Goal: Task Accomplishment & Management: Use online tool/utility

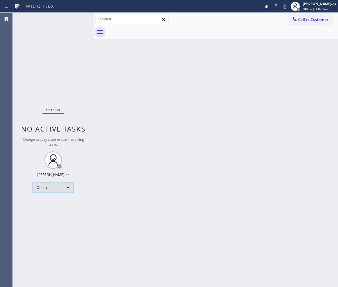
click at [61, 190] on div "Offline" at bounding box center [53, 187] width 40 height 9
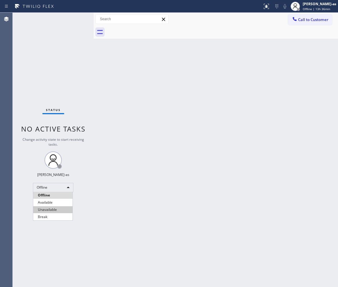
click at [63, 208] on li "Unavailable" at bounding box center [52, 209] width 39 height 7
click at [103, 186] on div "Back to Dashboard Change Sender ID Customers Technicians Select a contact Outbo…" at bounding box center [215, 150] width 244 height 274
click at [198, 108] on div "Back to Dashboard Change Sender ID Customers Technicians Select a contact Outbo…" at bounding box center [215, 150] width 244 height 274
click at [126, 185] on div "Back to Dashboard Change Sender ID Customers Technicians Select a contact Outbo…" at bounding box center [215, 150] width 244 height 274
drag, startPoint x: 155, startPoint y: 221, endPoint x: 148, endPoint y: 250, distance: 30.2
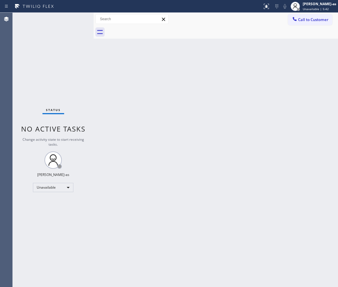
click at [155, 221] on div "Back to Dashboard Change Sender ID Customers Technicians Select a contact Outbo…" at bounding box center [215, 150] width 244 height 274
click at [39, 67] on div "Status No active tasks Change activity state to start receiving tasks. [PERSON_…" at bounding box center [53, 150] width 81 height 274
click at [149, 159] on div "Back to Dashboard Change Sender ID Customers Technicians Select a contact Outbo…" at bounding box center [215, 150] width 244 height 274
click at [265, 143] on div "Back to Dashboard Change Sender ID Customers Technicians Select a contact Outbo…" at bounding box center [215, 150] width 244 height 274
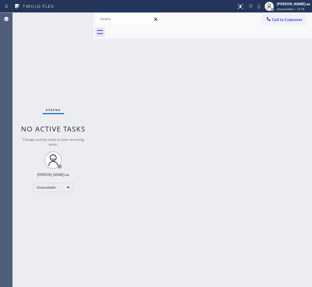
click at [278, 19] on span "Call to Customer" at bounding box center [287, 19] width 30 height 5
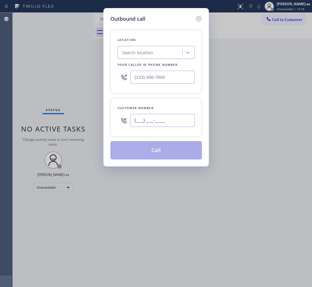
click at [172, 123] on input "(___) ___-____" at bounding box center [162, 120] width 64 height 13
paste input "856) 296-8111"
type input "[PHONE_NUMBER]"
click at [168, 82] on input "text" at bounding box center [162, 77] width 64 height 13
click at [168, 82] on input "(___) ___-____" at bounding box center [162, 77] width 64 height 13
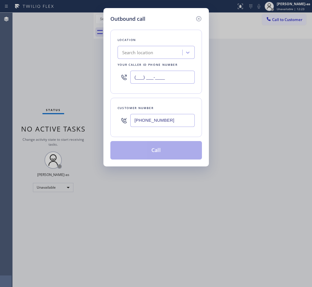
click at [168, 82] on input "(___) ___-____" at bounding box center [162, 77] width 64 height 13
paste input "848) 315-2525"
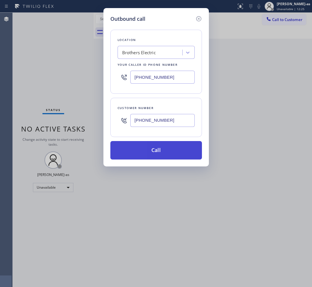
type input "[PHONE_NUMBER]"
click at [168, 152] on button "Call" at bounding box center [155, 150] width 91 height 18
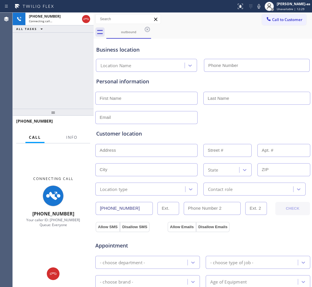
type input "[PHONE_NUMBER]"
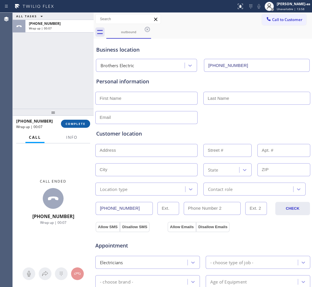
click at [74, 124] on span "COMPLETE" at bounding box center [75, 124] width 20 height 4
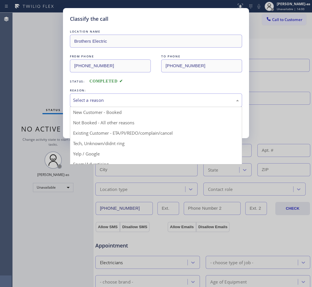
click at [158, 104] on div "Select a reason" at bounding box center [156, 100] width 166 height 7
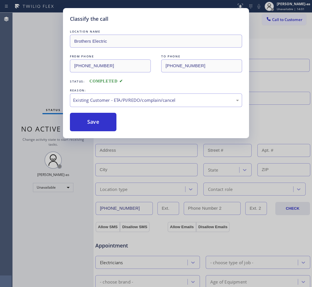
drag, startPoint x: 149, startPoint y: 133, endPoint x: 106, endPoint y: 128, distance: 43.6
click at [100, 119] on button "Save" at bounding box center [93, 122] width 46 height 18
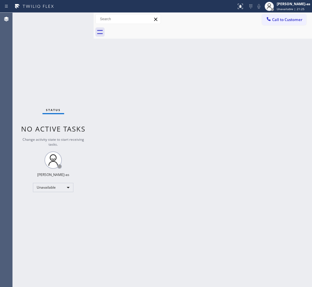
click at [81, 83] on div "Status No active tasks Change activity state to start receiving tasks. [PERSON_…" at bounding box center [53, 150] width 81 height 274
click at [275, 25] on div "Call to Customer Outbound call Location Brothers Electric Your caller id phone …" at bounding box center [202, 26] width 218 height 26
click at [276, 19] on span "Call to Customer" at bounding box center [287, 19] width 30 height 5
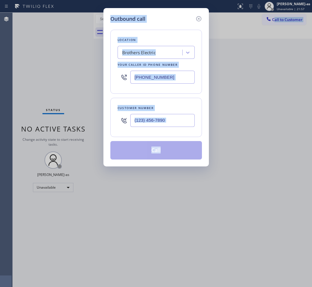
click at [190, 105] on div "Customer number" at bounding box center [155, 117] width 91 height 39
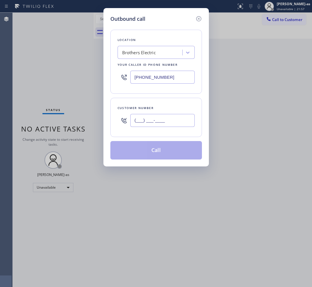
click at [173, 117] on input "(___) ___-____" at bounding box center [162, 120] width 64 height 13
paste input "646) 229-2566"
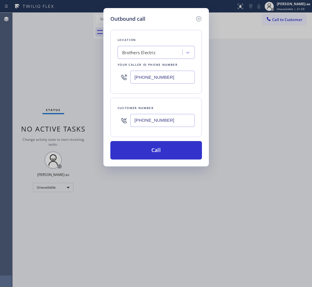
type input "[PHONE_NUMBER]"
click at [166, 72] on input "[PHONE_NUMBER]" at bounding box center [162, 77] width 64 height 13
paste input "914) 873-079"
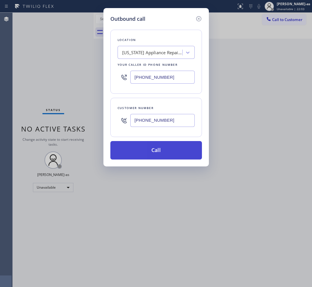
type input "[PHONE_NUMBER]"
click at [168, 150] on button "Call" at bounding box center [155, 150] width 91 height 18
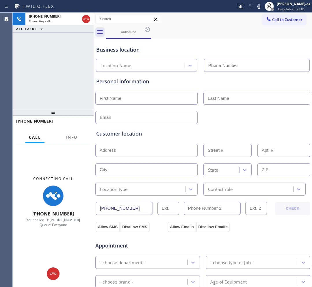
type input "[PHONE_NUMBER]"
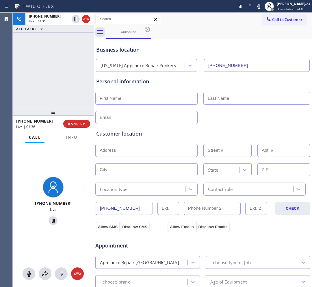
click at [63, 76] on div "[PHONE_NUMBER] Live | 01:35 ALL TASKS ALL TASKS ACTIVE TASKS TASKS IN WRAP UP" at bounding box center [53, 61] width 81 height 96
drag, startPoint x: 57, startPoint y: 90, endPoint x: 95, endPoint y: 113, distance: 44.2
click at [56, 90] on div "[PHONE_NUMBER] Live | 01:37 ALL TASKS ALL TASKS ACTIVE TASKS TASKS IN WRAP UP" at bounding box center [53, 61] width 81 height 96
click at [77, 123] on span "HANG UP" at bounding box center [77, 124] width 18 height 4
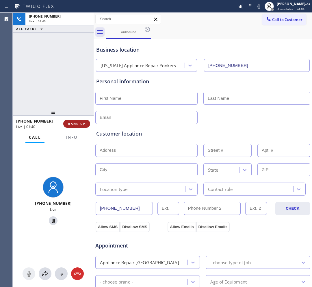
click at [77, 123] on span "HANG UP" at bounding box center [77, 124] width 18 height 4
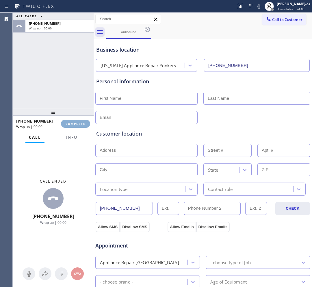
click at [78, 121] on button "COMPLETE" at bounding box center [75, 124] width 29 height 8
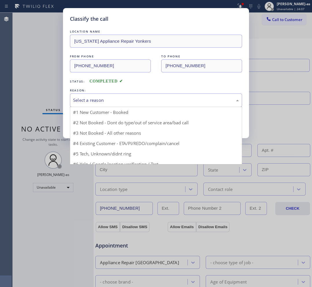
click at [115, 104] on div "Select a reason" at bounding box center [156, 100] width 166 height 7
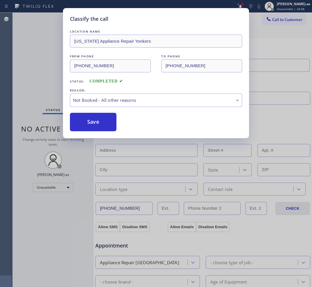
drag, startPoint x: 87, startPoint y: 123, endPoint x: 123, endPoint y: 116, distance: 36.7
click at [87, 123] on button "Save" at bounding box center [93, 122] width 46 height 18
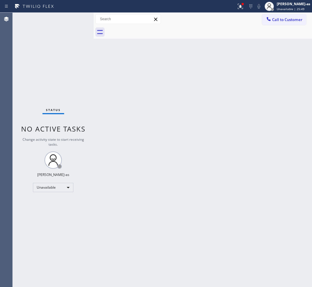
click at [87, 168] on div "Status No active tasks Change activity state to start receiving tasks. [PERSON_…" at bounding box center [53, 150] width 81 height 274
click at [265, 25] on button "Call to Customer" at bounding box center [284, 19] width 44 height 11
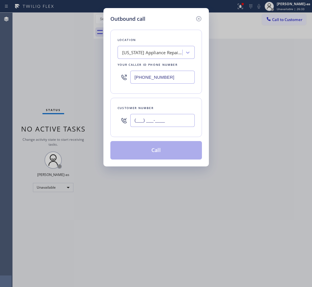
click at [162, 120] on input "(___) ___-____" at bounding box center [162, 120] width 64 height 13
paste input "973) 460-1849"
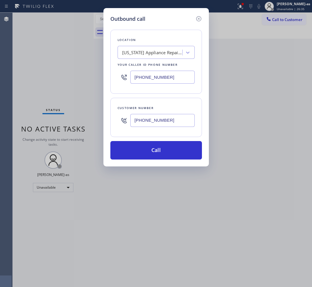
type input "[PHONE_NUMBER]"
click at [179, 78] on input "[PHONE_NUMBER]" at bounding box center [162, 77] width 64 height 13
paste input "73) 791-4128"
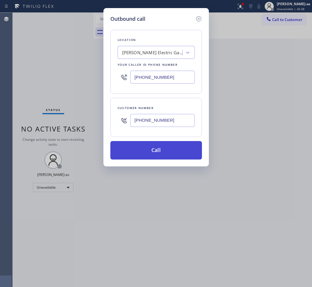
type input "[PHONE_NUMBER]"
click at [154, 152] on button "Call" at bounding box center [155, 150] width 91 height 18
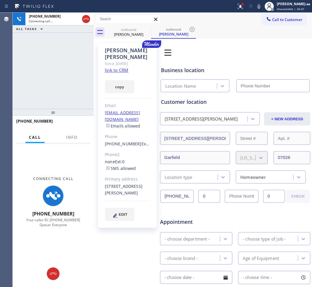
click at [121, 67] on link "link to CRM" at bounding box center [116, 70] width 23 height 6
type input "[PHONE_NUMBER]"
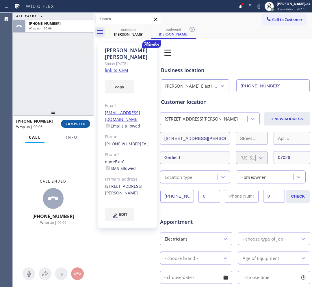
click at [77, 125] on span "COMPLETE" at bounding box center [75, 124] width 20 height 4
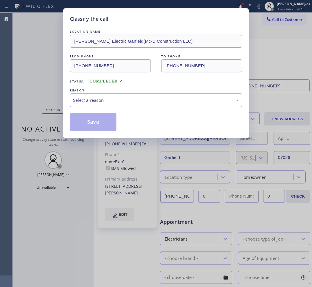
click at [117, 107] on div "Select a reason" at bounding box center [156, 100] width 172 height 14
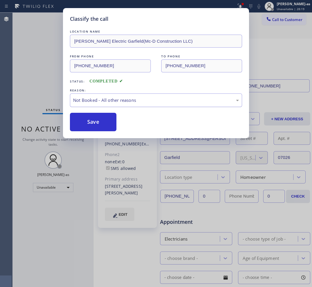
click at [100, 101] on div "Not Booked - All other reasons" at bounding box center [156, 100] width 166 height 7
drag, startPoint x: 96, startPoint y: 120, endPoint x: 92, endPoint y: 120, distance: 3.5
click at [94, 119] on button "Save" at bounding box center [93, 122] width 46 height 18
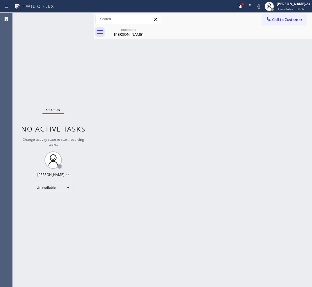
click at [125, 108] on div "Back to Dashboard Change Sender ID Customers Technicians Select a contact Outbo…" at bounding box center [202, 150] width 218 height 274
click at [198, 158] on div "Back to Dashboard Change Sender ID Customers Technicians Select a contact Outbo…" at bounding box center [202, 150] width 218 height 274
click at [130, 29] on div "outbound" at bounding box center [129, 29] width 44 height 4
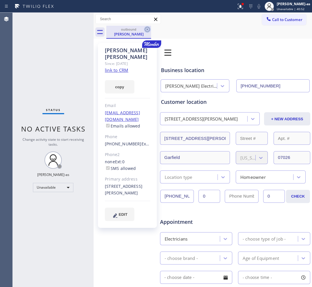
click at [145, 31] on icon at bounding box center [147, 29] width 7 height 7
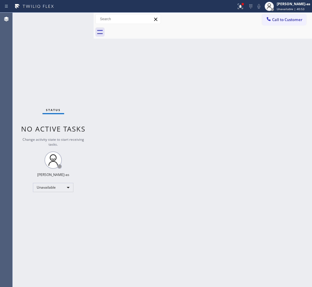
drag, startPoint x: 153, startPoint y: 110, endPoint x: 203, endPoint y: 75, distance: 61.4
click at [155, 109] on div "Back to Dashboard Change Sender ID Customers Technicians Select a contact Outbo…" at bounding box center [202, 150] width 218 height 274
click at [272, 19] on span "Call to Customer" at bounding box center [287, 19] width 30 height 5
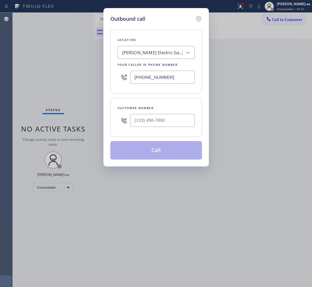
click at [163, 128] on div at bounding box center [162, 120] width 64 height 19
click at [167, 120] on input "(___) ___-____" at bounding box center [162, 120] width 64 height 13
paste input "310) 614-5352"
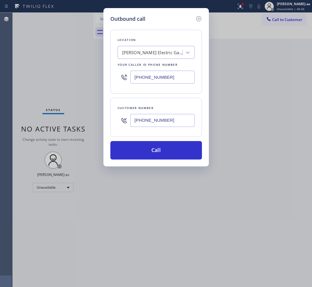
click at [175, 122] on input "[PHONE_NUMBER]" at bounding box center [162, 120] width 64 height 13
click at [174, 122] on input "[PHONE_NUMBER]" at bounding box center [162, 120] width 64 height 13
paste input "415) 728-1134"
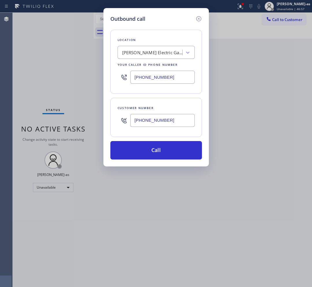
type input "[PHONE_NUMBER]"
click at [165, 77] on input "[PHONE_NUMBER]" at bounding box center [162, 77] width 64 height 13
paste input "323) 741-2181"
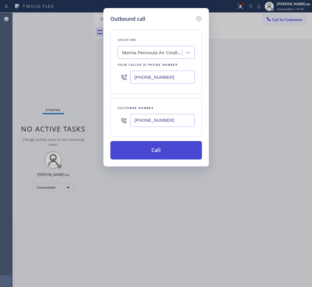
type input "[PHONE_NUMBER]"
click at [151, 156] on button "Call" at bounding box center [155, 150] width 91 height 18
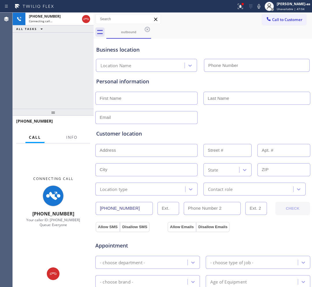
type input "[PHONE_NUMBER]"
click at [71, 138] on span "Info" at bounding box center [71, 137] width 11 height 5
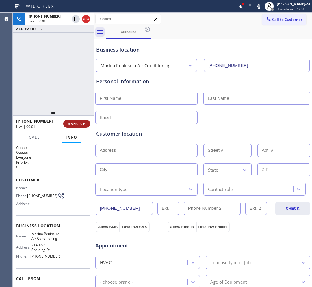
drag, startPoint x: 55, startPoint y: 95, endPoint x: 68, endPoint y: 120, distance: 27.6
click at [59, 106] on div "[PHONE_NUMBER] Live | 00:01 ALL TASKS ALL TASKS ACTIVE TASKS TASKS IN WRAP UP" at bounding box center [53, 61] width 81 height 96
click at [71, 122] on span "HANG UP" at bounding box center [77, 124] width 18 height 4
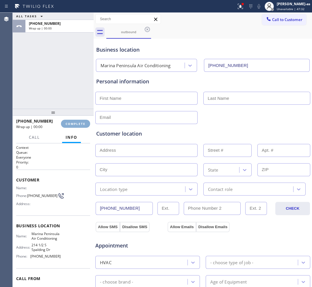
click at [71, 121] on button "COMPLETE" at bounding box center [75, 124] width 29 height 8
click at [64, 100] on div "ALL TASKS ALL TASKS ACTIVE TASKS TASKS IN WRAP UP [PHONE_NUMBER] Wrap up | 00:00" at bounding box center [53, 61] width 81 height 96
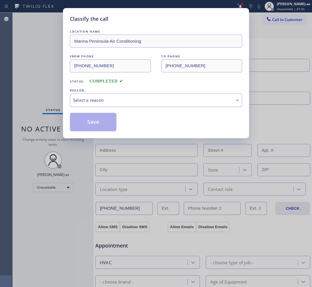
click at [113, 107] on div "Select a reason" at bounding box center [156, 100] width 172 height 14
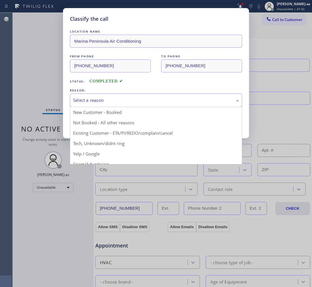
click at [109, 100] on div "Select a reason" at bounding box center [156, 100] width 166 height 7
click at [106, 103] on div "Select a reason" at bounding box center [156, 100] width 166 height 7
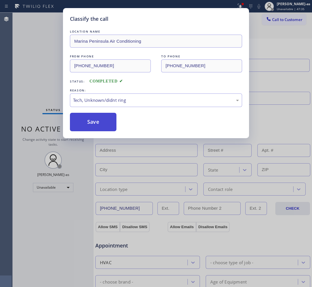
click at [91, 129] on button "Save" at bounding box center [93, 122] width 46 height 18
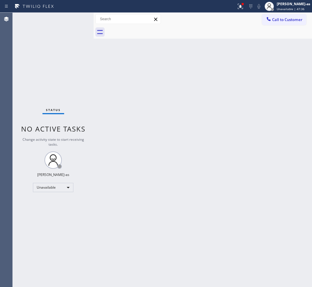
click at [279, 22] on button "Call to Customer" at bounding box center [284, 19] width 44 height 11
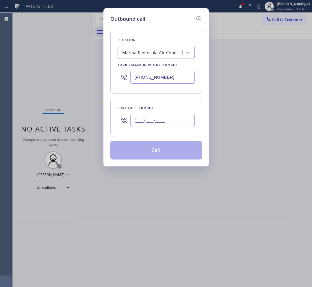
click at [169, 123] on input "(___) ___-____" at bounding box center [162, 120] width 64 height 13
paste input "415) 728-1134"
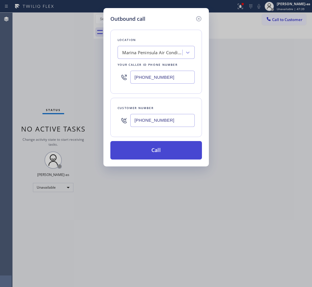
type input "[PHONE_NUMBER]"
click at [164, 147] on button "Call" at bounding box center [155, 150] width 91 height 18
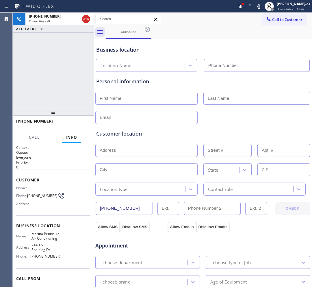
type input "[PHONE_NUMBER]"
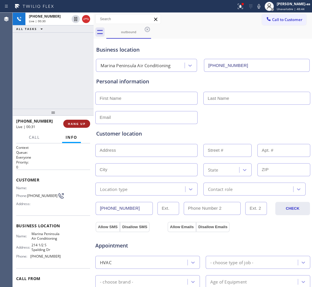
drag, startPoint x: 44, startPoint y: 59, endPoint x: 66, endPoint y: 122, distance: 66.3
click at [48, 67] on div "[PHONE_NUMBER] Live | 00:30 ALL TASKS ALL TASKS ACTIVE TASKS TASKS IN WRAP UP" at bounding box center [53, 61] width 81 height 96
click at [78, 121] on button "HANG UP" at bounding box center [76, 124] width 27 height 8
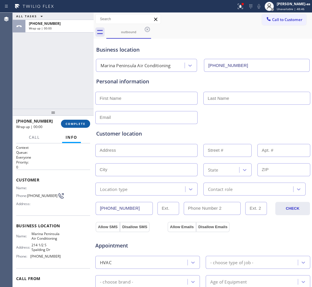
click at [78, 121] on button "COMPLETE" at bounding box center [75, 124] width 29 height 8
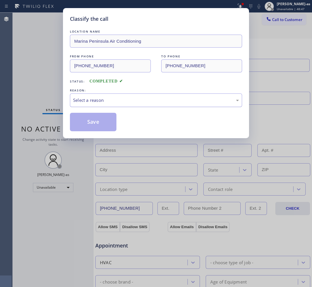
drag, startPoint x: 134, startPoint y: 97, endPoint x: 134, endPoint y: 104, distance: 7.2
click at [134, 98] on div "Select a reason" at bounding box center [156, 100] width 166 height 7
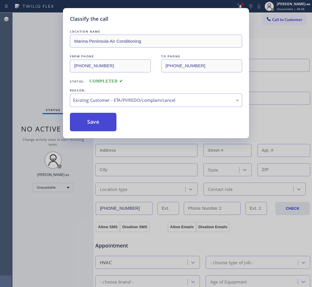
click at [107, 126] on button "Save" at bounding box center [93, 122] width 46 height 18
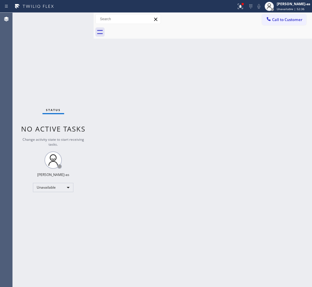
click at [140, 87] on div "Back to Dashboard Change Sender ID Customers Technicians Select a contact Outbo…" at bounding box center [202, 150] width 218 height 274
click at [106, 97] on div "Back to Dashboard Change Sender ID Customers Technicians Select a contact Outbo…" at bounding box center [202, 150] width 218 height 274
click at [117, 115] on div "Back to Dashboard Change Sender ID Customers Technicians Select a contact Outbo…" at bounding box center [202, 150] width 218 height 274
drag, startPoint x: 98, startPoint y: 115, endPoint x: 185, endPoint y: 12, distance: 134.8
click at [99, 115] on div "Back to Dashboard Change Sender ID Customers Technicians Select a contact Outbo…" at bounding box center [202, 150] width 218 height 274
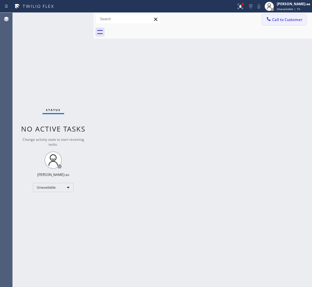
click at [293, 20] on span "Call to Customer" at bounding box center [287, 19] width 30 height 5
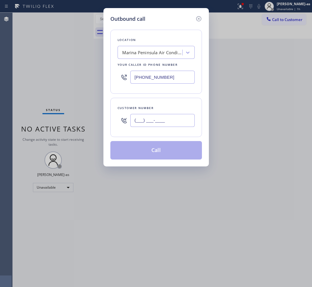
click at [168, 115] on input "(___) ___-____" at bounding box center [162, 120] width 64 height 13
paste input "833) 558-1241"
type input "[PHONE_NUMBER]"
click at [142, 61] on div "Location [GEOGRAPHIC_DATA] Air Conditioning Your caller id phone number [PHONE_…" at bounding box center [155, 62] width 91 height 64
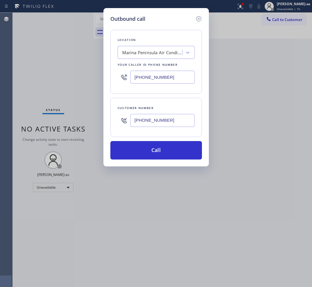
click at [145, 53] on div "Marina Peninsula Air Conditioning" at bounding box center [152, 52] width 61 height 7
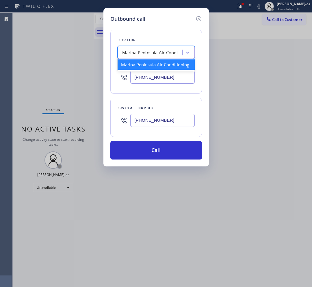
click at [171, 81] on input "[PHONE_NUMBER]" at bounding box center [162, 77] width 64 height 13
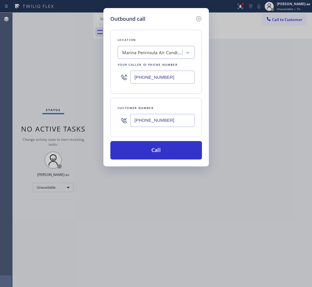
click at [171, 81] on input "[PHONE_NUMBER]" at bounding box center [162, 77] width 64 height 13
paste input "833) 558-124"
type input "[PHONE_NUMBER]"
click at [171, 126] on input "[PHONE_NUMBER]" at bounding box center [162, 120] width 64 height 13
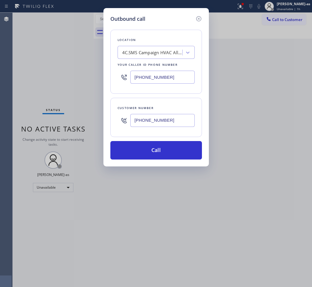
click at [171, 126] on input "[PHONE_NUMBER]" at bounding box center [162, 120] width 64 height 13
paste input "707) 333-9012"
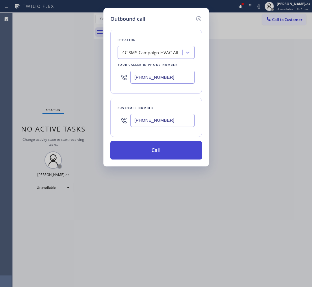
type input "[PHONE_NUMBER]"
click at [164, 151] on button "Call" at bounding box center [155, 150] width 91 height 18
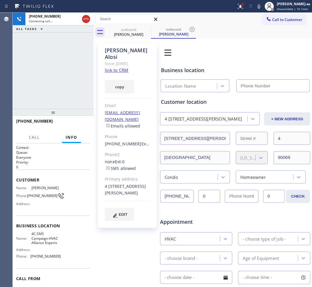
type input "[PHONE_NUMBER]"
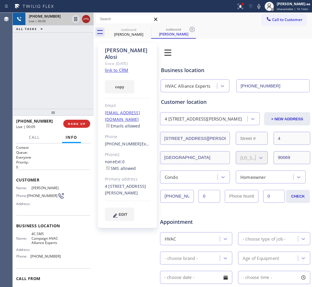
click at [83, 20] on icon at bounding box center [86, 19] width 7 height 7
drag, startPoint x: 78, startPoint y: 103, endPoint x: 92, endPoint y: 136, distance: 35.4
click at [90, 134] on div "[PHONE_NUMBER] Live | 00:09 ALL TASKS ALL TASKS ACTIVE TASKS TASKS IN WRAP UP […" at bounding box center [53, 150] width 81 height 274
click at [80, 127] on button "HANG UP" at bounding box center [76, 124] width 27 height 8
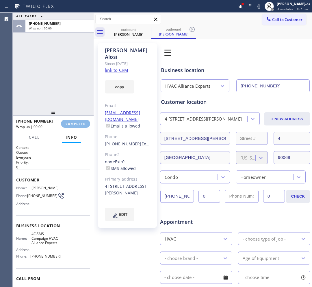
drag, startPoint x: 70, startPoint y: 96, endPoint x: 83, endPoint y: 99, distance: 13.3
click at [72, 95] on div "ALL TASKS ALL TASKS ACTIVE TASKS TASKS IN WRAP UP [PHONE_NUMBER] Wrap up | 00:00" at bounding box center [53, 61] width 81 height 96
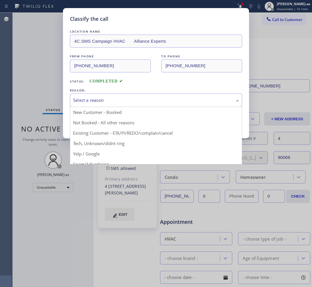
drag, startPoint x: 128, startPoint y: 104, endPoint x: 134, endPoint y: 117, distance: 14.6
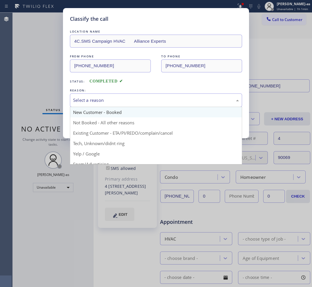
click at [128, 104] on div "Select a reason" at bounding box center [156, 100] width 172 height 14
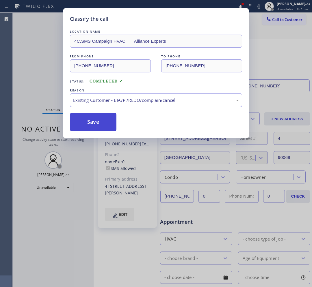
click at [89, 120] on button "Save" at bounding box center [93, 122] width 46 height 18
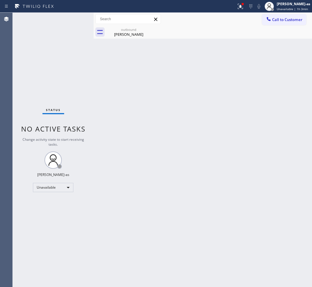
click at [125, 76] on div "Back to Dashboard Change Sender ID Customers Technicians Select a contact Outbo…" at bounding box center [202, 150] width 218 height 274
click at [125, 29] on div "outbound" at bounding box center [129, 29] width 44 height 4
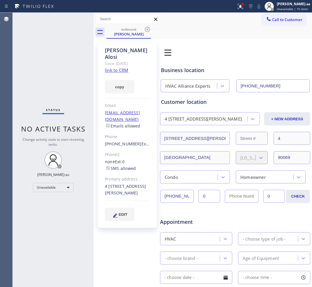
click at [148, 28] on icon at bounding box center [147, 29] width 7 height 7
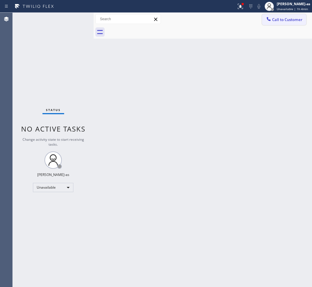
click at [282, 18] on span "Call to Customer" at bounding box center [287, 19] width 30 height 5
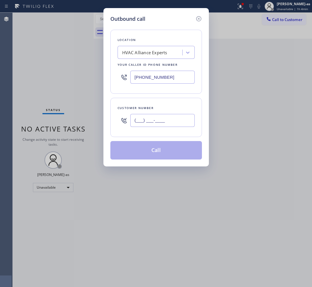
click at [187, 119] on input "(___) ___-____" at bounding box center [162, 120] width 64 height 13
paste input "917) 806-1798"
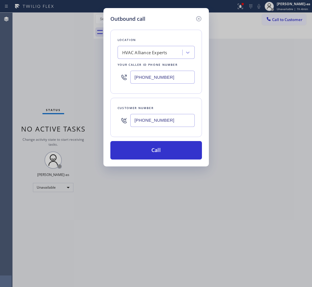
type input "[PHONE_NUMBER]"
click at [168, 72] on input "[PHONE_NUMBER]" at bounding box center [162, 77] width 64 height 13
click at [169, 72] on input "[PHONE_NUMBER]" at bounding box center [162, 77] width 64 height 13
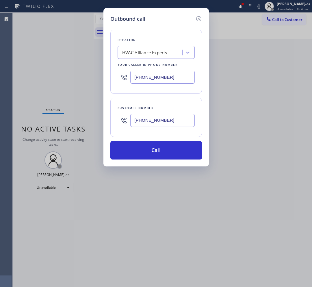
click at [169, 72] on input "[PHONE_NUMBER]" at bounding box center [162, 77] width 64 height 13
paste input "628) 277-8686"
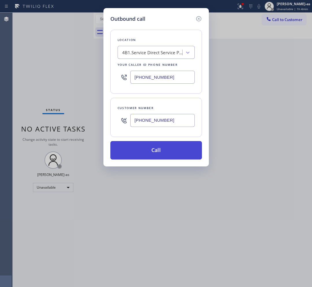
type input "[PHONE_NUMBER]"
click at [152, 157] on button "Call" at bounding box center [155, 150] width 91 height 18
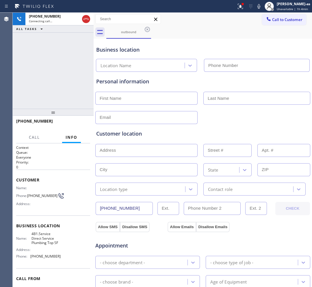
type input "[PHONE_NUMBER]"
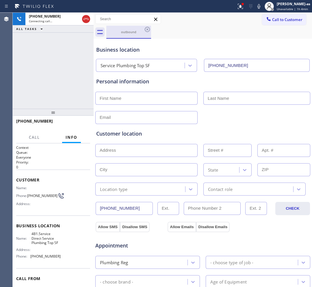
drag, startPoint x: 128, startPoint y: 34, endPoint x: 138, endPoint y: 35, distance: 10.1
click at [128, 34] on div "outbound" at bounding box center [129, 32] width 44 height 12
drag, startPoint x: 41, startPoint y: 198, endPoint x: 28, endPoint y: 192, distance: 14.2
click at [28, 194] on span "[PHONE_NUMBER]" at bounding box center [42, 196] width 30 height 4
copy span "[PHONE_NUMBER]"
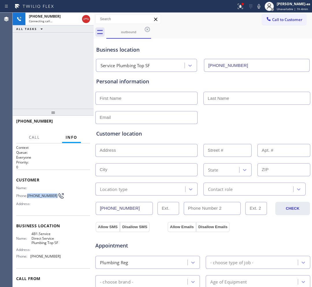
drag, startPoint x: 85, startPoint y: 15, endPoint x: 128, endPoint y: 58, distance: 60.2
click at [85, 16] on icon at bounding box center [86, 19] width 7 height 7
click at [128, 55] on div "Business location Service Plumbing Top SF [PHONE_NUMBER]" at bounding box center [202, 56] width 215 height 32
click at [133, 32] on div "outbound" at bounding box center [129, 32] width 44 height 4
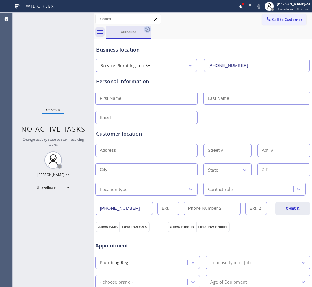
click at [149, 30] on icon at bounding box center [147, 29] width 5 height 5
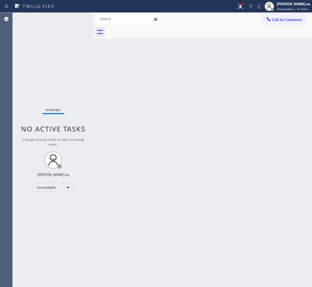
click at [149, 30] on div at bounding box center [208, 32] width 205 height 13
click at [282, 27] on div at bounding box center [208, 32] width 205 height 13
click at [283, 20] on span "Call to Customer" at bounding box center [287, 19] width 30 height 5
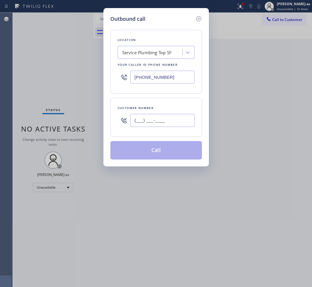
click at [166, 120] on input "(___) ___-____" at bounding box center [162, 120] width 64 height 13
paste input "310) 213-3688"
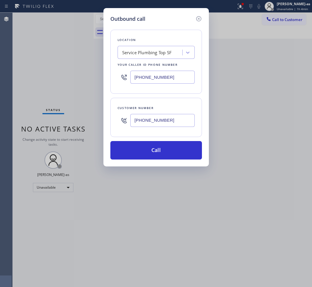
type input "[PHONE_NUMBER]"
click at [168, 82] on input "[PHONE_NUMBER]" at bounding box center [162, 77] width 64 height 13
click at [169, 82] on input "[PHONE_NUMBER]" at bounding box center [162, 77] width 64 height 13
paste input "310) 773-4162"
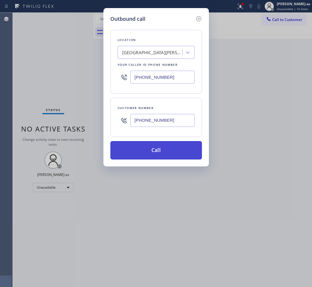
type input "[PHONE_NUMBER]"
click at [169, 152] on button "Call" at bounding box center [155, 150] width 91 height 18
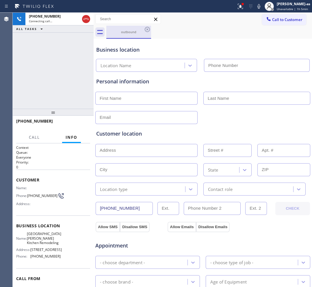
drag, startPoint x: 126, startPoint y: 35, endPoint x: 142, endPoint y: 32, distance: 16.7
click at [126, 35] on div "outbound" at bounding box center [129, 32] width 44 height 12
type input "[PHONE_NUMBER]"
click at [148, 29] on icon at bounding box center [147, 29] width 7 height 7
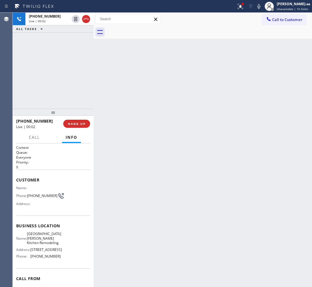
click at [152, 94] on div "Back to Dashboard Change Sender ID Customers Technicians Select a contact Outbo…" at bounding box center [202, 150] width 218 height 274
click at [101, 94] on div "Back to Dashboard Change Sender ID Customers Technicians Select a contact Outbo…" at bounding box center [202, 150] width 218 height 274
click at [70, 126] on span "HANG UP" at bounding box center [77, 124] width 18 height 4
click at [70, 125] on span "HANG UP" at bounding box center [77, 124] width 18 height 4
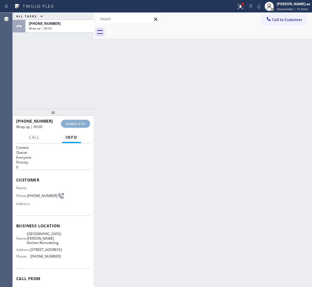
click at [70, 125] on span "COMPLETE" at bounding box center [75, 124] width 20 height 4
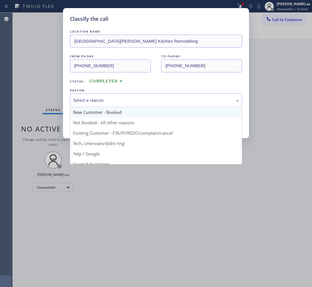
drag, startPoint x: 150, startPoint y: 104, endPoint x: 136, endPoint y: 110, distance: 15.1
click at [150, 103] on div "Select a reason" at bounding box center [156, 100] width 172 height 14
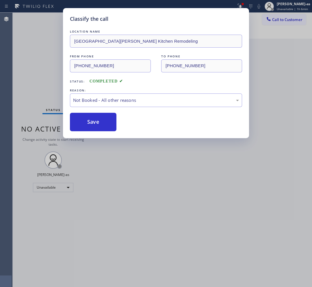
click at [89, 122] on button "Save" at bounding box center [93, 122] width 46 height 18
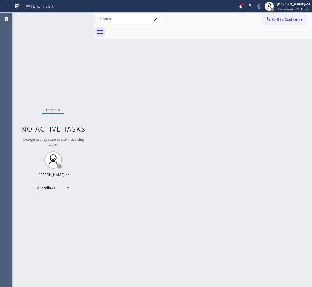
click at [278, 28] on div at bounding box center [208, 32] width 205 height 13
click at [275, 16] on button "Call to Customer" at bounding box center [284, 19] width 44 height 11
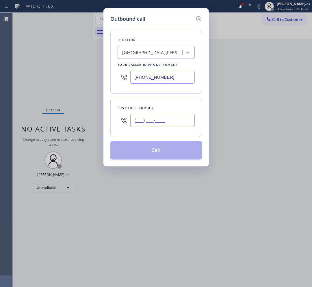
click at [169, 121] on input "(___) ___-____" at bounding box center [162, 120] width 64 height 13
paste input "844) 679-3652"
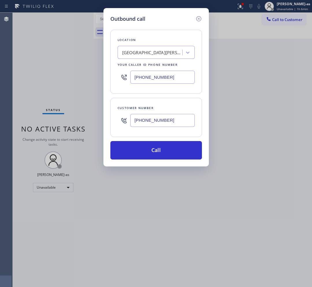
type input "[PHONE_NUMBER]"
click at [172, 76] on input "[PHONE_NUMBER]" at bounding box center [162, 77] width 64 height 13
paste input "5) 284-2925"
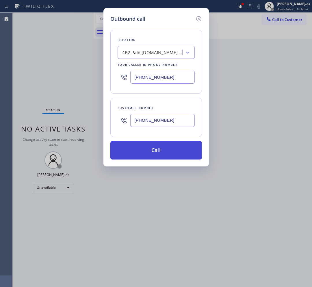
type input "[PHONE_NUMBER]"
click at [165, 143] on button "Call" at bounding box center [155, 150] width 91 height 18
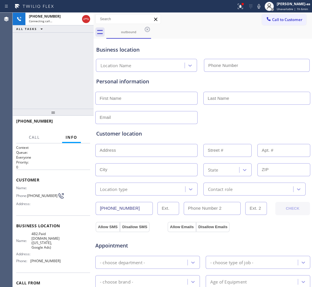
type input "[PHONE_NUMBER]"
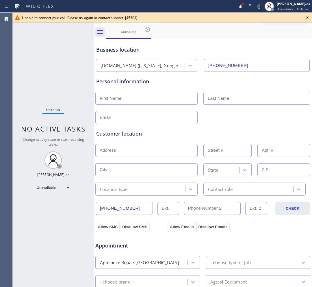
click at [148, 29] on icon at bounding box center [147, 29] width 7 height 7
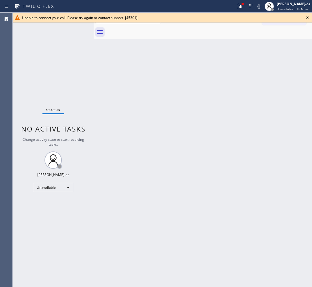
click at [309, 14] on icon at bounding box center [307, 17] width 7 height 7
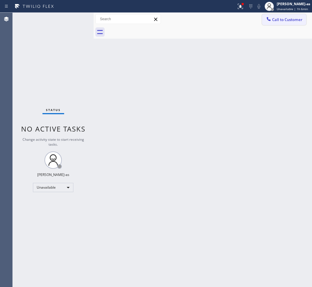
click at [284, 21] on span "Call to Customer" at bounding box center [287, 19] width 30 height 5
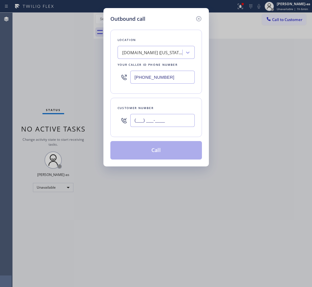
click at [158, 126] on input "(___) ___-____" at bounding box center [162, 120] width 64 height 13
paste input "844) 679-3652"
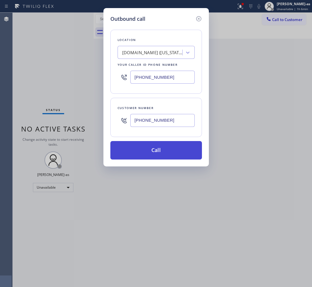
type input "[PHONE_NUMBER]"
click at [162, 155] on button "Call" at bounding box center [155, 150] width 91 height 18
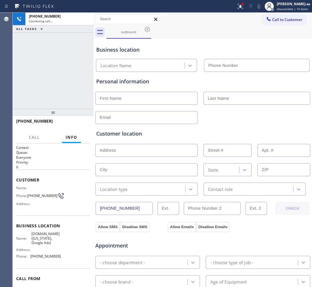
type input "[PHONE_NUMBER]"
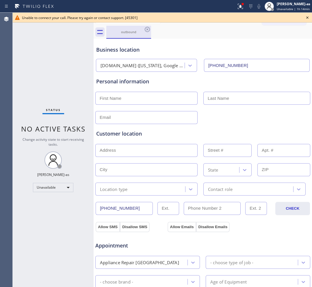
click at [136, 35] on div "outbound" at bounding box center [129, 32] width 44 height 12
click at [143, 29] on div "outbound" at bounding box center [129, 32] width 44 height 12
click at [307, 16] on icon at bounding box center [307, 17] width 7 height 7
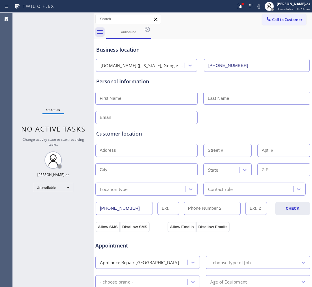
drag, startPoint x: 295, startPoint y: 16, endPoint x: 291, endPoint y: 17, distance: 3.6
click at [295, 17] on button "Call to Customer" at bounding box center [284, 19] width 44 height 11
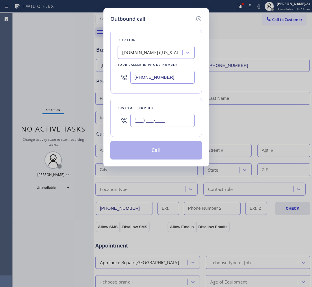
click at [165, 122] on input "(___) ___-____" at bounding box center [162, 120] width 64 height 13
paste input "323) 770-5012"
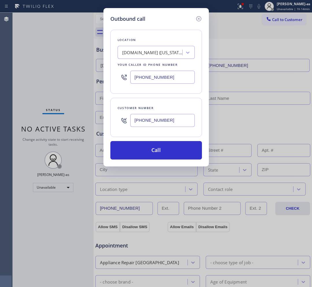
type input "[PHONE_NUMBER]"
click at [159, 47] on div "[DOMAIN_NAME] ([US_STATE], Google Ads)" at bounding box center [155, 52] width 77 height 13
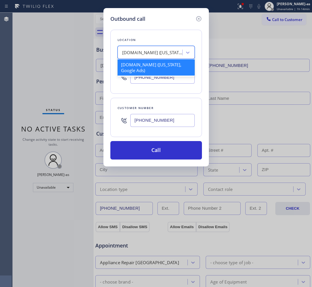
click at [145, 50] on div "[DOMAIN_NAME] ([US_STATE], Google Ads)" at bounding box center [152, 52] width 61 height 7
paste input "[PERSON_NAME] Heating and Air Conditioning"
type input "[PERSON_NAME] Heating and Air Conditioning"
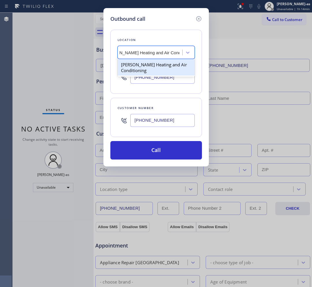
click at [132, 67] on div "[PERSON_NAME] Heating and Air Conditioning" at bounding box center [155, 67] width 77 height 16
type input "[PHONE_NUMBER]"
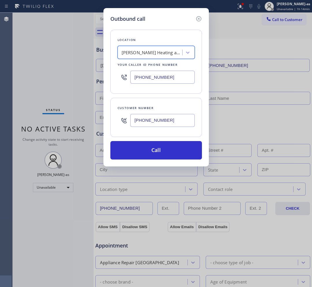
scroll to position [0, 0]
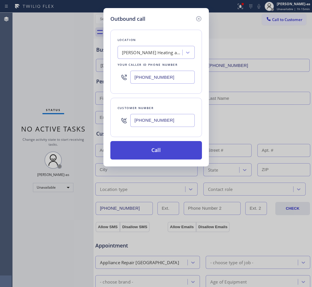
click at [166, 148] on button "Call" at bounding box center [155, 150] width 91 height 18
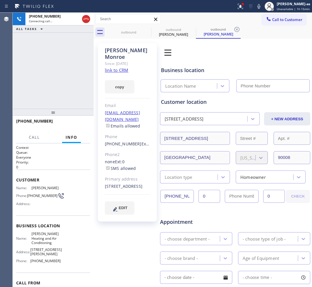
type input "[PHONE_NUMBER]"
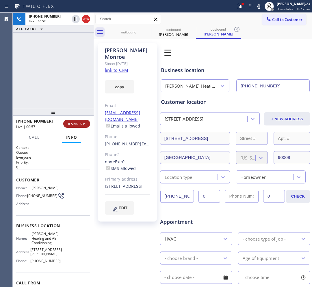
click at [74, 123] on span "HANG UP" at bounding box center [77, 124] width 18 height 4
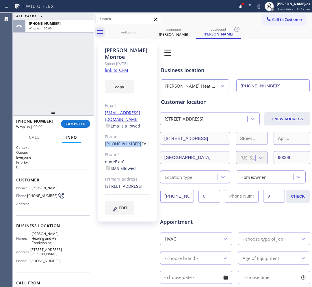
drag, startPoint x: 104, startPoint y: 129, endPoint x: 134, endPoint y: 132, distance: 29.9
click at [134, 132] on div "[PERSON_NAME] Since: [DATE] link to CRM copy Email [EMAIL_ADDRESS][DOMAIN_NAME]…" at bounding box center [127, 132] width 59 height 179
copy link "[PHONE_NUMBER]"
click at [70, 124] on span "COMPLETE" at bounding box center [75, 124] width 20 height 4
click at [66, 103] on div "ALL TASKS ALL TASKS ACTIVE TASKS TASKS IN WRAP UP [PHONE_NUMBER] Wrap up | 00:01" at bounding box center [53, 61] width 81 height 96
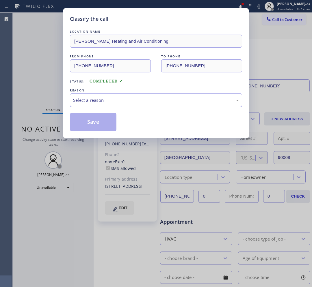
click at [139, 102] on div "Select a reason" at bounding box center [156, 100] width 166 height 7
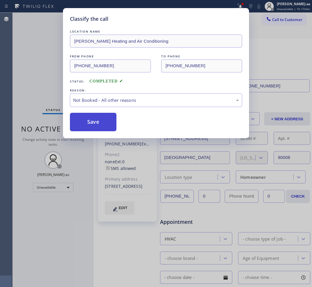
click at [106, 122] on button "Save" at bounding box center [93, 122] width 46 height 18
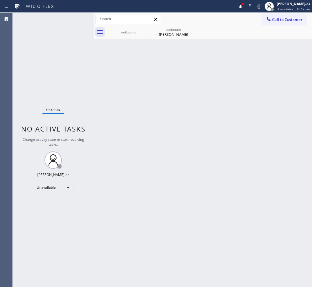
click at [273, 20] on span "Call to Customer" at bounding box center [287, 19] width 30 height 5
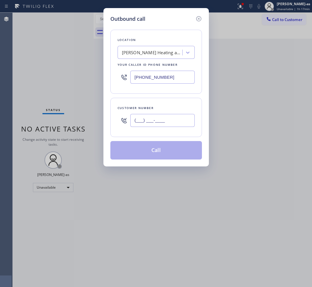
drag, startPoint x: 170, startPoint y: 120, endPoint x: 172, endPoint y: 116, distance: 4.4
click at [171, 118] on input "(___) ___-____" at bounding box center [162, 120] width 64 height 13
paste input "323) 770-5012"
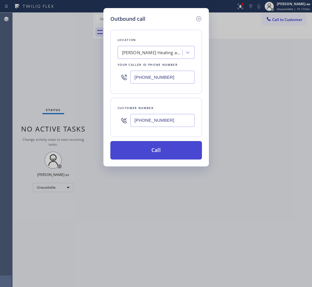
type input "[PHONE_NUMBER]"
click at [168, 149] on button "Call" at bounding box center [155, 150] width 91 height 18
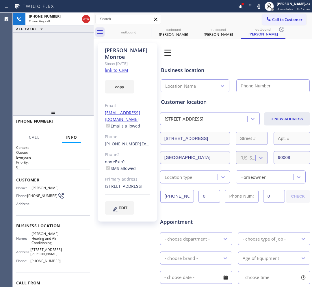
type input "[PHONE_NUMBER]"
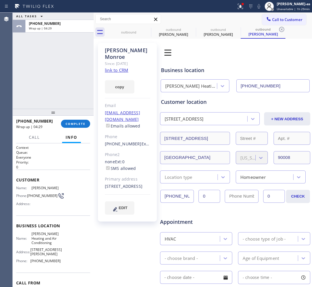
click at [129, 102] on div "Email" at bounding box center [127, 105] width 45 height 7
click at [74, 123] on span "COMPLETE" at bounding box center [75, 124] width 20 height 4
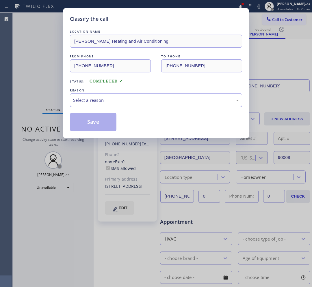
click at [109, 100] on div "Select a reason" at bounding box center [156, 100] width 166 height 7
click at [96, 125] on button "Save" at bounding box center [93, 122] width 46 height 18
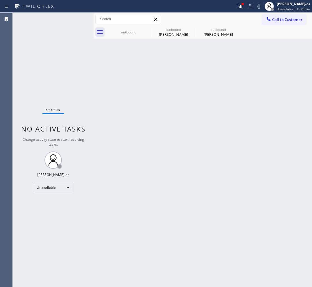
click at [142, 149] on div "Back to Dashboard Change Sender ID Customers Technicians Select a contact Outbo…" at bounding box center [202, 150] width 218 height 274
click at [133, 29] on div "outbound" at bounding box center [129, 32] width 44 height 13
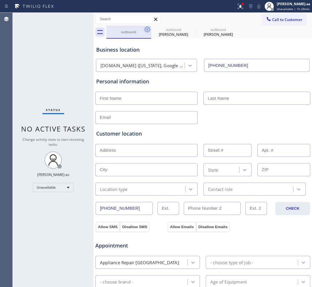
click at [149, 29] on icon at bounding box center [147, 29] width 7 height 7
type input "[PHONE_NUMBER]"
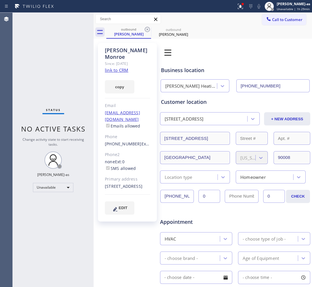
click at [149, 29] on icon at bounding box center [147, 29] width 7 height 7
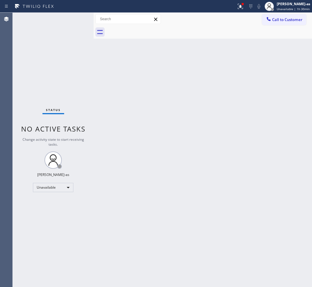
click at [149, 29] on div at bounding box center [208, 32] width 205 height 13
click at [170, 106] on div "Back to Dashboard Change Sender ID Customers Technicians Select a contact Outbo…" at bounding box center [202, 150] width 218 height 274
drag, startPoint x: 89, startPoint y: 146, endPoint x: 99, endPoint y: 127, distance: 21.0
click at [92, 143] on div "Status No active tasks Change activity state to start receiving tasks. [PERSON_…" at bounding box center [162, 150] width 299 height 274
click at [270, 19] on icon at bounding box center [268, 19] width 6 height 6
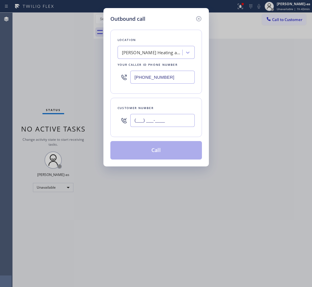
click at [185, 122] on input "(___) ___-____" at bounding box center [162, 120] width 64 height 13
paste input "310) 498-0377"
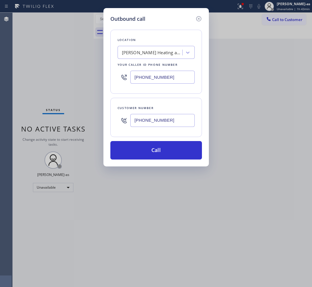
type input "[PHONE_NUMBER]"
click at [146, 79] on input "[PHONE_NUMBER]" at bounding box center [162, 77] width 64 height 13
paste input "657-2454"
click at [173, 82] on input "[PHONE_NUMBER]" at bounding box center [162, 77] width 64 height 13
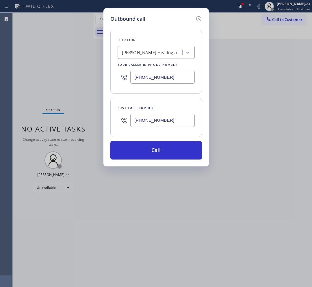
click at [173, 82] on input "[PHONE_NUMBER]" at bounding box center [162, 77] width 64 height 13
paste input "657) 245-4511"
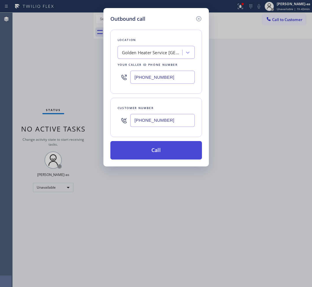
type input "[PHONE_NUMBER]"
click at [167, 149] on button "Call" at bounding box center [155, 150] width 91 height 18
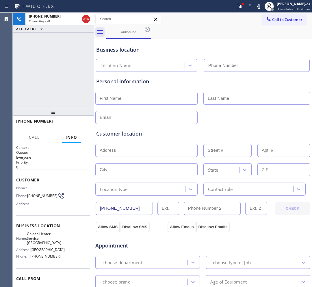
type input "[PHONE_NUMBER]"
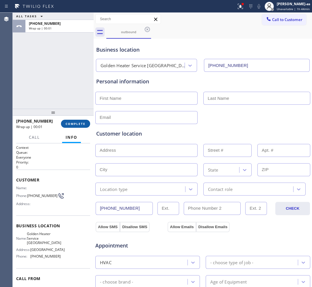
click at [73, 124] on span "COMPLETE" at bounding box center [75, 124] width 20 height 4
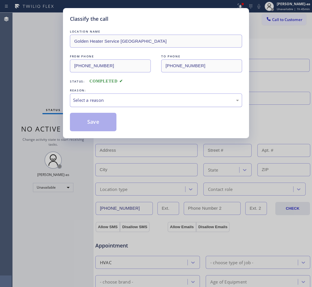
click at [101, 103] on div "Select a reason" at bounding box center [156, 100] width 166 height 7
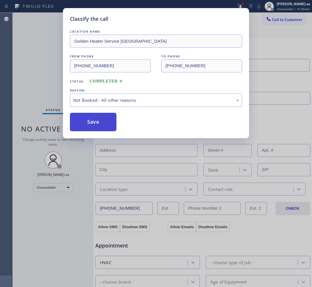
click at [97, 121] on button "Save" at bounding box center [93, 122] width 46 height 18
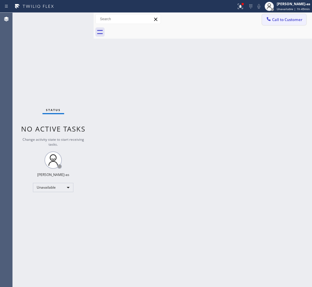
click at [278, 22] on span "Call to Customer" at bounding box center [287, 19] width 30 height 5
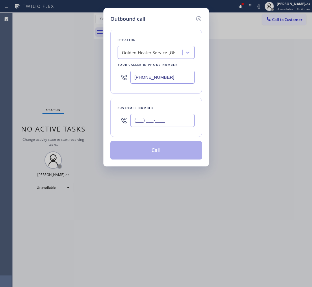
click at [168, 121] on input "(___) ___-____" at bounding box center [162, 120] width 64 height 13
paste input "213) 477-0003"
type input "[PHONE_NUMBER]"
click at [153, 57] on div "Golden Heater Service [GEOGRAPHIC_DATA]" at bounding box center [150, 53] width 63 height 10
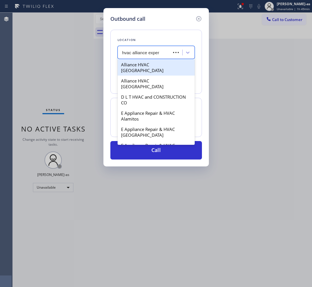
type input "hvac alliance expert"
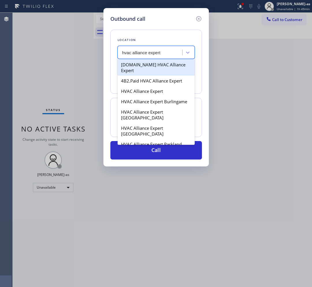
drag, startPoint x: 132, startPoint y: 68, endPoint x: 139, endPoint y: 75, distance: 9.8
click at [132, 69] on div "[DOMAIN_NAME] HVAC Alliance Expert" at bounding box center [155, 67] width 77 height 16
type input "[PHONE_NUMBER]"
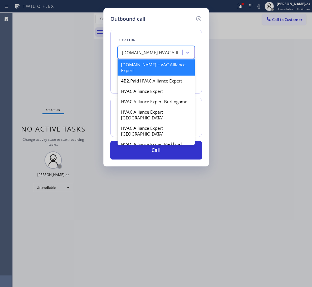
click at [135, 57] on div "[DOMAIN_NAME] HVAC Alliance Expert" at bounding box center [150, 53] width 63 height 10
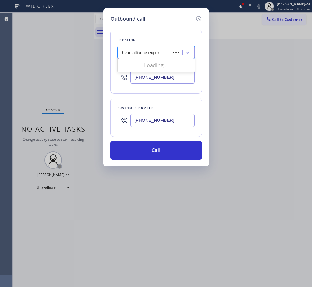
type input "hvac alliance expert"
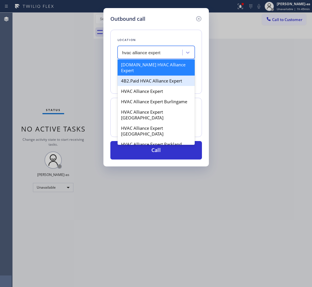
click at [144, 76] on div "4B2.Paid HVAC Alliance Expert" at bounding box center [155, 81] width 77 height 10
type input "[PHONE_NUMBER]"
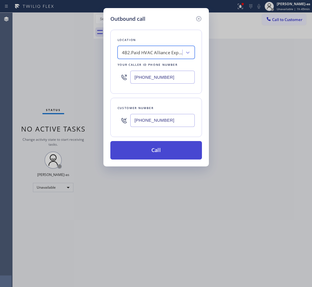
click at [171, 152] on button "Call" at bounding box center [155, 150] width 91 height 18
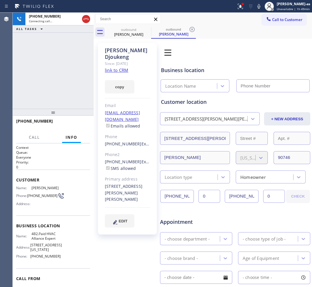
type input "[PHONE_NUMBER]"
click at [120, 67] on link "link to CRM" at bounding box center [116, 70] width 23 height 6
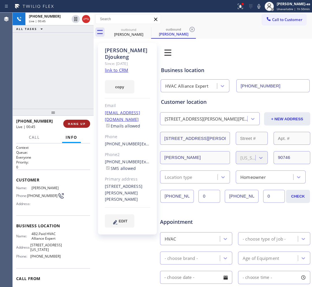
click at [75, 126] on span "HANG UP" at bounding box center [77, 124] width 18 height 4
click at [75, 125] on span "HANG UP" at bounding box center [77, 124] width 18 height 4
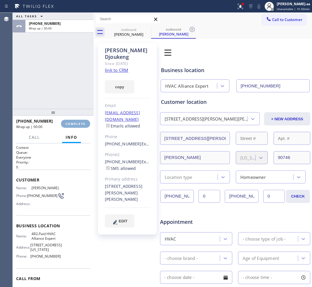
click at [75, 125] on span "COMPLETE" at bounding box center [75, 124] width 20 height 4
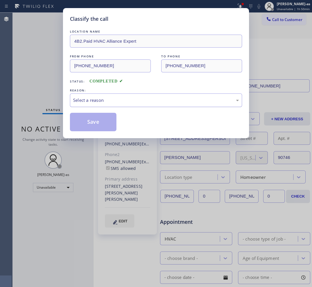
click at [114, 97] on div "Select a reason" at bounding box center [156, 100] width 166 height 7
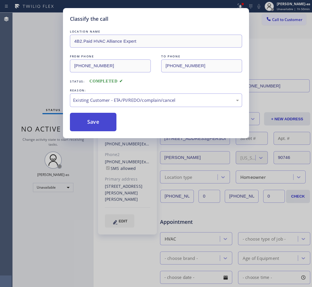
click at [85, 121] on button "Save" at bounding box center [93, 122] width 46 height 18
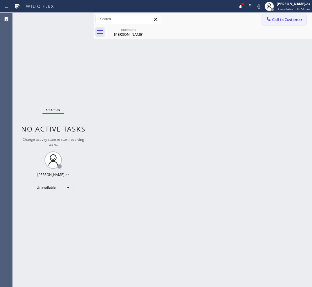
click at [275, 20] on span "Call to Customer" at bounding box center [287, 19] width 30 height 5
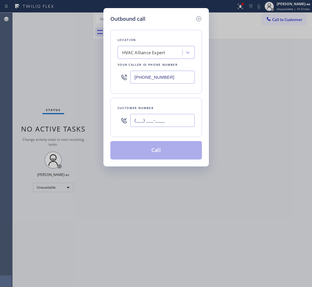
click at [176, 121] on input "(___) ___-____" at bounding box center [162, 120] width 64 height 13
paste input "213) 309-7592"
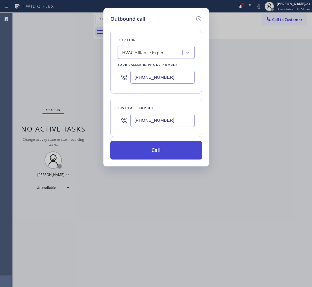
type input "[PHONE_NUMBER]"
click at [149, 152] on button "Call" at bounding box center [155, 150] width 91 height 18
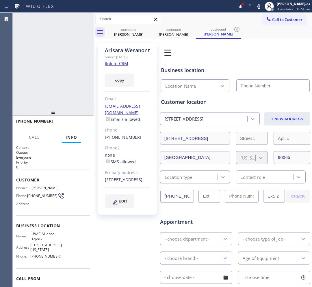
type input "[PHONE_NUMBER]"
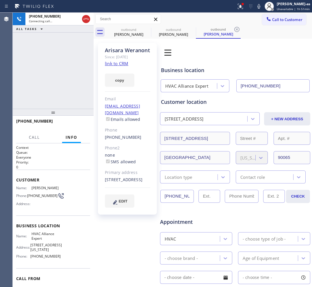
click at [61, 104] on div "[PHONE_NUMBER] Connecting call… ALL TASKS ALL TASKS ACTIVE TASKS TASKS IN WRAP …" at bounding box center [53, 61] width 81 height 96
click at [134, 33] on div "[PERSON_NAME]" at bounding box center [129, 34] width 44 height 5
click at [146, 27] on icon at bounding box center [147, 29] width 7 height 7
click at [0, 0] on icon at bounding box center [0, 0] width 0 height 0
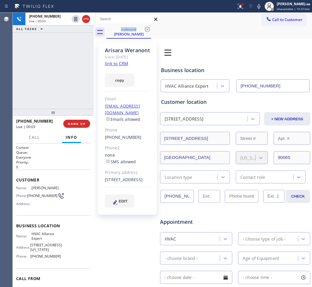
click at [116, 66] on link "link to CRM" at bounding box center [116, 64] width 23 height 6
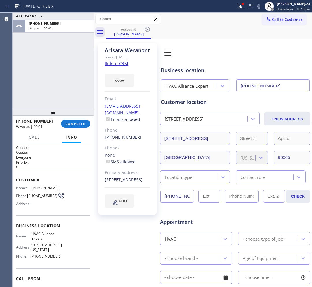
click at [46, 68] on div "ALL TASKS ALL TASKS ACTIVE TASKS TASKS IN WRAP UP [PHONE_NUMBER] Wrap up | 00:02" at bounding box center [53, 61] width 81 height 96
click at [69, 128] on div "[PHONE_NUMBER] Wrap up | 00:02 COMPLETE" at bounding box center [53, 123] width 74 height 15
click at [69, 128] on div "[PHONE_NUMBER] Wrap up | 00:03 COMPLETE" at bounding box center [53, 123] width 74 height 15
click at [73, 123] on span "COMPLETE" at bounding box center [75, 124] width 20 height 4
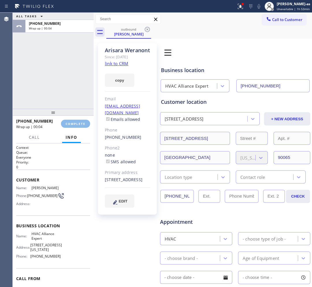
click at [63, 89] on div "ALL TASKS ALL TASKS ACTIVE TASKS TASKS IN WRAP UP [PHONE_NUMBER] Wrap up | 00:04" at bounding box center [53, 61] width 81 height 96
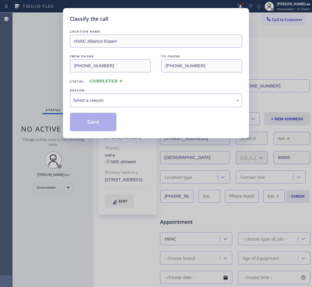
click at [70, 88] on div "REASON:" at bounding box center [156, 90] width 172 height 6
click at [118, 103] on div "Select a reason" at bounding box center [156, 100] width 166 height 7
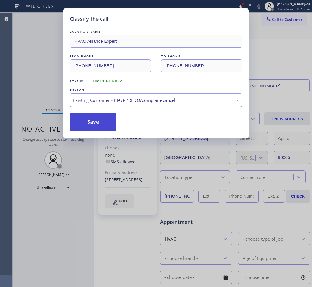
drag, startPoint x: 97, startPoint y: 118, endPoint x: 74, endPoint y: 117, distance: 23.4
click at [93, 114] on button "Save" at bounding box center [93, 122] width 46 height 18
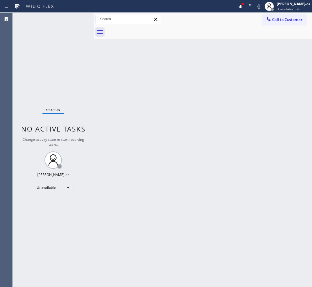
click at [61, 53] on div "Status No active tasks Change activity state to start receiving tasks. [PERSON_…" at bounding box center [53, 150] width 81 height 274
click at [273, 23] on button "Call to Customer" at bounding box center [284, 19] width 44 height 11
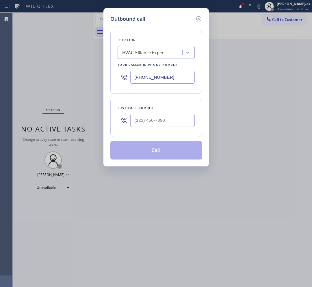
click at [162, 113] on div at bounding box center [162, 120] width 64 height 19
click at [175, 122] on input "(___) ___-____" at bounding box center [162, 120] width 64 height 13
paste input "562) 457-9724"
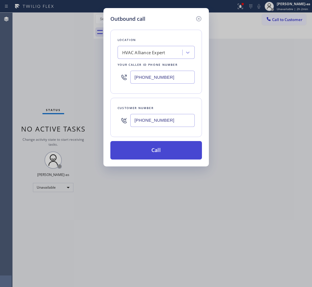
type input "[PHONE_NUMBER]"
click at [159, 150] on button "Call" at bounding box center [155, 150] width 91 height 18
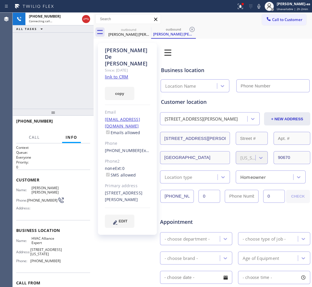
type input "[PHONE_NUMBER]"
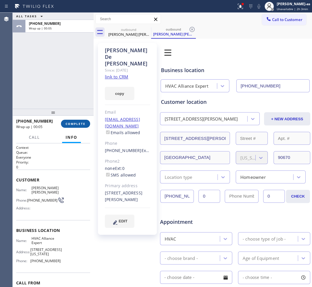
click at [77, 125] on span "COMPLETE" at bounding box center [75, 124] width 20 height 4
click at [77, 125] on div "Classify the call LOCATION NAME Brothers Electric FROM PHONE [PHONE_NUMBER] TO …" at bounding box center [162, 150] width 299 height 274
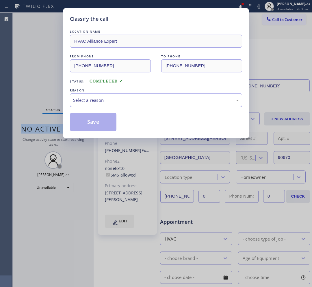
click at [128, 103] on div "Select a reason" at bounding box center [156, 100] width 166 height 7
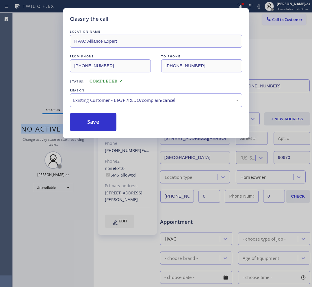
drag, startPoint x: 88, startPoint y: 122, endPoint x: 81, endPoint y: 75, distance: 47.0
click at [88, 121] on button "Save" at bounding box center [93, 122] width 46 height 18
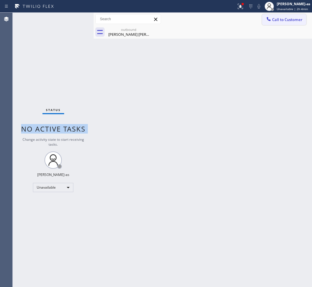
click at [285, 17] on span "Call to Customer" at bounding box center [287, 19] width 30 height 5
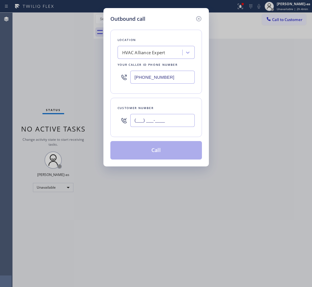
click at [164, 120] on input "(___) ___-____" at bounding box center [162, 120] width 64 height 13
paste input "562) 544-2388"
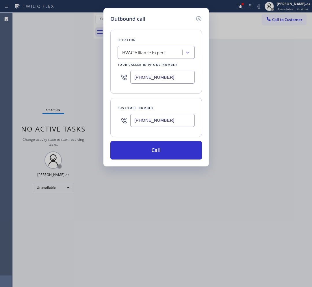
type input "[PHONE_NUMBER]"
click at [143, 113] on div "[PHONE_NUMBER]" at bounding box center [162, 120] width 64 height 19
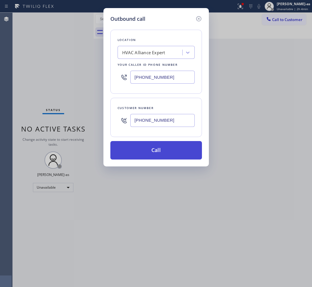
click at [161, 149] on button "Call" at bounding box center [155, 150] width 91 height 18
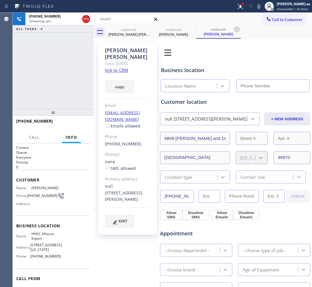
type input "[PHONE_NUMBER]"
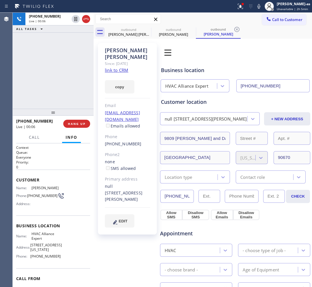
drag, startPoint x: 38, startPoint y: 70, endPoint x: 68, endPoint y: 47, distance: 37.7
click at [41, 67] on div "[PHONE_NUMBER] Live | 00:06 ALL TASKS ALL TASKS ACTIVE TASKS TASKS IN WRAP UP" at bounding box center [53, 61] width 81 height 96
click at [90, 18] on div at bounding box center [86, 19] width 8 height 7
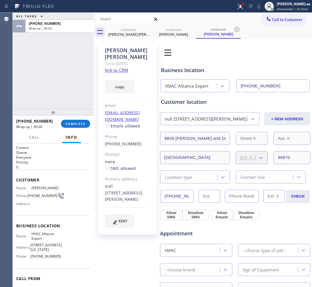
click at [78, 118] on div "[PHONE_NUMBER] Wrap up | 00:00 COMPLETE" at bounding box center [53, 123] width 74 height 15
click at [78, 122] on span "COMPLETE" at bounding box center [75, 124] width 20 height 4
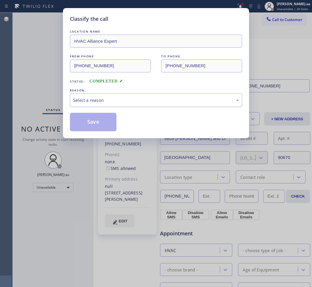
click at [123, 106] on div "Select a reason" at bounding box center [156, 100] width 172 height 14
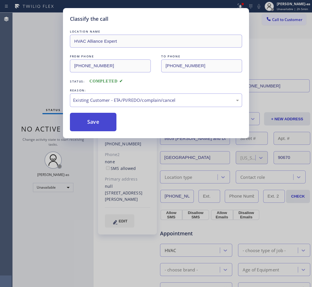
click at [93, 129] on button "Save" at bounding box center [93, 122] width 46 height 18
drag, startPoint x: 89, startPoint y: 123, endPoint x: 70, endPoint y: 134, distance: 23.2
click at [90, 123] on button "Save" at bounding box center [93, 122] width 46 height 18
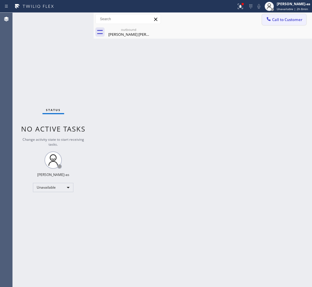
click at [291, 18] on span "Call to Customer" at bounding box center [287, 19] width 30 height 5
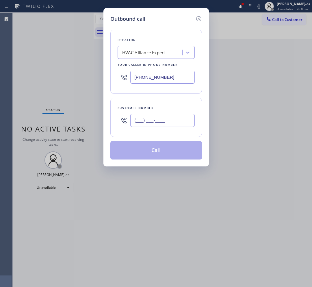
click at [163, 118] on input "(___) ___-____" at bounding box center [162, 120] width 64 height 13
paste input "305) 505-4779"
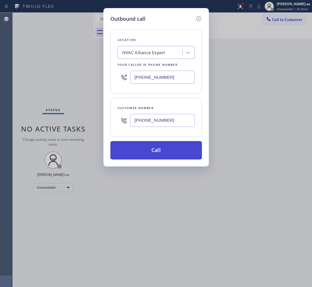
type input "[PHONE_NUMBER]"
click at [159, 151] on button "Call" at bounding box center [155, 150] width 91 height 18
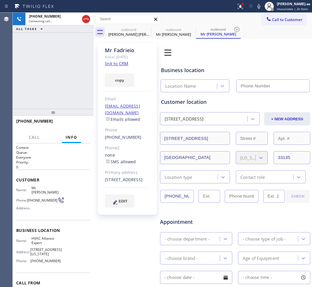
click at [120, 63] on link "link to CRM" at bounding box center [116, 64] width 23 height 6
type input "[PHONE_NUMBER]"
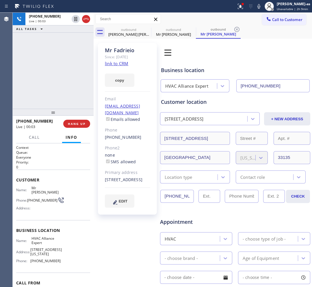
click at [59, 89] on div "[PHONE_NUMBER] Live | 00:03 ALL TASKS ALL TASKS ACTIVE TASKS TASKS IN WRAP UP" at bounding box center [53, 61] width 81 height 96
click at [87, 23] on div at bounding box center [80, 19] width 21 height 13
drag, startPoint x: 70, startPoint y: 80, endPoint x: 85, endPoint y: 130, distance: 52.3
click at [70, 83] on div "[PHONE_NUMBER] Live | 00:04 ALL TASKS ALL TASKS ACTIVE TASKS TASKS IN WRAP UP" at bounding box center [53, 61] width 81 height 96
click at [81, 127] on button "HANG UP" at bounding box center [76, 124] width 27 height 8
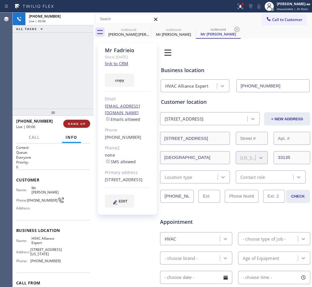
drag, startPoint x: 71, startPoint y: 113, endPoint x: 77, endPoint y: 121, distance: 10.6
click at [72, 113] on div at bounding box center [53, 112] width 81 height 7
click at [81, 126] on span "HANG UP" at bounding box center [77, 124] width 18 height 4
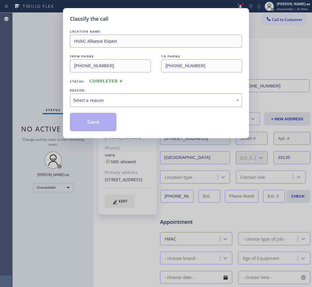
click at [129, 100] on div "Select a reason" at bounding box center [156, 100] width 166 height 7
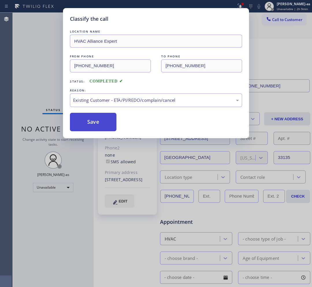
drag, startPoint x: 104, startPoint y: 126, endPoint x: 292, endPoint y: 143, distance: 188.3
click at [105, 126] on button "Save" at bounding box center [93, 122] width 46 height 18
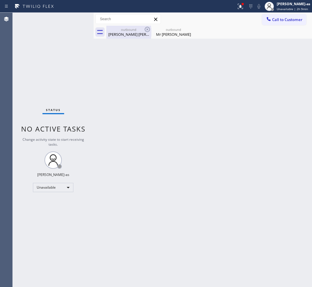
drag, startPoint x: 121, startPoint y: 31, endPoint x: 147, endPoint y: 33, distance: 26.0
click at [125, 32] on div "outbound [PERSON_NAME] [PERSON_NAME]" at bounding box center [129, 32] width 44 height 13
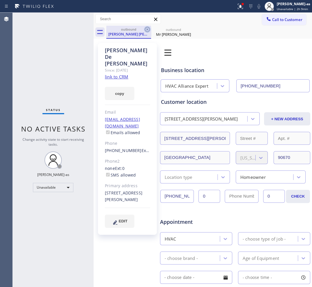
click at [147, 30] on icon at bounding box center [147, 29] width 7 height 7
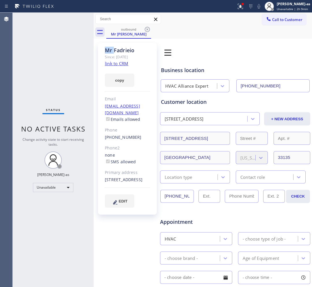
click at [147, 30] on icon at bounding box center [147, 29] width 7 height 7
click at [147, 30] on div "outbound Mr [PERSON_NAME]" at bounding box center [208, 32] width 205 height 13
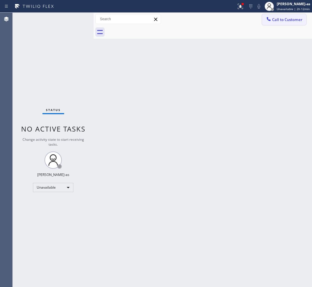
click at [271, 17] on div at bounding box center [268, 19] width 7 height 7
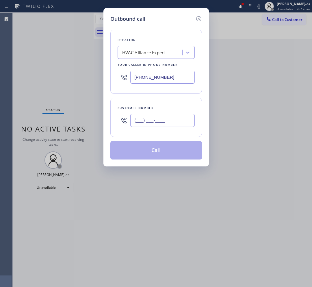
click at [162, 117] on input "(___) ___-____" at bounding box center [162, 120] width 64 height 13
paste input "818) 933-1739"
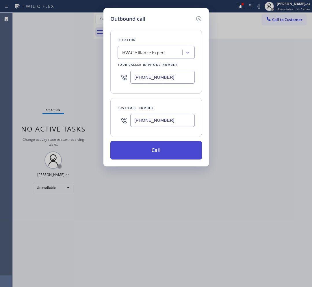
type input "[PHONE_NUMBER]"
click at [166, 153] on button "Call" at bounding box center [155, 150] width 91 height 18
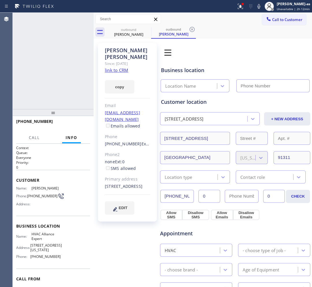
type input "[PHONE_NUMBER]"
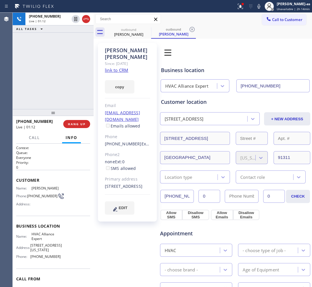
scroll to position [32, 0]
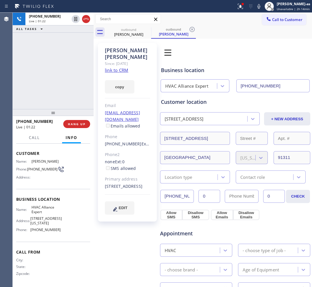
click at [61, 82] on div "[PHONE_NUMBER] Live | 01:22 ALL TASKS ALL TASKS ACTIVE TASKS TASKS IN WRAP UP" at bounding box center [53, 61] width 81 height 96
click at [81, 123] on span "HANG UP" at bounding box center [77, 124] width 18 height 4
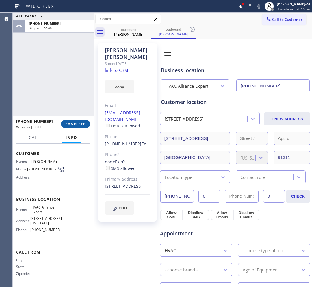
click at [82, 121] on button "COMPLETE" at bounding box center [75, 124] width 29 height 8
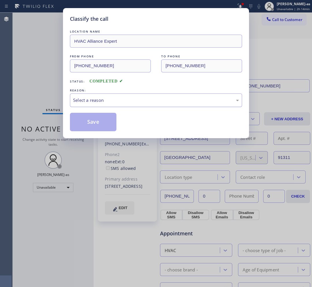
click at [136, 102] on div "Select a reason" at bounding box center [156, 100] width 166 height 7
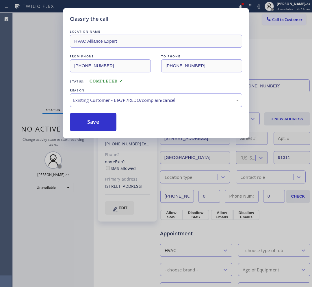
drag, startPoint x: 100, startPoint y: 123, endPoint x: 90, endPoint y: 20, distance: 104.0
click at [100, 123] on button "Save" at bounding box center [93, 122] width 46 height 18
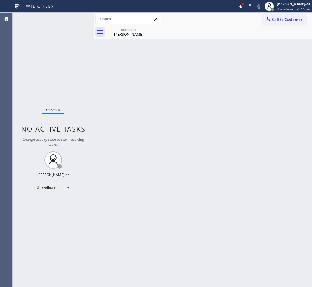
click at [40, 84] on div "Status No active tasks Change activity state to start receiving tasks. [PERSON_…" at bounding box center [53, 150] width 81 height 274
drag, startPoint x: 129, startPoint y: 32, endPoint x: 144, endPoint y: 32, distance: 15.3
click at [129, 33] on div "[PERSON_NAME]" at bounding box center [129, 34] width 44 height 5
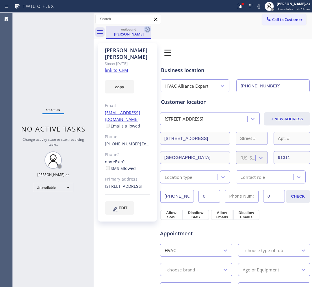
click at [144, 31] on icon at bounding box center [147, 29] width 7 height 7
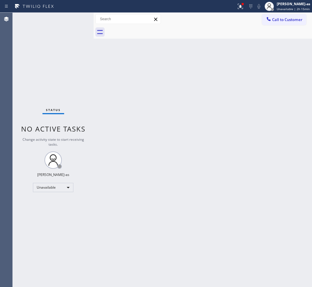
click at [289, 19] on span "Call to Customer" at bounding box center [287, 19] width 30 height 5
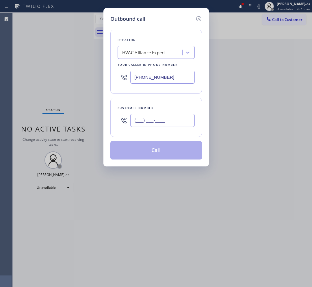
click at [169, 119] on input "(___) ___-____" at bounding box center [162, 120] width 64 height 13
paste input "310) 550-1570"
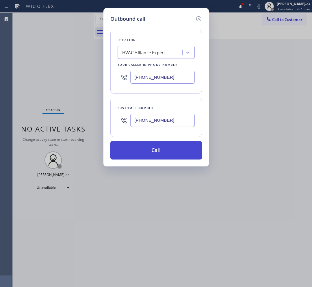
type input "[PHONE_NUMBER]"
click at [151, 149] on button "Call" at bounding box center [155, 150] width 91 height 18
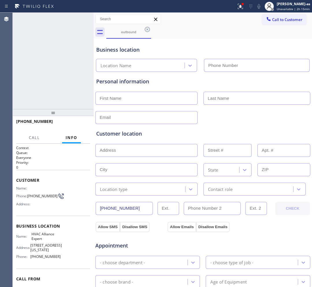
type input "[PHONE_NUMBER]"
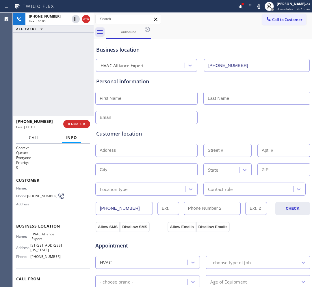
drag, startPoint x: 35, startPoint y: 134, endPoint x: 35, endPoint y: 160, distance: 26.0
click at [34, 134] on button "Call" at bounding box center [34, 137] width 18 height 11
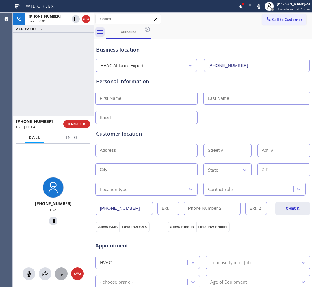
click at [64, 269] on button at bounding box center [61, 273] width 13 height 13
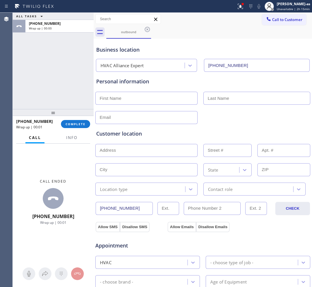
click at [77, 128] on div "[PHONE_NUMBER] Wrap up | 00:01 COMPLETE" at bounding box center [53, 124] width 74 height 15
click at [77, 127] on button "COMPLETE" at bounding box center [75, 124] width 29 height 8
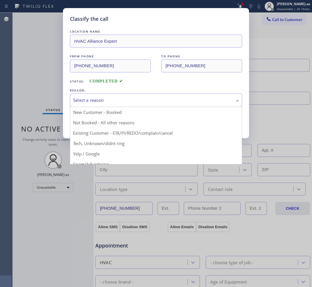
click at [113, 103] on div "Select a reason" at bounding box center [156, 100] width 166 height 7
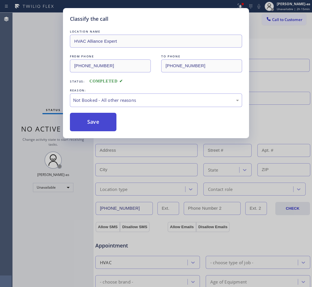
click at [103, 126] on button "Save" at bounding box center [93, 122] width 46 height 18
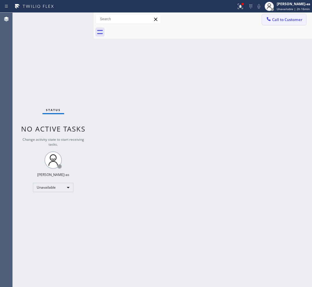
click at [287, 15] on button "Call to Customer" at bounding box center [284, 19] width 44 height 11
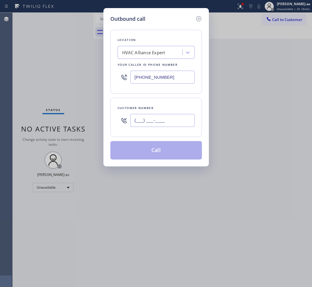
click at [169, 116] on input "(___) ___-____" at bounding box center [162, 120] width 64 height 13
paste input "310) 614-5352"
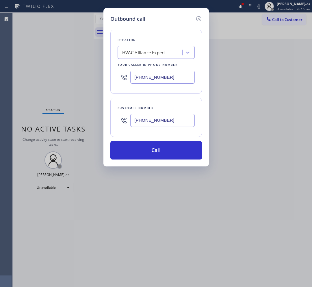
type input "[PHONE_NUMBER]"
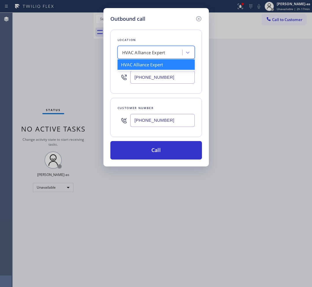
click at [160, 52] on div "HVAC Alliance Expert" at bounding box center [143, 52] width 43 height 7
paste input "Blue Moon Electrical [GEOGRAPHIC_DATA]"
type input "Blue Moon Electrical [GEOGRAPHIC_DATA]"
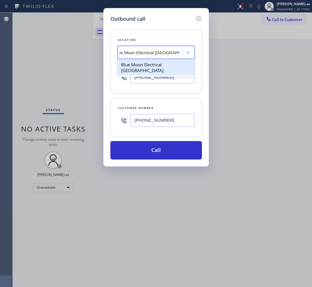
click at [143, 68] on div "Blue Moon Electrical [GEOGRAPHIC_DATA]" at bounding box center [155, 67] width 77 height 16
type input "[PHONE_NUMBER]"
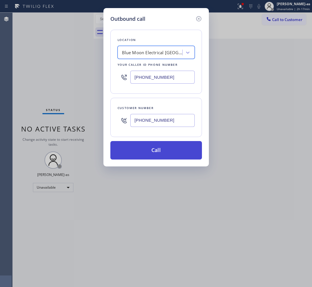
click at [158, 148] on button "Call" at bounding box center [155, 150] width 91 height 18
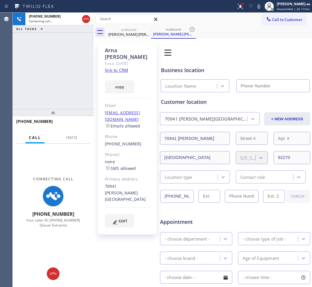
click at [123, 67] on link "link to CRM" at bounding box center [116, 70] width 23 height 6
type input "[PHONE_NUMBER]"
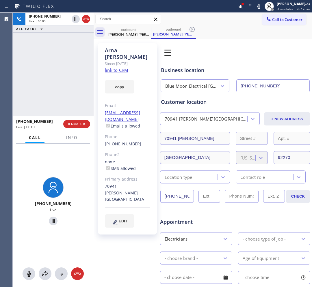
click at [47, 70] on div "[PHONE_NUMBER] Live | 00:03 ALL TASKS ALL TASKS ACTIVE TASKS TASKS IN WRAP UP" at bounding box center [53, 61] width 81 height 96
click at [77, 123] on span "HANG UP" at bounding box center [77, 124] width 18 height 4
click at [77, 122] on span "HANG UP" at bounding box center [77, 124] width 18 height 4
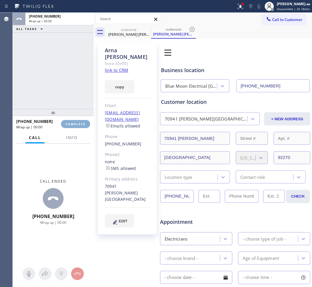
click at [77, 121] on button "COMPLETE" at bounding box center [75, 124] width 29 height 8
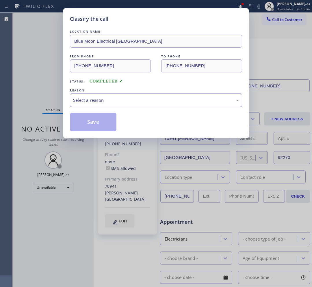
click at [95, 100] on div "Select a reason" at bounding box center [156, 100] width 166 height 7
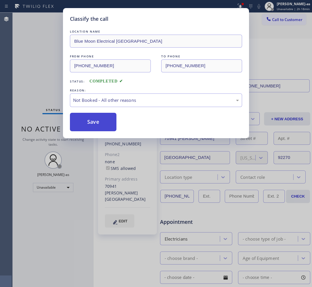
click at [88, 126] on button "Save" at bounding box center [93, 122] width 46 height 18
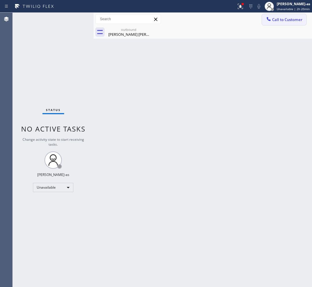
click at [274, 17] on span "Call to Customer" at bounding box center [287, 19] width 30 height 5
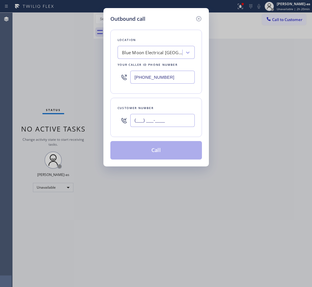
click at [173, 126] on input "(___) ___-____" at bounding box center [162, 120] width 64 height 13
paste input "917) 751-5558"
type input "[PHONE_NUMBER]"
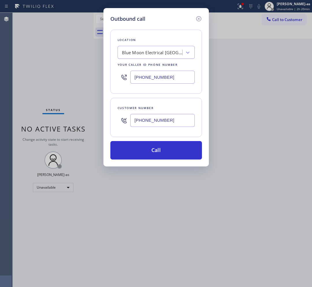
click at [142, 52] on div "Blue Moon Electrical [GEOGRAPHIC_DATA]" at bounding box center [152, 52] width 61 height 7
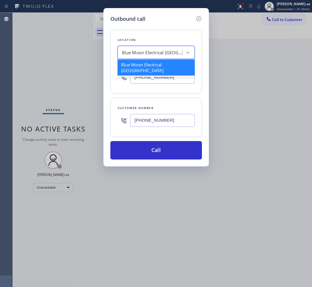
paste input "Reliable HVAC Repair"
type input "Reliable HVAC Repair"
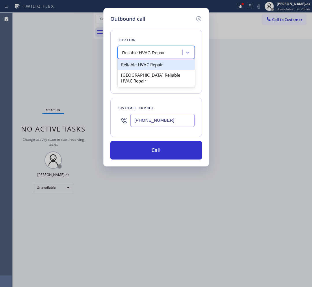
click at [141, 67] on div "Reliable HVAC Repair" at bounding box center [155, 64] width 77 height 10
type input "[PHONE_NUMBER]"
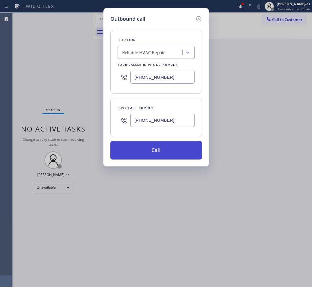
click at [160, 156] on button "Call" at bounding box center [155, 150] width 91 height 18
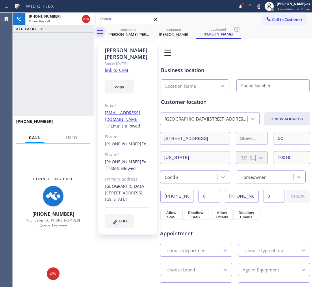
type input "[PHONE_NUMBER]"
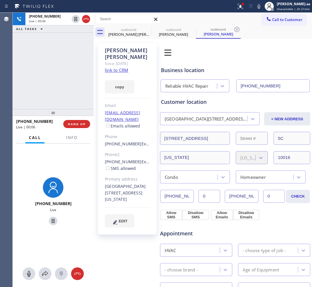
drag, startPoint x: 45, startPoint y: 57, endPoint x: 46, endPoint y: 65, distance: 8.1
click at [46, 58] on div "[PHONE_NUMBER] Live | 00:06 ALL TASKS ALL TASKS ACTIVE TASKS TASKS IN WRAP UP" at bounding box center [53, 61] width 81 height 96
drag, startPoint x: 101, startPoint y: 157, endPoint x: 133, endPoint y: 158, distance: 31.7
click at [133, 158] on div "[PERSON_NAME] Since: [DATE] link to CRM copy Email [EMAIL_ADDRESS][DOMAIN_NAME]…" at bounding box center [127, 139] width 59 height 192
copy link "[PHONE_NUMBER]"
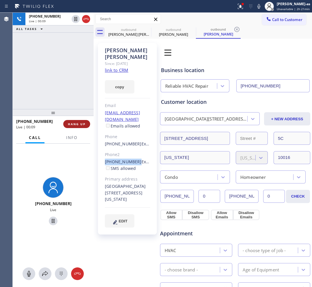
click at [78, 121] on button "HANG UP" at bounding box center [76, 124] width 27 height 8
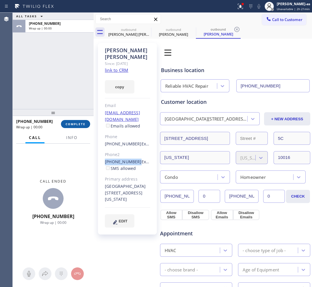
click at [77, 121] on button "COMPLETE" at bounding box center [75, 124] width 29 height 8
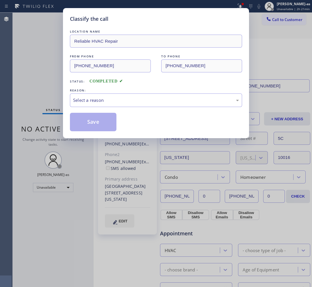
click at [149, 110] on div "LOCATION NAME Reliable HVAC Repair FROM PHONE [PHONE_NUMBER] TO PHONE [PHONE_NU…" at bounding box center [156, 80] width 172 height 103
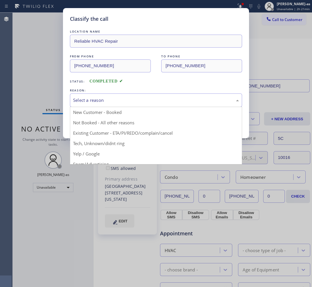
click at [147, 103] on div "Select a reason" at bounding box center [156, 100] width 166 height 7
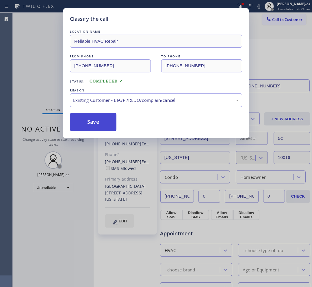
drag, startPoint x: 107, startPoint y: 123, endPoint x: 111, endPoint y: 122, distance: 4.8
click at [107, 123] on button "Save" at bounding box center [93, 122] width 46 height 18
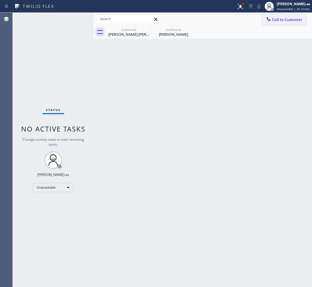
drag, startPoint x: 286, startPoint y: 18, endPoint x: 127, endPoint y: 145, distance: 203.4
click at [286, 18] on span "Call to Customer" at bounding box center [287, 19] width 30 height 5
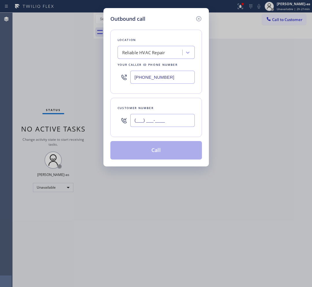
click at [166, 122] on input "(___) ___-____" at bounding box center [162, 120] width 64 height 13
paste input "212) 679-3506"
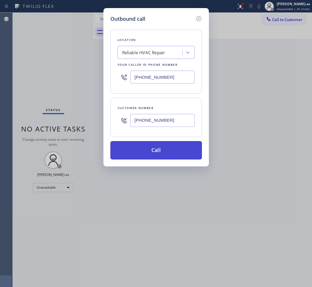
type input "[PHONE_NUMBER]"
click at [174, 155] on button "Call" at bounding box center [155, 150] width 91 height 18
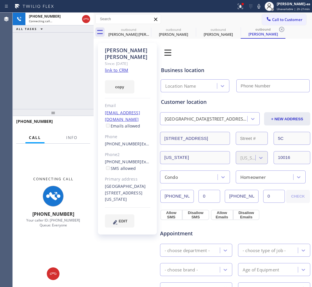
type input "[PHONE_NUMBER]"
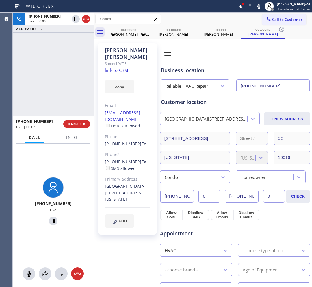
click at [65, 71] on div "[PHONE_NUMBER] Live | 00:06 ALL TASKS ALL TASKS ACTIVE TASKS TASKS IN WRAP UP" at bounding box center [53, 61] width 81 height 96
drag, startPoint x: 121, startPoint y: 31, endPoint x: 140, endPoint y: 32, distance: 19.4
click at [121, 31] on div "outbound" at bounding box center [129, 29] width 44 height 4
type input "[PHONE_NUMBER]"
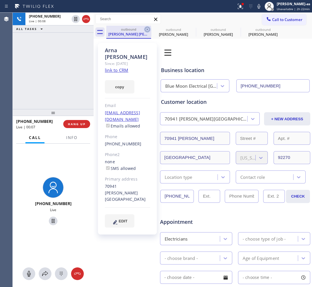
click at [147, 28] on icon at bounding box center [147, 29] width 7 height 7
type input "[PHONE_NUMBER]"
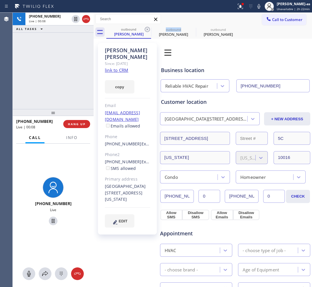
click at [147, 28] on icon at bounding box center [147, 29] width 7 height 7
click at [0, 0] on icon at bounding box center [0, 0] width 0 height 0
click at [72, 126] on span "HANG UP" at bounding box center [77, 124] width 18 height 4
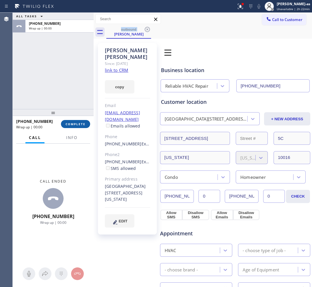
click at [72, 126] on span "COMPLETE" at bounding box center [75, 124] width 20 height 4
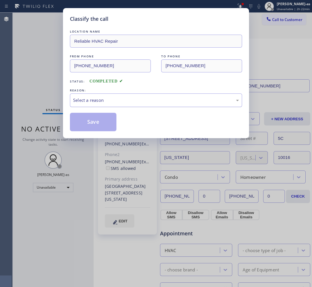
click at [113, 100] on div "Select a reason" at bounding box center [156, 100] width 166 height 7
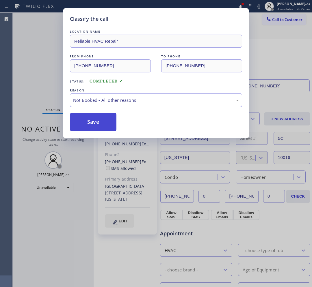
click at [91, 126] on button "Save" at bounding box center [93, 122] width 46 height 18
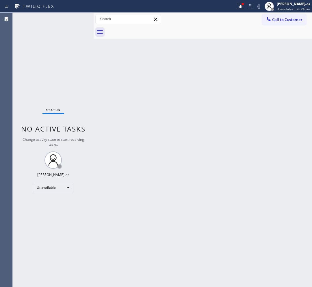
click at [278, 21] on span "Call to Customer" at bounding box center [287, 19] width 30 height 5
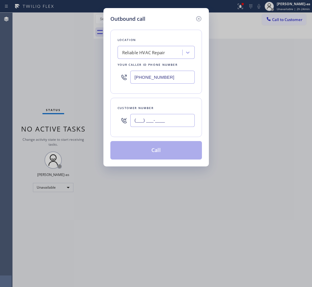
click at [145, 122] on input "(___) ___-____" at bounding box center [162, 120] width 64 height 13
paste input "626) 675-4595"
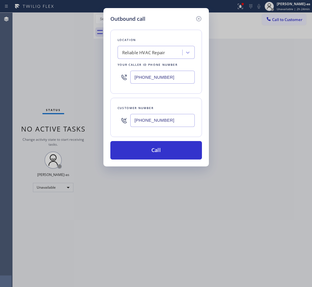
type input "[PHONE_NUMBER]"
click at [143, 55] on div "Reliable HVAC Repair" at bounding box center [143, 52] width 43 height 7
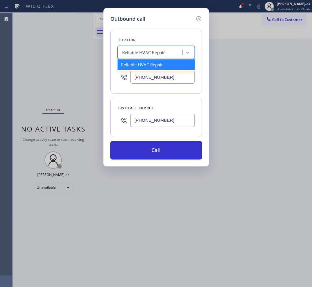
paste input "Whittier Appliance Squad"
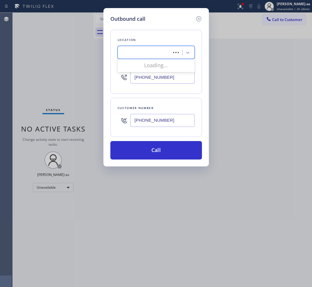
type input "Whittier Appliance Squad"
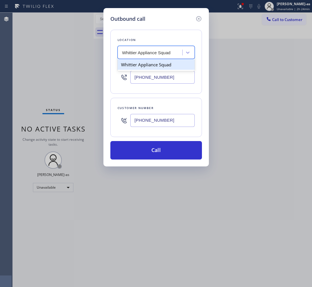
click at [142, 67] on div "Whittier Appliance Squad" at bounding box center [155, 64] width 77 height 10
type input "[PHONE_NUMBER]"
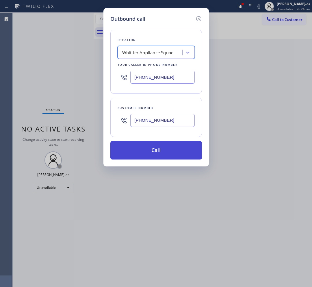
click at [169, 142] on button "Call" at bounding box center [155, 150] width 91 height 18
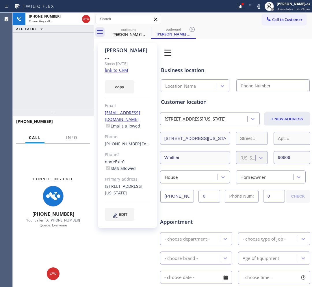
type input "[PHONE_NUMBER]"
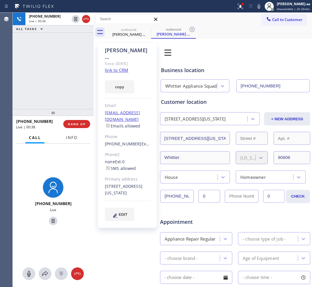
click at [65, 138] on button "Info" at bounding box center [72, 137] width 18 height 11
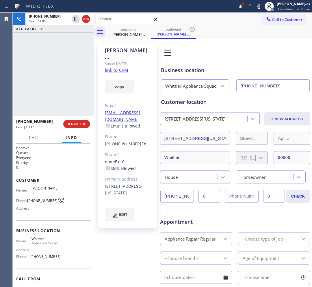
click at [91, 85] on div "[PHONE_NUMBER] Live | 01:05 ALL TASKS ALL TASKS ACTIVE TASKS TASKS IN WRAP UP" at bounding box center [53, 61] width 81 height 96
click at [70, 87] on div "[PHONE_NUMBER] Live | 01:05 ALL TASKS ALL TASKS ACTIVE TASKS TASKS IN WRAP UP" at bounding box center [53, 61] width 81 height 96
drag, startPoint x: 55, startPoint y: 104, endPoint x: 80, endPoint y: 122, distance: 30.6
click at [56, 104] on div "[PHONE_NUMBER] Live | 01:06 ALL TASKS ALL TASKS ACTIVE TASKS TASKS IN WRAP UP" at bounding box center [53, 61] width 81 height 96
click at [80, 122] on span "HANG UP" at bounding box center [77, 124] width 18 height 4
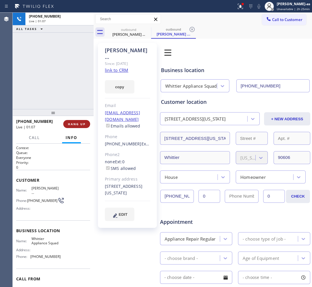
click at [80, 122] on span "HANG UP" at bounding box center [77, 124] width 18 height 4
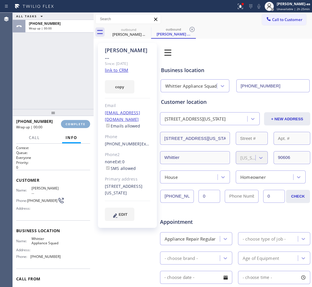
click at [80, 122] on span "COMPLETE" at bounding box center [75, 124] width 20 height 4
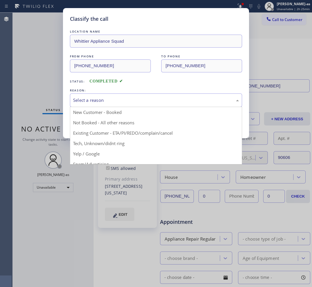
click at [105, 104] on div "Select a reason" at bounding box center [156, 100] width 172 height 14
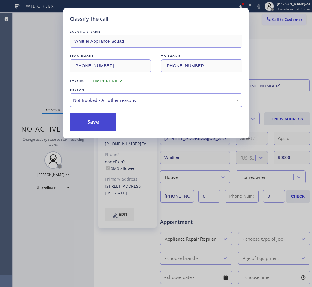
click at [91, 123] on button "Save" at bounding box center [93, 122] width 46 height 18
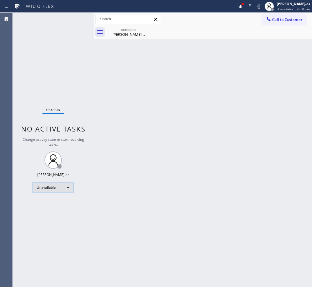
click at [53, 187] on div "Unavailable" at bounding box center [53, 187] width 40 height 9
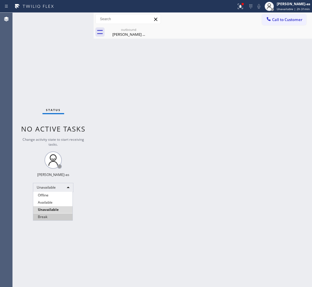
click at [51, 218] on li "Break" at bounding box center [52, 216] width 39 height 7
click at [205, 155] on div "Back to Dashboard Change Sender ID Customers Technicians Select a contact Outbo…" at bounding box center [202, 150] width 218 height 274
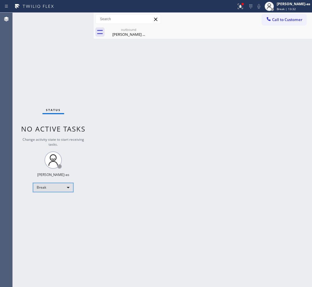
click at [64, 188] on div "Break" at bounding box center [53, 187] width 40 height 9
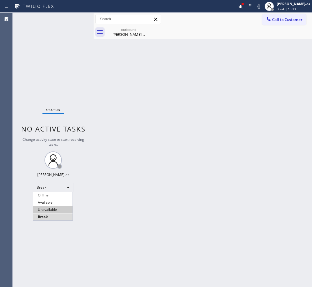
click at [57, 207] on li "Unavailable" at bounding box center [52, 209] width 39 height 7
drag, startPoint x: 234, startPoint y: 152, endPoint x: 232, endPoint y: 148, distance: 4.9
click at [234, 152] on div "Back to Dashboard Change Sender ID Customers Technicians Select a contact Outbo…" at bounding box center [202, 150] width 218 height 274
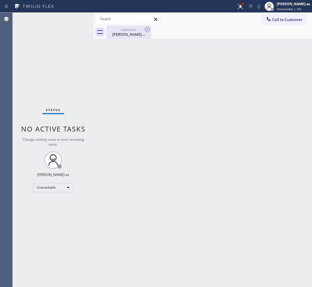
click at [140, 28] on div "outbound" at bounding box center [129, 29] width 44 height 4
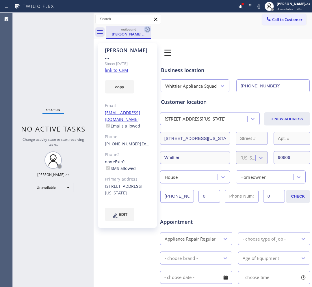
click at [146, 29] on icon at bounding box center [147, 29] width 7 height 7
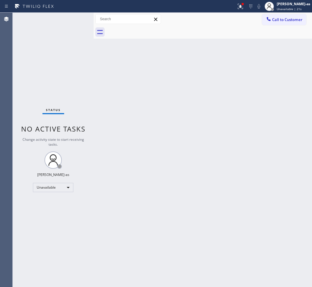
click at [182, 153] on div "Back to Dashboard Change Sender ID Customers Technicians Select a contact Outbo…" at bounding box center [202, 150] width 218 height 274
click at [291, 17] on span "Call to Customer" at bounding box center [287, 19] width 30 height 5
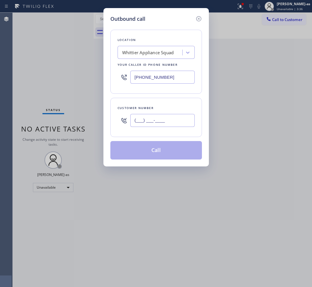
click at [162, 117] on input "(___) ___-____" at bounding box center [162, 120] width 64 height 13
click at [182, 119] on input "(___) ___-____" at bounding box center [162, 120] width 64 height 13
paste input "650) 826-0006"
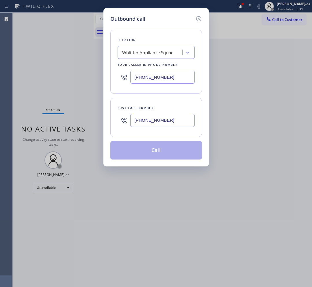
type input "[PHONE_NUMBER]"
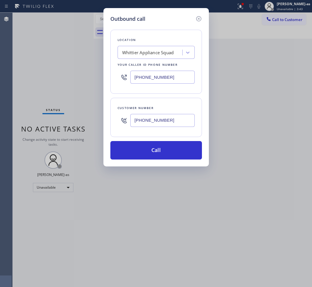
click at [169, 52] on div "Whittier Appliance Squad" at bounding box center [148, 52] width 52 height 7
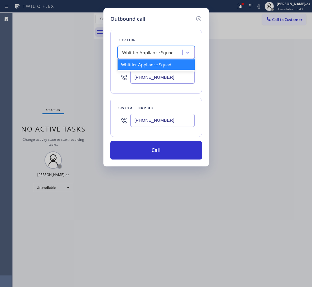
paste input "Zoom Electricians Indio"
type input "Zoom Electricians Indio"
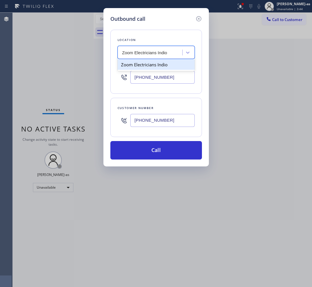
click at [146, 67] on div "Zoom Electricians Indio" at bounding box center [155, 64] width 77 height 10
type input "[PHONE_NUMBER]"
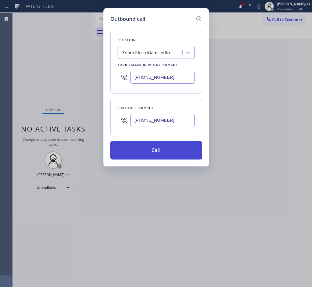
click at [168, 151] on button "Call" at bounding box center [155, 150] width 91 height 18
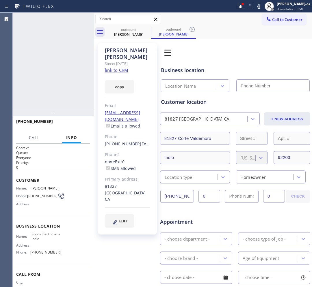
type input "[PHONE_NUMBER]"
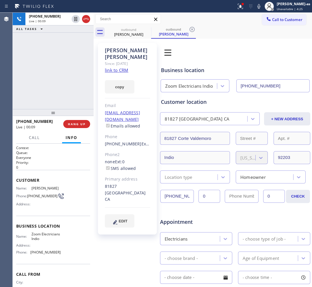
click at [83, 20] on icon at bounding box center [86, 19] width 7 height 7
drag, startPoint x: 83, startPoint y: 30, endPoint x: 74, endPoint y: 42, distance: 15.1
click at [80, 34] on div "[PHONE_NUMBER] Live | 00:10 ALL TASKS ALL TASKS ACTIVE TASKS TASKS IN WRAP UP" at bounding box center [53, 61] width 81 height 96
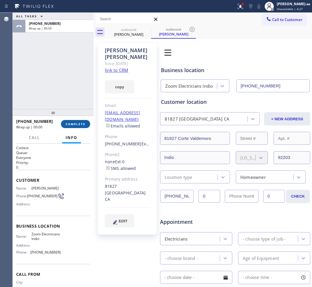
click at [75, 126] on span "COMPLETE" at bounding box center [75, 124] width 20 height 4
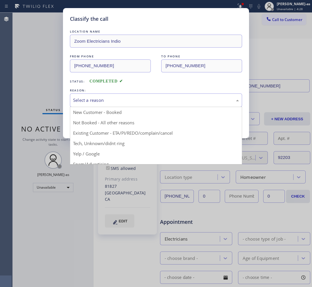
drag, startPoint x: 106, startPoint y: 98, endPoint x: 107, endPoint y: 119, distance: 21.4
click at [106, 98] on div "Select a reason" at bounding box center [156, 100] width 166 height 7
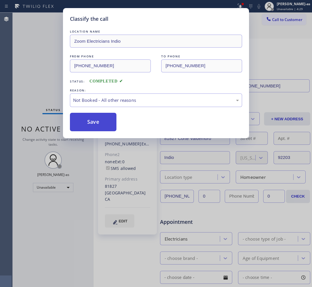
click at [100, 121] on button "Save" at bounding box center [93, 122] width 46 height 18
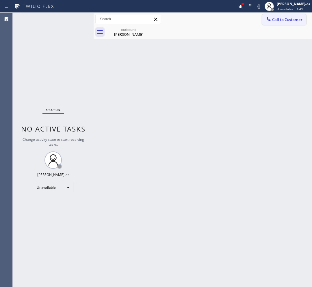
click at [279, 21] on span "Call to Customer" at bounding box center [287, 19] width 30 height 5
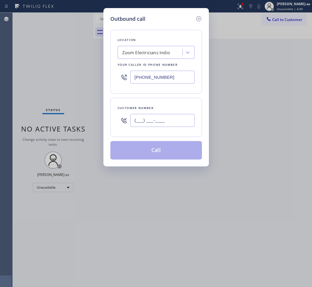
click at [176, 115] on input "(___) ___-____" at bounding box center [162, 120] width 64 height 13
paste input "562) 760-8803"
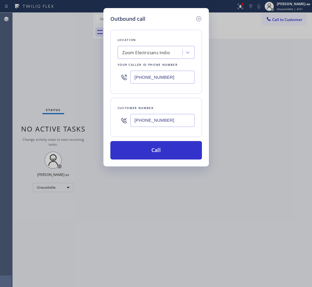
type input "[PHONE_NUMBER]"
click at [148, 53] on div "Zoom Electricians Indio" at bounding box center [146, 52] width 48 height 7
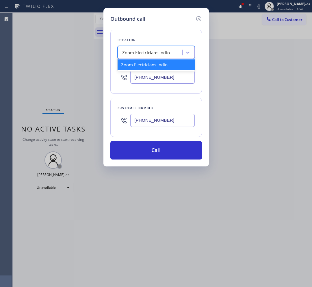
paste input "Red Electricians [PERSON_NAME]"
type input "Red Electricians [PERSON_NAME]"
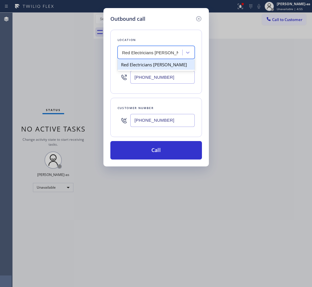
click at [147, 65] on div "Red Electricians [PERSON_NAME]" at bounding box center [155, 64] width 77 height 10
type input "[PHONE_NUMBER]"
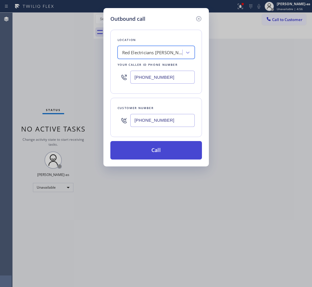
click at [164, 152] on button "Call" at bounding box center [155, 150] width 91 height 18
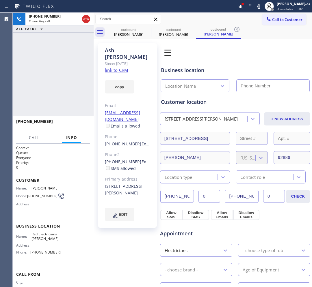
type input "[PHONE_NUMBER]"
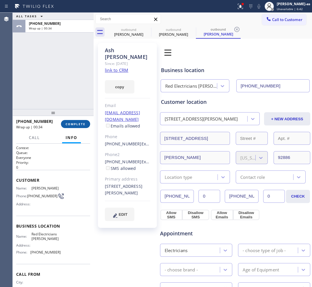
click at [75, 123] on span "COMPLETE" at bounding box center [75, 124] width 20 height 4
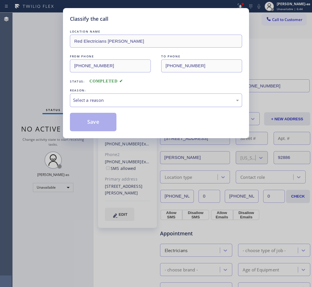
click at [117, 104] on div "Select a reason" at bounding box center [156, 100] width 172 height 14
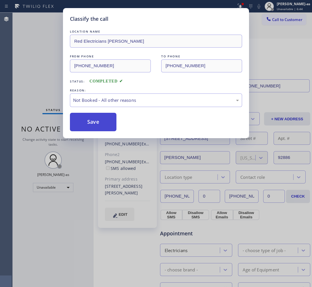
click at [94, 123] on button "Save" at bounding box center [93, 122] width 46 height 18
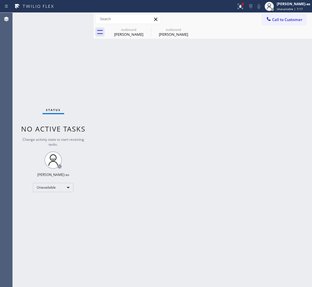
drag, startPoint x: 283, startPoint y: 20, endPoint x: 246, endPoint y: 38, distance: 41.7
click at [277, 22] on span "Call to Customer" at bounding box center [287, 19] width 30 height 5
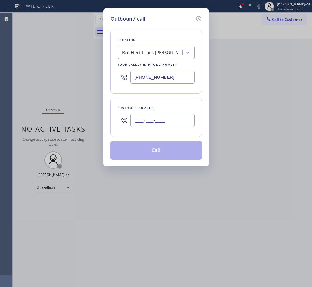
click at [162, 115] on input "(___) ___-____" at bounding box center [162, 120] width 64 height 13
paste input "818) 219-8888"
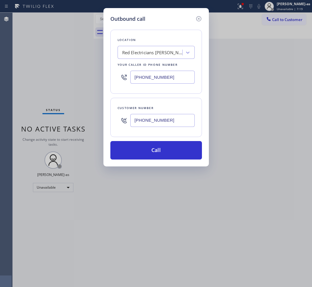
type input "[PHONE_NUMBER]"
click at [176, 80] on input "[PHONE_NUMBER]" at bounding box center [162, 77] width 64 height 13
paste input "626) 507-7989"
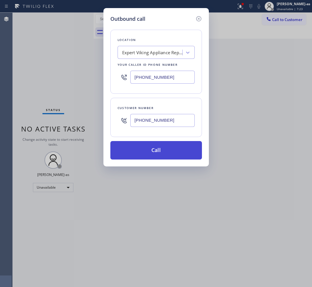
type input "[PHONE_NUMBER]"
click at [165, 156] on button "Call" at bounding box center [155, 150] width 91 height 18
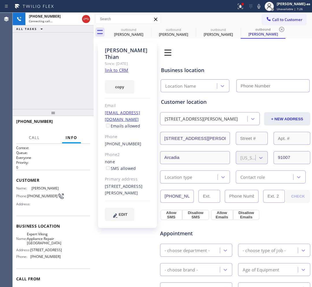
click at [115, 60] on div "Since: [DATE]" at bounding box center [127, 63] width 45 height 7
click at [119, 67] on link "link to CRM" at bounding box center [116, 70] width 23 height 6
type input "[PHONE_NUMBER]"
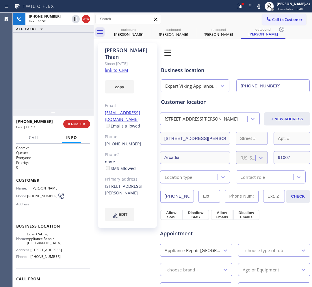
click at [73, 91] on div "[PHONE_NUMBER] Live | 00:57 ALL TASKS ALL TASKS ACTIVE TASKS TASKS IN WRAP UP" at bounding box center [53, 61] width 81 height 96
click at [73, 128] on div "[PHONE_NUMBER] Live | 00:57 HANG UP" at bounding box center [53, 124] width 74 height 15
click at [73, 129] on div "[PHONE_NUMBER] Live | 00:58 HANG UP" at bounding box center [53, 124] width 74 height 15
click at [73, 122] on span "HANG UP" at bounding box center [77, 124] width 18 height 4
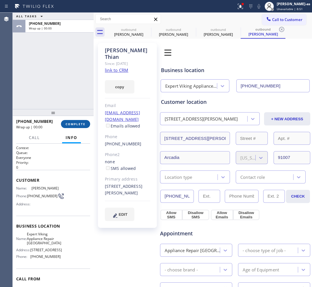
click at [73, 122] on span "COMPLETE" at bounding box center [75, 124] width 20 height 4
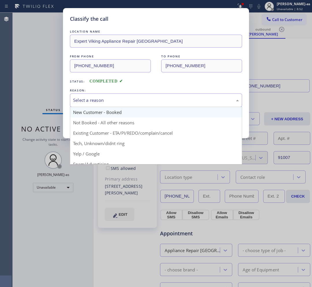
drag, startPoint x: 141, startPoint y: 100, endPoint x: 141, endPoint y: 113, distance: 13.3
click at [141, 100] on div "Select a reason" at bounding box center [156, 100] width 166 height 7
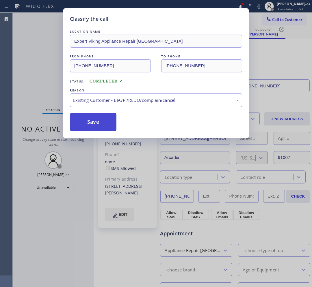
drag, startPoint x: 98, startPoint y: 120, endPoint x: 98, endPoint y: 116, distance: 4.3
click at [98, 120] on button "Save" at bounding box center [93, 122] width 46 height 18
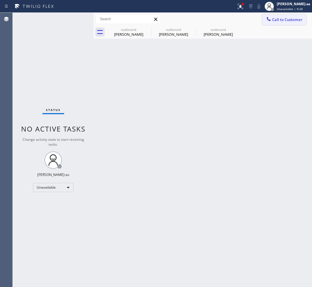
click at [278, 19] on span "Call to Customer" at bounding box center [287, 19] width 30 height 5
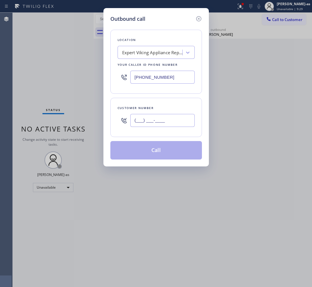
click at [166, 115] on input "(___) ___-____" at bounding box center [162, 120] width 64 height 13
paste input "650) 346-0206"
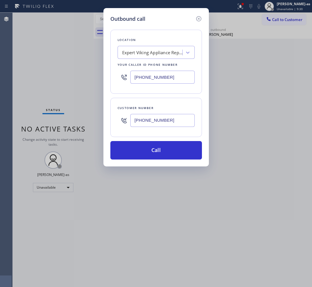
type input "[PHONE_NUMBER]"
drag, startPoint x: 149, startPoint y: 39, endPoint x: 155, endPoint y: 47, distance: 10.3
click at [153, 45] on div "Location Expert Viking Appliance Repair [GEOGRAPHIC_DATA] Your caller id phone …" at bounding box center [155, 62] width 91 height 64
click at [162, 53] on div "Expert Viking Appliance Repair [GEOGRAPHIC_DATA]" at bounding box center [152, 52] width 61 height 7
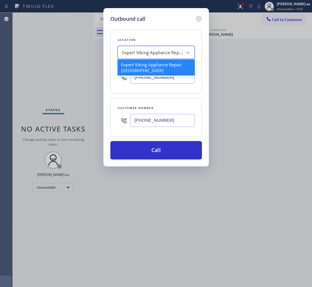
paste input "Expert Viking Appliance Repair [GEOGRAPHIC_DATA]"
type input "Expert Viking Appliance Repair [GEOGRAPHIC_DATA]"
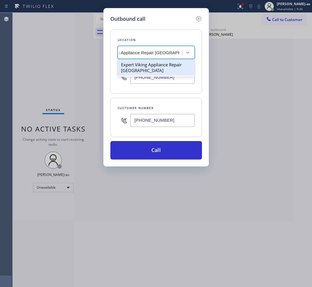
click at [136, 62] on div "Expert Viking Appliance Repair [GEOGRAPHIC_DATA]" at bounding box center [155, 67] width 77 height 16
type input "[PHONE_NUMBER]"
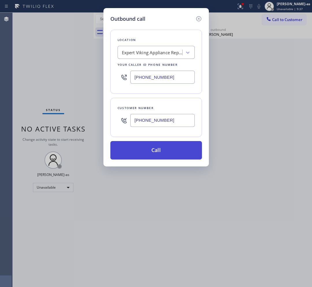
click at [177, 153] on button "Call" at bounding box center [155, 150] width 91 height 18
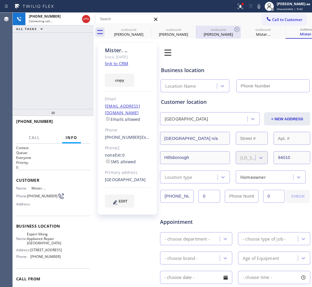
type input "[PHONE_NUMBER]"
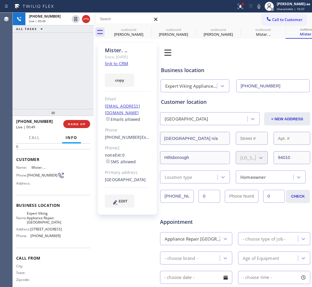
scroll to position [32, 0]
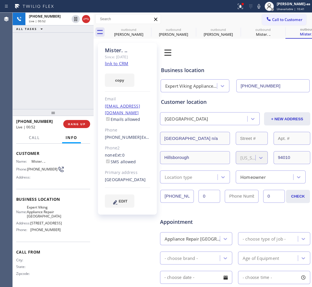
click at [53, 74] on div "[PHONE_NUMBER] Live | 00:52 ALL TASKS ALL TASKS ACTIVE TASKS TASKS IN WRAP UP" at bounding box center [53, 61] width 81 height 96
click at [53, 74] on div "[PHONE_NUMBER] Live | 00:53 ALL TASKS ALL TASKS ACTIVE TASKS TASKS IN WRAP UP" at bounding box center [53, 61] width 81 height 96
click at [68, 98] on div "[PHONE_NUMBER] Live | 00:54 ALL TASKS ALL TASKS ACTIVE TASKS TASKS IN WRAP UP" at bounding box center [53, 61] width 81 height 96
click at [78, 133] on button "Info" at bounding box center [71, 137] width 19 height 11
click at [78, 126] on span "HANG UP" at bounding box center [77, 124] width 18 height 4
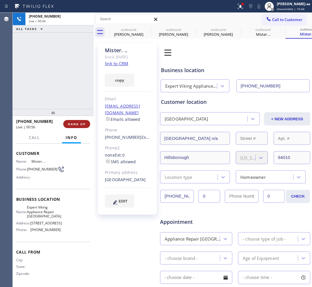
click at [74, 126] on span "HANG UP" at bounding box center [77, 124] width 18 height 4
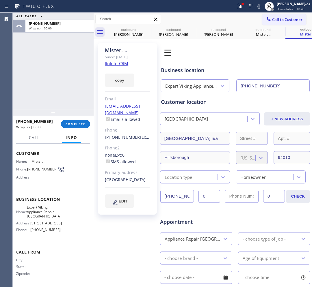
click at [81, 130] on div "[PHONE_NUMBER] Wrap up | 00:00 COMPLETE" at bounding box center [53, 124] width 74 height 15
click at [77, 122] on span "COMPLETE" at bounding box center [75, 124] width 20 height 4
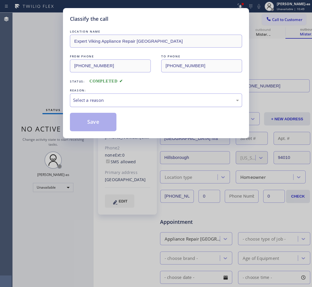
click at [123, 100] on div "Select a reason" at bounding box center [156, 100] width 166 height 7
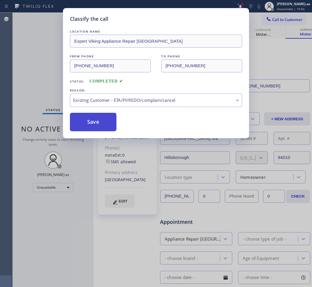
click at [97, 121] on button "Save" at bounding box center [93, 122] width 46 height 18
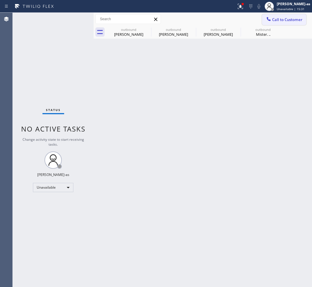
click at [289, 22] on span "Call to Customer" at bounding box center [287, 19] width 30 height 5
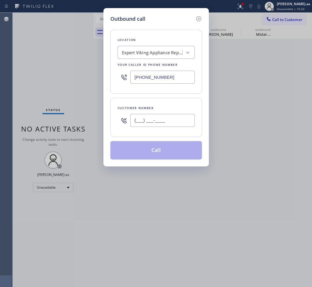
click at [181, 127] on input "(___) ___-____" at bounding box center [162, 120] width 64 height 13
paste input "310) 500-0178"
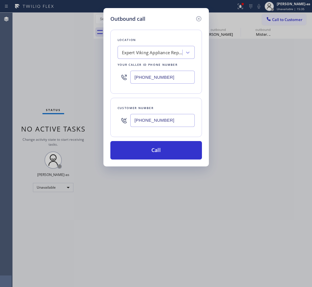
type input "[PHONE_NUMBER]"
click at [154, 56] on div "Expert Viking Appliance Repair [GEOGRAPHIC_DATA]" at bounding box center [150, 53] width 63 height 10
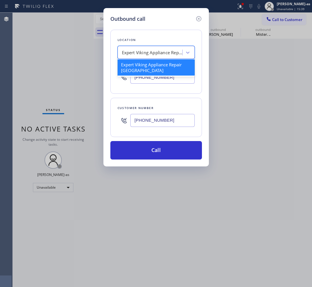
paste input "E Appliance Repair and HVAC"
type input "E Appliance Repair and HVAC"
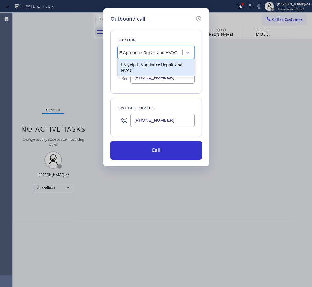
click at [141, 68] on div "LA yelp E Appliance Repair and HVAC" at bounding box center [155, 67] width 77 height 16
type input "[PHONE_NUMBER]"
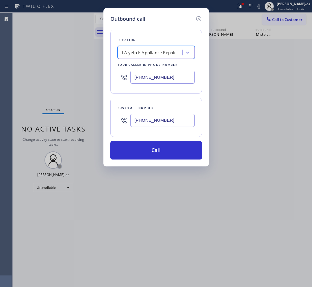
click at [149, 54] on div "LA yelp E Appliance Repair and HVAC" at bounding box center [152, 52] width 61 height 7
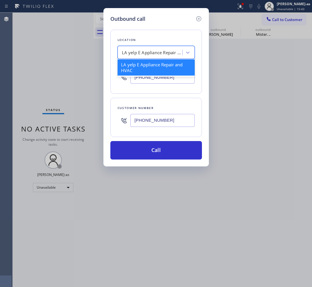
paste input "E Appliance Repair and HVAC"
type input "E Appliance Repair and HVAC"
click at [130, 65] on div "LA yelp E Appliance Repair and HVAC" at bounding box center [155, 67] width 77 height 16
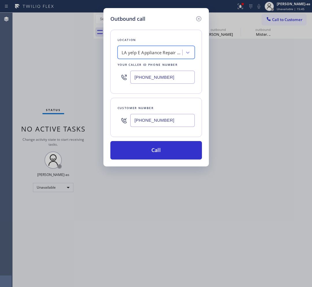
scroll to position [0, 0]
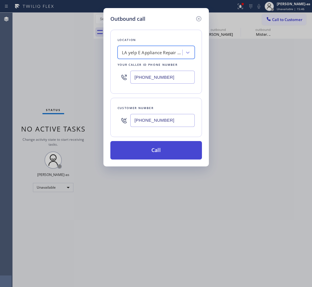
click at [164, 152] on button "Call" at bounding box center [155, 150] width 91 height 18
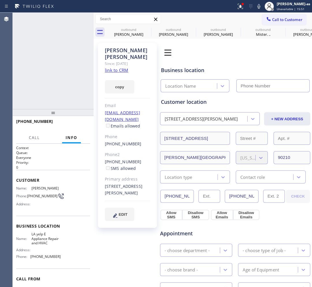
type input "[PHONE_NUMBER]"
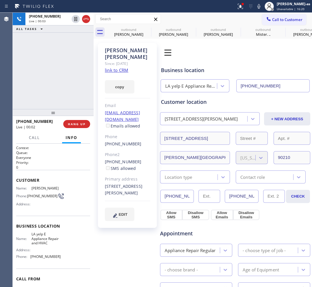
click at [72, 74] on div "[PHONE_NUMBER] Live | 00:03 ALL TASKS ALL TASKS ACTIVE TASKS TASKS IN WRAP UP" at bounding box center [53, 61] width 81 height 96
click at [140, 159] on div "[PHONE_NUMBER] SMS allowed" at bounding box center [127, 165] width 45 height 13
copy div "[PHONE_NUMBER]"
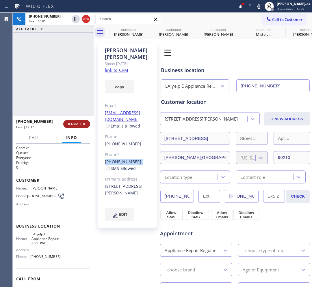
click at [79, 121] on button "HANG UP" at bounding box center [76, 124] width 27 height 8
drag, startPoint x: 86, startPoint y: 126, endPoint x: 80, endPoint y: 126, distance: 6.1
click at [85, 126] on button "HANG UP" at bounding box center [76, 124] width 27 height 8
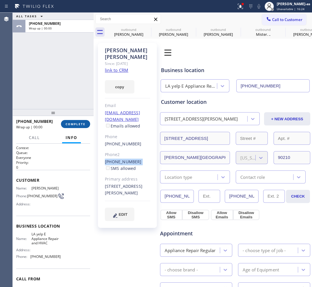
click at [75, 124] on span "COMPLETE" at bounding box center [75, 124] width 20 height 4
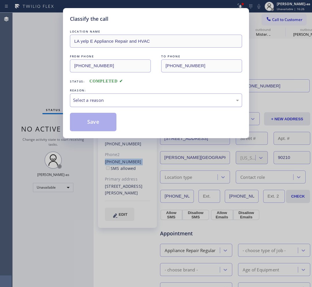
click at [128, 102] on div "Select a reason" at bounding box center [156, 100] width 166 height 7
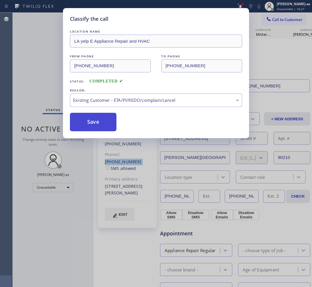
drag, startPoint x: 102, startPoint y: 123, endPoint x: 261, endPoint y: 44, distance: 177.9
click at [105, 121] on button "Save" at bounding box center [93, 122] width 46 height 18
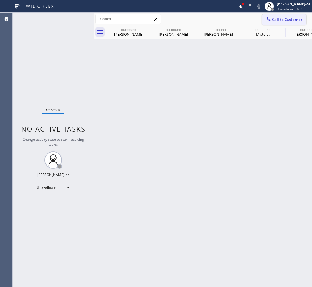
drag, startPoint x: 288, startPoint y: 19, endPoint x: 175, endPoint y: 111, distance: 145.5
click at [288, 18] on span "Call to Customer" at bounding box center [287, 19] width 30 height 5
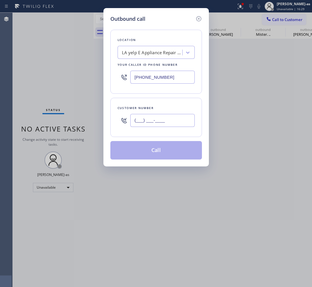
click at [164, 121] on input "(___) ___-____" at bounding box center [162, 120] width 64 height 13
paste input "310) 205-0229"
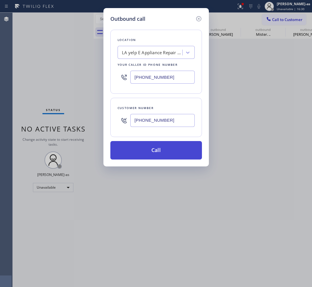
type input "[PHONE_NUMBER]"
click at [170, 157] on button "Call" at bounding box center [155, 150] width 91 height 18
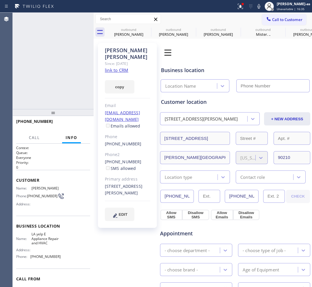
type input "[PHONE_NUMBER]"
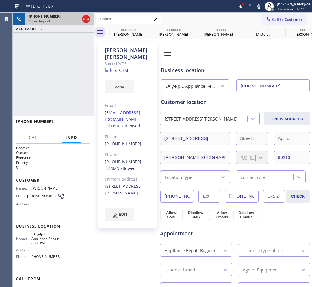
click at [91, 20] on div "[PHONE_NUMBER] Connecting call…" at bounding box center [53, 19] width 81 height 13
click at [83, 21] on icon at bounding box center [86, 19] width 7 height 7
click at [131, 32] on div "[PERSON_NAME]" at bounding box center [129, 34] width 44 height 5
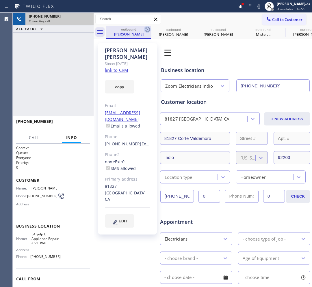
click at [146, 29] on icon at bounding box center [147, 29] width 7 height 7
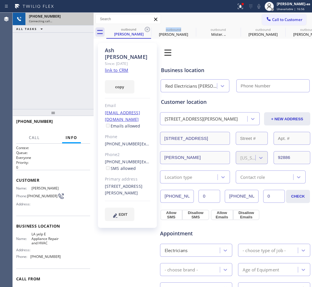
click at [146, 29] on icon at bounding box center [147, 29] width 7 height 7
drag, startPoint x: 146, startPoint y: 29, endPoint x: 280, endPoint y: 110, distance: 156.8
click at [0, 0] on icon at bounding box center [0, 0] width 0 height 0
type input "[PHONE_NUMBER]"
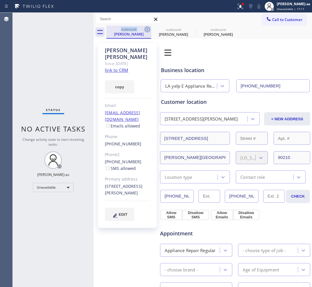
click at [146, 31] on icon at bounding box center [147, 29] width 7 height 7
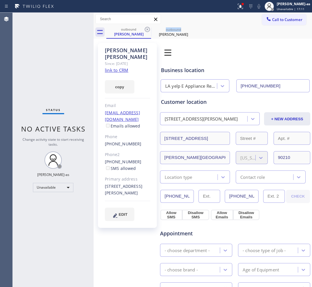
click at [146, 31] on icon at bounding box center [147, 29] width 7 height 7
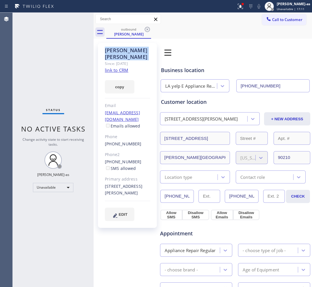
click at [146, 31] on icon at bounding box center [147, 29] width 7 height 7
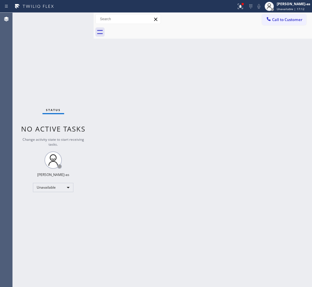
click at [146, 31] on div at bounding box center [208, 32] width 205 height 13
click at [284, 20] on span "Call to Customer" at bounding box center [287, 19] width 30 height 5
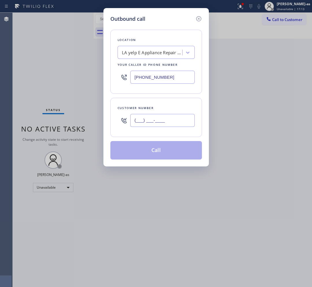
click at [158, 124] on input "(___) ___-____" at bounding box center [162, 120] width 64 height 13
paste input "415) 686-8676"
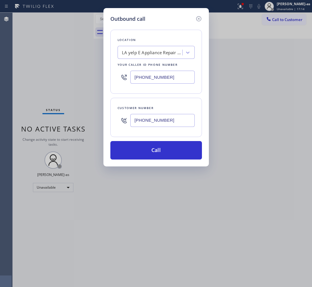
type input "[PHONE_NUMBER]"
click at [143, 57] on div "LA yelp E Appliance Repair and HVAC" at bounding box center [150, 53] width 63 height 10
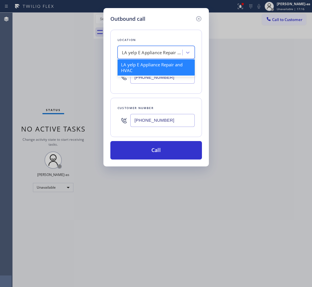
paste input "Home Alliance [GEOGRAPHIC_DATA]"
type input "Home Alliance [GEOGRAPHIC_DATA]"
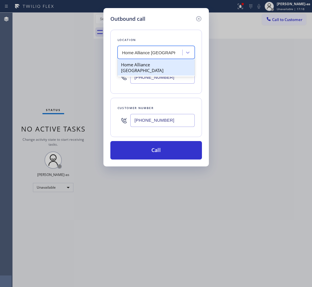
click at [138, 67] on div "Home Alliance [GEOGRAPHIC_DATA]" at bounding box center [155, 67] width 77 height 16
type input "[PHONE_NUMBER]"
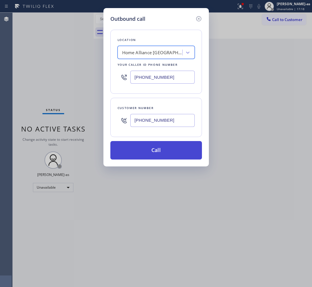
click at [162, 150] on button "Call" at bounding box center [155, 150] width 91 height 18
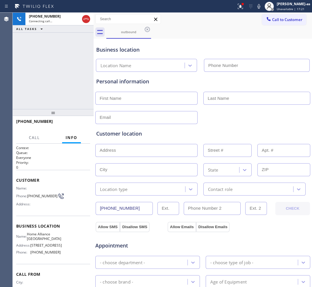
type input "[PHONE_NUMBER]"
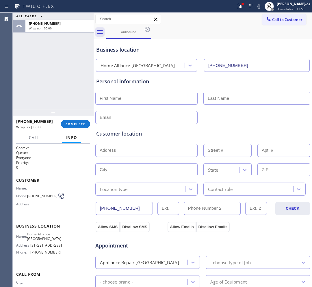
click at [64, 69] on div "ALL TASKS ALL TASKS ACTIVE TASKS TASKS IN WRAP UP [PHONE_NUMBER] Wrap up | 00:00" at bounding box center [53, 61] width 81 height 96
click at [78, 123] on span "COMPLETE" at bounding box center [75, 124] width 20 height 4
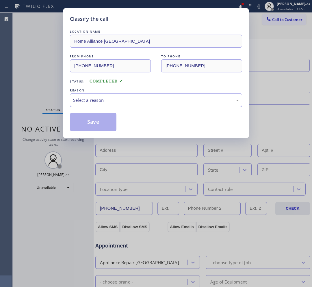
click at [112, 99] on div "Select a reason" at bounding box center [156, 100] width 166 height 7
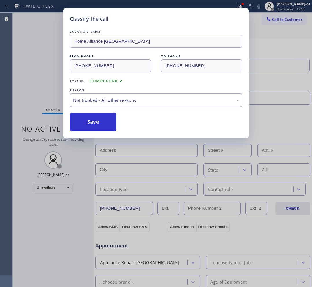
drag, startPoint x: 94, startPoint y: 120, endPoint x: 273, endPoint y: 117, distance: 179.2
click at [94, 121] on button "Save" at bounding box center [93, 122] width 46 height 18
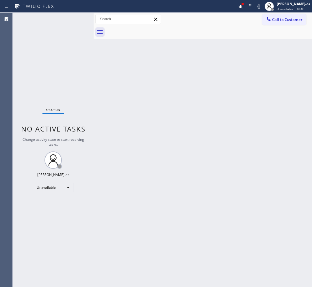
click at [268, 20] on icon at bounding box center [268, 19] width 4 height 4
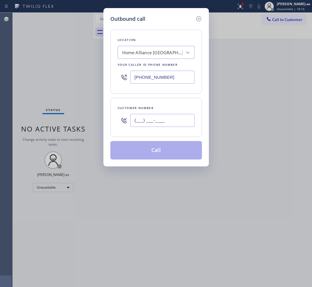
click at [163, 121] on input "(___) ___-____" at bounding box center [162, 120] width 64 height 13
paste input "805) 794-5564"
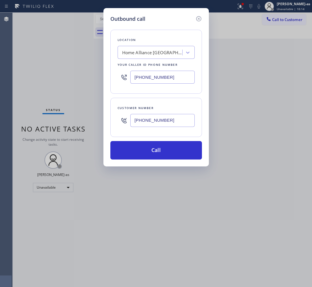
type input "[PHONE_NUMBER]"
click at [164, 54] on div "Home Alliance [GEOGRAPHIC_DATA]" at bounding box center [152, 52] width 61 height 7
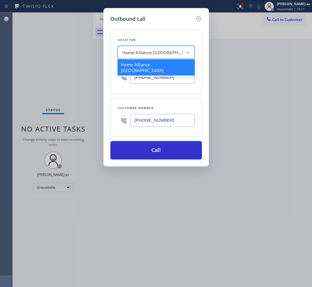
paste input "5 Star Appliance Repair"
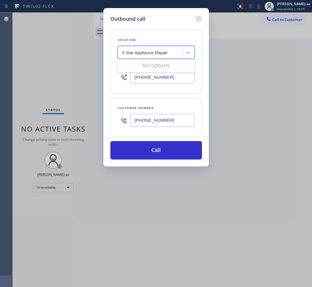
click at [123, 53] on input "5 Star Appliance Repair" at bounding box center [145, 52] width 47 height 5
type input "5 Star Appliance Repair"
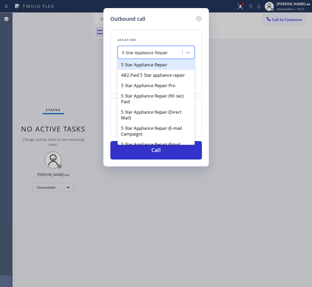
click at [141, 67] on div "5 Star Appliance Repair" at bounding box center [155, 64] width 77 height 10
type input "[PHONE_NUMBER]"
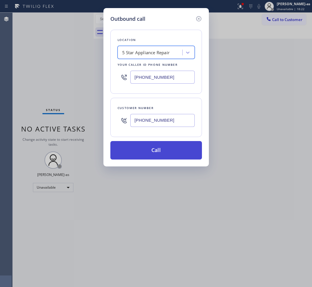
click at [179, 143] on button "Call" at bounding box center [155, 150] width 91 height 18
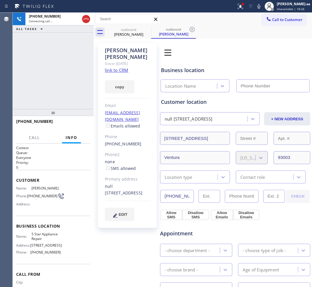
click at [123, 67] on link "link to CRM" at bounding box center [116, 70] width 23 height 6
type input "[PHONE_NUMBER]"
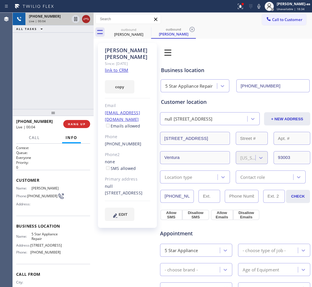
click at [85, 20] on icon at bounding box center [86, 19] width 7 height 7
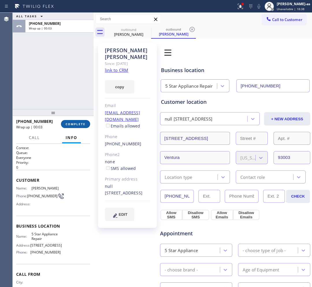
click at [69, 125] on span "COMPLETE" at bounding box center [75, 124] width 20 height 4
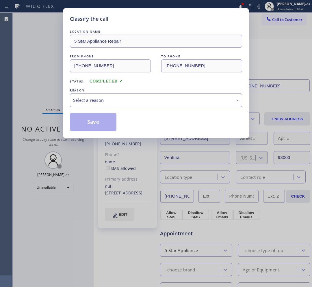
click at [103, 102] on div "Select a reason" at bounding box center [156, 100] width 166 height 7
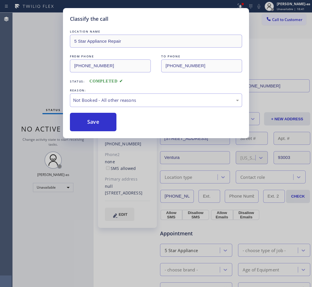
drag, startPoint x: 93, startPoint y: 122, endPoint x: 98, endPoint y: 58, distance: 64.3
click at [93, 121] on button "Save" at bounding box center [93, 122] width 46 height 18
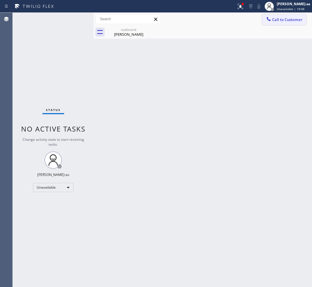
click at [286, 18] on span "Call to Customer" at bounding box center [287, 19] width 30 height 5
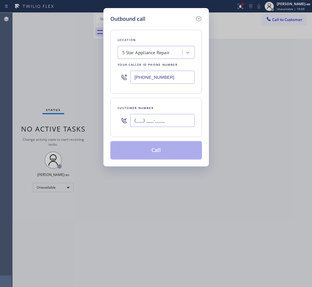
click at [177, 118] on input "(___) ___-____" at bounding box center [162, 120] width 64 height 13
paste input "310) 907-6966"
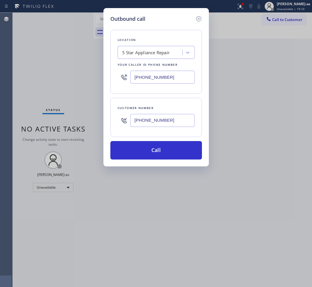
type input "[PHONE_NUMBER]"
click at [169, 81] on input "[PHONE_NUMBER]" at bounding box center [162, 77] width 64 height 13
paste input "323) 991-9198"
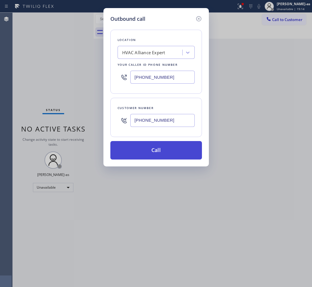
type input "[PHONE_NUMBER]"
click at [169, 155] on button "Call" at bounding box center [155, 150] width 91 height 18
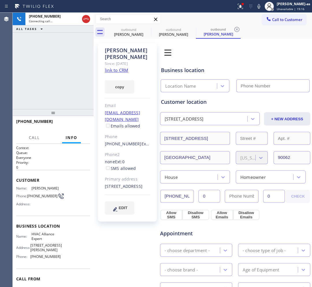
click at [119, 67] on link "link to CRM" at bounding box center [116, 70] width 23 height 6
type input "[PHONE_NUMBER]"
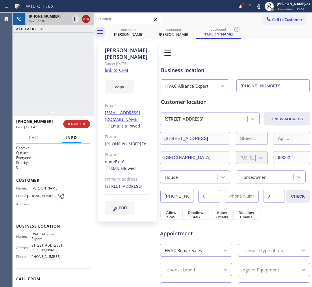
click at [83, 18] on icon at bounding box center [86, 19] width 7 height 7
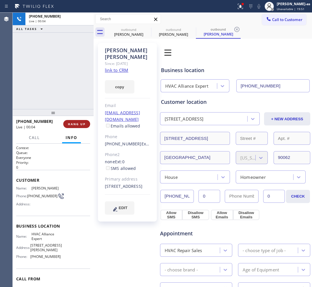
drag, startPoint x: 67, startPoint y: 76, endPoint x: 71, endPoint y: 120, distance: 44.9
click at [67, 77] on div "[PHONE_NUMBER] Live | 00:04 ALL TASKS ALL TASKS ACTIVE TASKS TASKS IN WRAP UP" at bounding box center [53, 61] width 81 height 96
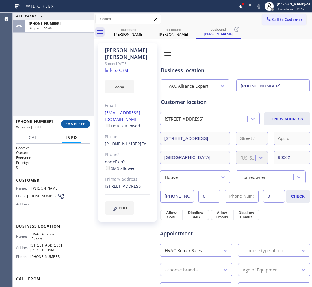
click at [76, 122] on span "COMPLETE" at bounding box center [75, 124] width 20 height 4
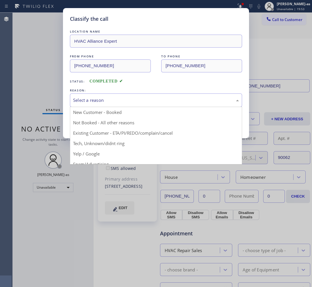
drag, startPoint x: 108, startPoint y: 99, endPoint x: 108, endPoint y: 118, distance: 19.3
click at [108, 100] on div "Select a reason" at bounding box center [156, 100] width 166 height 7
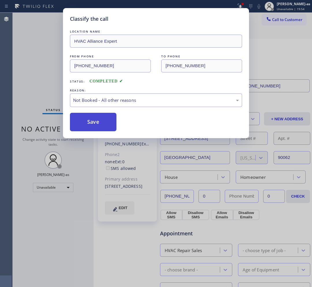
click at [97, 128] on button "Save" at bounding box center [93, 122] width 46 height 18
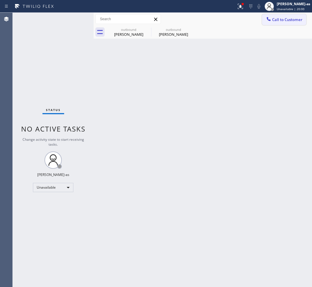
drag, startPoint x: 287, startPoint y: 21, endPoint x: 241, endPoint y: 59, distance: 59.8
click at [287, 21] on span "Call to Customer" at bounding box center [287, 19] width 30 height 5
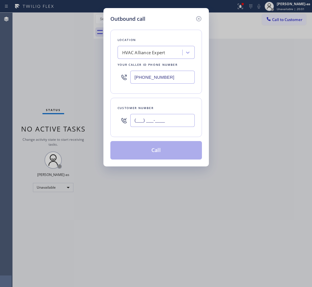
click at [178, 120] on input "(___) ___-____" at bounding box center [162, 120] width 64 height 13
paste input "630) 926-4441"
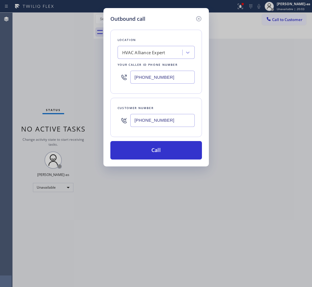
type input "[PHONE_NUMBER]"
click at [169, 75] on input "[PHONE_NUMBER]" at bounding box center [162, 77] width 64 height 13
paste input "510) 851-8202"
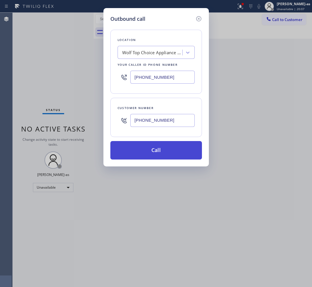
type input "[PHONE_NUMBER]"
click at [158, 158] on button "Call" at bounding box center [155, 150] width 91 height 18
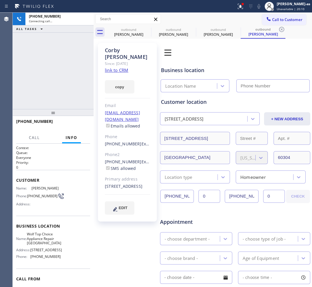
click at [120, 67] on link "link to CRM" at bounding box center [116, 70] width 23 height 6
type input "[PHONE_NUMBER]"
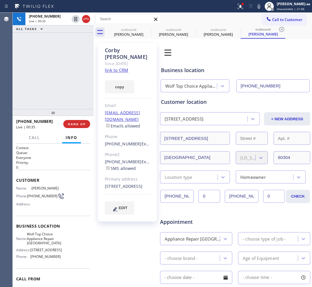
click at [47, 96] on div "[PHONE_NUMBER] Live | 00:35 ALL TASKS ALL TASKS ACTIVE TASKS TASKS IN WRAP UP" at bounding box center [53, 61] width 81 height 96
click at [35, 90] on div "[PHONE_NUMBER] Live | 00:39 ALL TASKS ALL TASKS ACTIVE TASKS TASKS IN WRAP UP" at bounding box center [53, 61] width 81 height 96
click at [51, 85] on div "[PHONE_NUMBER] Live | 00:39 ALL TASKS ALL TASKS ACTIVE TASKS TASKS IN WRAP UP" at bounding box center [53, 61] width 81 height 96
click at [51, 85] on div "[PHONE_NUMBER] Live | 00:40 ALL TASKS ALL TASKS ACTIVE TASKS TASKS IN WRAP UP" at bounding box center [53, 61] width 81 height 96
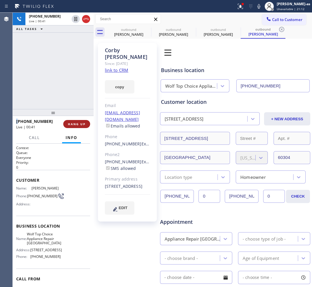
click at [74, 121] on button "HANG UP" at bounding box center [76, 124] width 27 height 8
click at [76, 120] on button "HANG UP" at bounding box center [76, 124] width 27 height 8
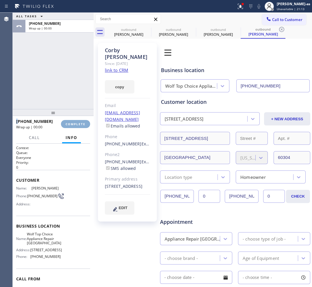
click at [77, 120] on button "COMPLETE" at bounding box center [75, 124] width 29 height 8
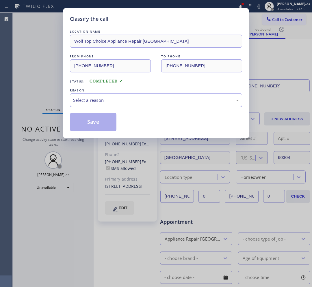
click at [128, 100] on div "Select a reason" at bounding box center [156, 100] width 166 height 7
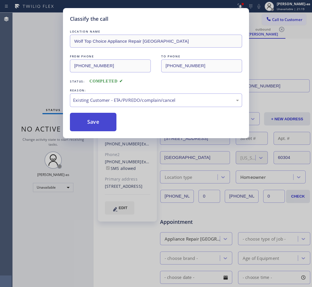
drag, startPoint x: 99, startPoint y: 123, endPoint x: 98, endPoint y: 132, distance: 9.3
click at [100, 122] on button "Save" at bounding box center [93, 122] width 46 height 18
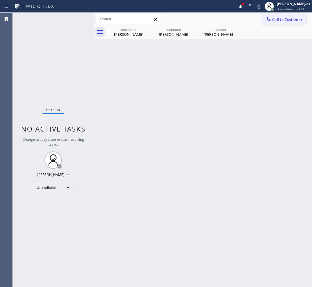
click at [282, 18] on span "Call to Customer" at bounding box center [287, 19] width 30 height 5
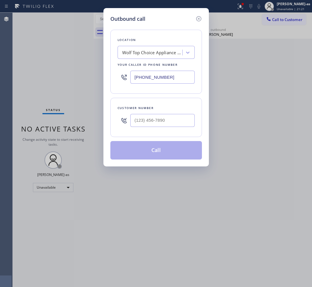
type input "(___) ___-____"
click at [158, 122] on input "(___) ___-____" at bounding box center [162, 120] width 64 height 13
click at [175, 119] on input "text" at bounding box center [162, 120] width 64 height 13
click at [175, 119] on input "(___) ___-____" at bounding box center [162, 120] width 64 height 13
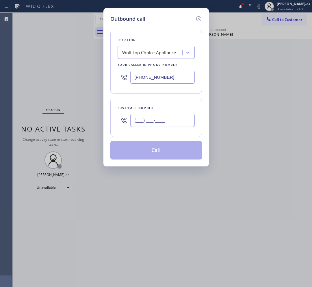
paste input "708) 813-3745"
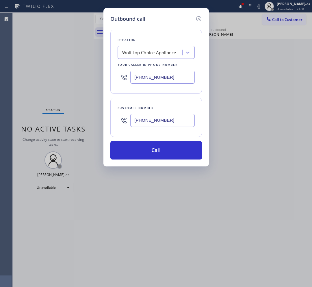
type input "[PHONE_NUMBER]"
click at [172, 79] on input "[PHONE_NUMBER]" at bounding box center [162, 77] width 64 height 13
paste input "312) 241-1219"
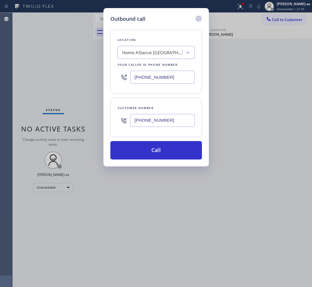
type input "[PHONE_NUMBER]"
click at [201, 19] on icon at bounding box center [198, 18] width 7 height 7
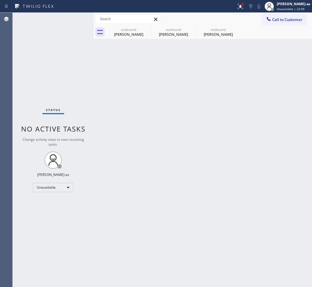
click at [274, 17] on span "Call to Customer" at bounding box center [287, 19] width 30 height 5
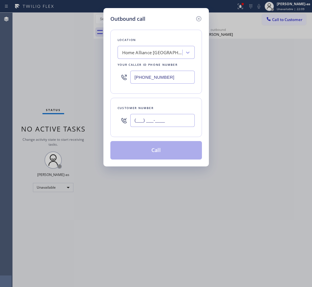
click at [155, 116] on input "(___) ___-____" at bounding box center [162, 120] width 64 height 13
click at [194, 123] on input "(___) ___-____" at bounding box center [162, 120] width 64 height 13
paste input "text"
click at [173, 121] on input "(___) ___-____" at bounding box center [162, 120] width 64 height 13
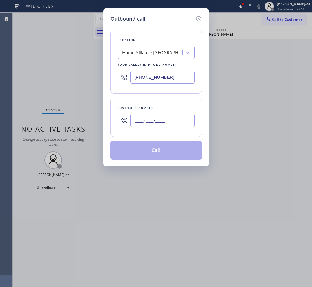
click at [173, 121] on input "(___) ___-____" at bounding box center [162, 120] width 64 height 13
paste input "917) 808-2804"
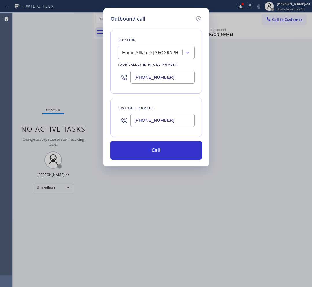
type input "[PHONE_NUMBER]"
click at [166, 54] on div "Home Alliance [GEOGRAPHIC_DATA]" at bounding box center [152, 52] width 61 height 7
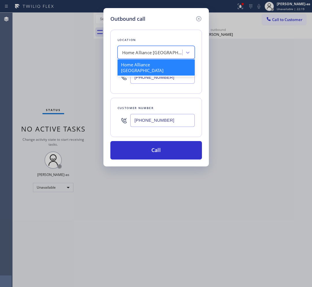
paste input "Top Brooklyn HVAC Repair"
type input "Top Brooklyn HVAC Repair"
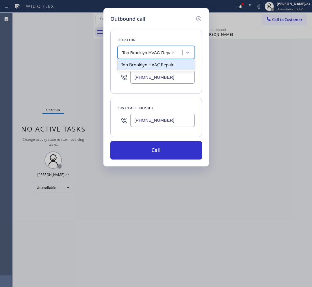
click at [138, 64] on div "Top Brooklyn HVAC Repair" at bounding box center [155, 64] width 77 height 10
type input "[PHONE_NUMBER]"
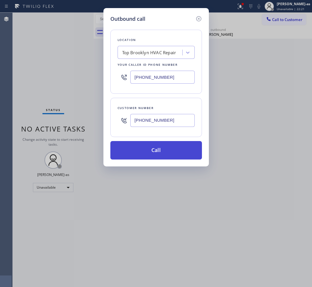
click at [162, 155] on button "Call" at bounding box center [155, 150] width 91 height 18
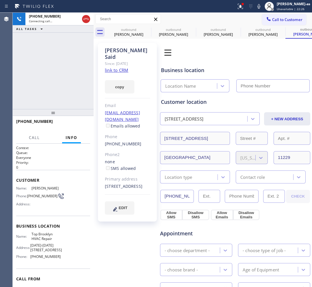
type input "[PHONE_NUMBER]"
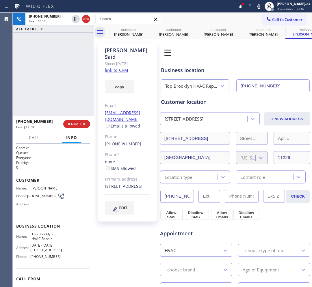
click at [64, 57] on div "[PHONE_NUMBER] Live | 00:17 ALL TASKS ALL TASKS ACTIVE TASKS TASKS IN WRAP UP" at bounding box center [53, 61] width 81 height 96
click at [46, 72] on div "[PHONE_NUMBER] Live | 00:17 ALL TASKS ALL TASKS ACTIVE TASKS TASKS IN WRAP UP" at bounding box center [53, 61] width 81 height 96
drag, startPoint x: 47, startPoint y: 98, endPoint x: 74, endPoint y: 103, distance: 27.7
click at [50, 96] on div "[PHONE_NUMBER] Live | 00:19 ALL TASKS ALL TASKS ACTIVE TASKS TASKS IN WRAP UP" at bounding box center [53, 61] width 81 height 96
click at [58, 97] on div "[PHONE_NUMBER] Live | 00:20 ALL TASKS ALL TASKS ACTIVE TASKS TASKS IN WRAP UP" at bounding box center [53, 61] width 81 height 96
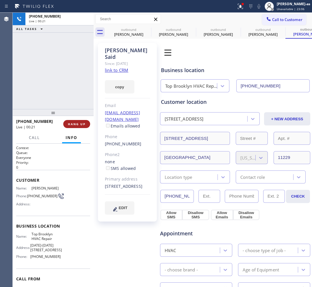
click at [80, 126] on button "HANG UP" at bounding box center [76, 124] width 27 height 8
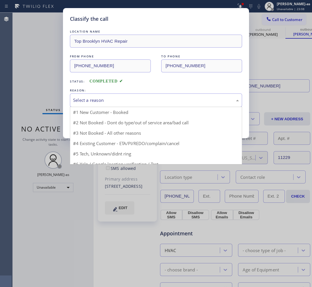
drag, startPoint x: 124, startPoint y: 103, endPoint x: 94, endPoint y: 125, distance: 36.9
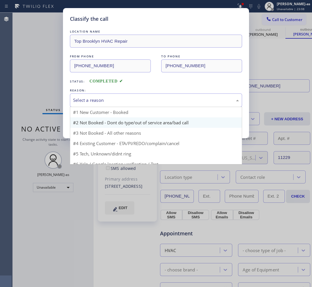
click at [124, 102] on div "Select a reason" at bounding box center [156, 100] width 166 height 7
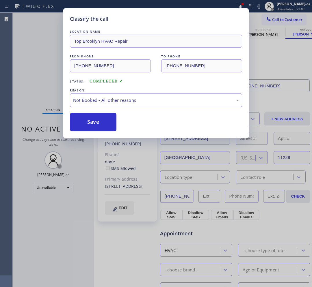
drag, startPoint x: 94, startPoint y: 125, endPoint x: 175, endPoint y: 15, distance: 136.4
click at [101, 121] on button "Save" at bounding box center [93, 122] width 46 height 18
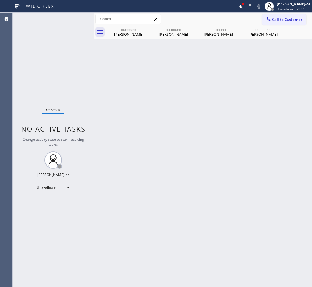
click at [175, 175] on div "Back to Dashboard Change Sender ID Customers Technicians Select a contact Outbo…" at bounding box center [202, 150] width 218 height 274
click at [293, 15] on button "Call to Customer" at bounding box center [284, 19] width 44 height 11
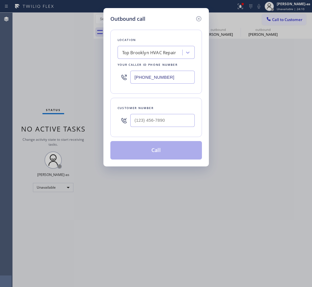
click at [163, 130] on div "Customer number" at bounding box center [155, 117] width 91 height 39
click at [163, 126] on input "(___) ___-____" at bounding box center [162, 120] width 64 height 13
paste input "347) 217-5297"
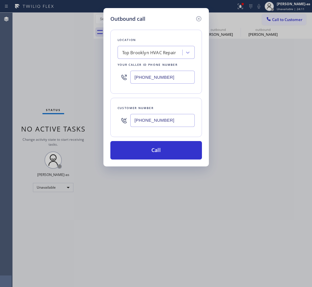
type input "[PHONE_NUMBER]"
click at [159, 53] on div "Top Brooklyn HVAC Repair" at bounding box center [149, 52] width 54 height 7
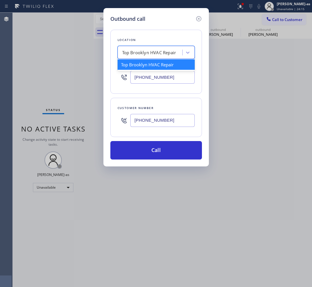
paste input "Best Brooklyn Heating and AC Repair"
type input "Best Brooklyn Heating and AC Repair"
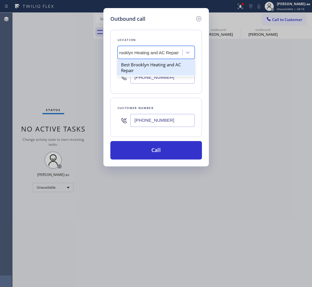
click at [151, 65] on div "Best Brooklyn Heating and AC Repair" at bounding box center [155, 67] width 77 height 16
type input "[PHONE_NUMBER]"
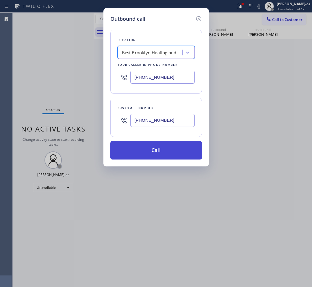
click at [169, 153] on button "Call" at bounding box center [155, 150] width 91 height 18
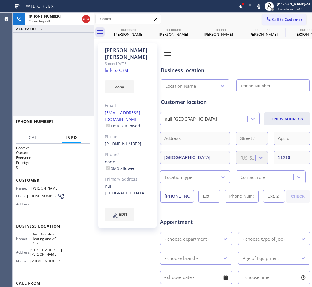
type input "[PHONE_NUMBER]"
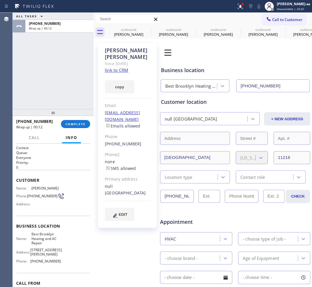
click at [275, 19] on span "Call to Customer" at bounding box center [287, 19] width 30 height 5
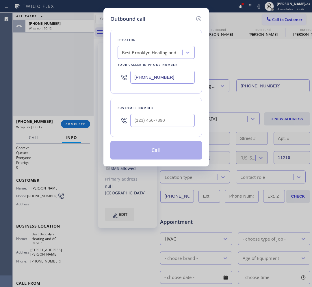
click at [70, 125] on div "Outbound call Location Best Brooklyn Heating and AC Repair Your caller id phone…" at bounding box center [156, 143] width 312 height 287
click at [197, 20] on icon at bounding box center [198, 18] width 7 height 7
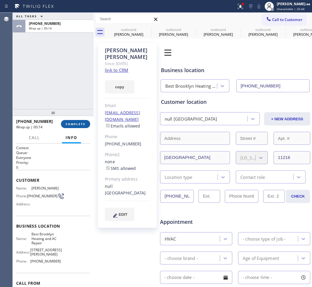
click at [74, 123] on span "COMPLETE" at bounding box center [75, 124] width 20 height 4
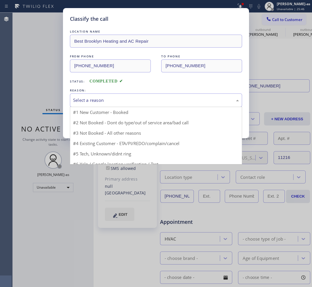
click at [125, 94] on div "Select a reason" at bounding box center [156, 100] width 172 height 14
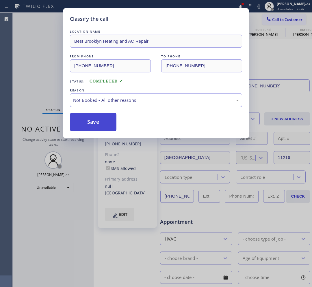
click at [87, 126] on button "Save" at bounding box center [93, 122] width 46 height 18
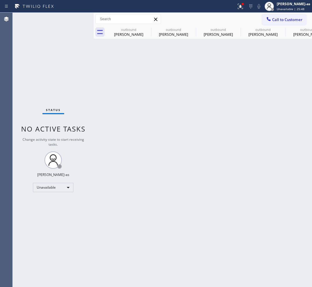
drag, startPoint x: 281, startPoint y: 20, endPoint x: 245, endPoint y: 38, distance: 40.3
click at [279, 21] on span "Call to Customer" at bounding box center [287, 19] width 30 height 5
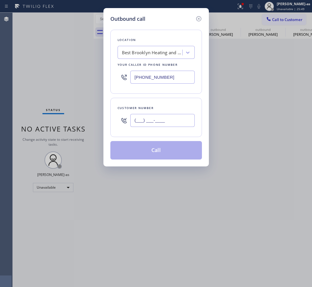
click at [154, 120] on input "(___) ___-____" at bounding box center [162, 120] width 64 height 13
paste input "602) 290-2791"
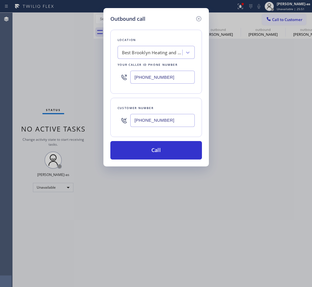
type input "[PHONE_NUMBER]"
click at [177, 80] on input "[PHONE_NUMBER]" at bounding box center [162, 77] width 64 height 13
paste input "858) 289-0549"
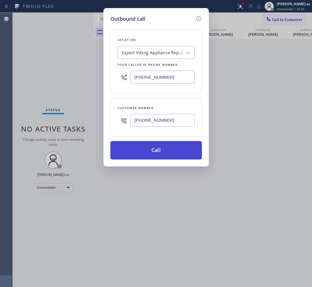
type input "[PHONE_NUMBER]"
click at [146, 146] on button "Call" at bounding box center [155, 150] width 91 height 18
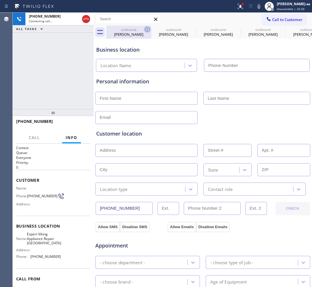
drag, startPoint x: 135, startPoint y: 35, endPoint x: 147, endPoint y: 28, distance: 14.5
click at [135, 35] on div "[PERSON_NAME]" at bounding box center [129, 34] width 44 height 5
type input "[PHONE_NUMBER]"
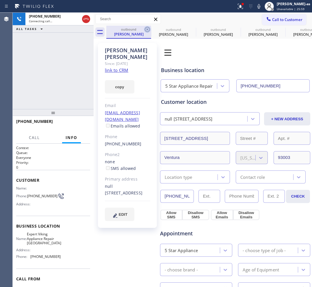
click at [147, 28] on icon at bounding box center [147, 29] width 7 height 7
click at [0, 0] on icon at bounding box center [0, 0] width 0 height 0
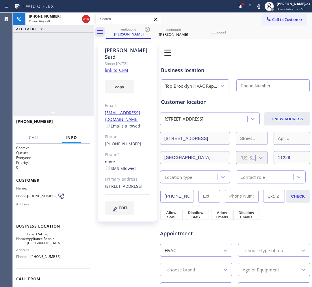
type input "[PHONE_NUMBER]"
click at [147, 28] on icon at bounding box center [147, 29] width 7 height 7
type input "[PHONE_NUMBER]"
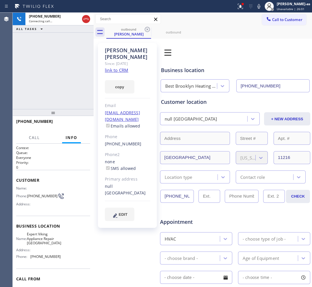
click at [49, 79] on div "[PHONE_NUMBER] Connecting call… ALL TASKS ALL TASKS ACTIVE TASKS TASKS IN WRAP …" at bounding box center [53, 61] width 81 height 96
click at [144, 28] on icon at bounding box center [147, 29] width 7 height 7
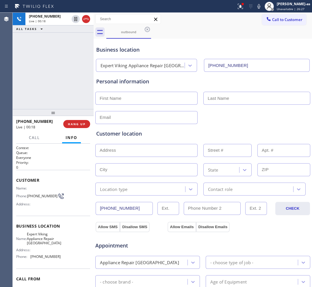
click at [64, 83] on div "[PHONE_NUMBER] Live | 00:18 ALL TASKS ALL TASKS ACTIVE TASKS TASKS IN WRAP UP" at bounding box center [53, 61] width 81 height 96
click at [67, 99] on div "[PHONE_NUMBER] Live | 00:22 ALL TASKS ALL TASKS ACTIVE TASKS TASKS IN WRAP UP" at bounding box center [53, 61] width 81 height 96
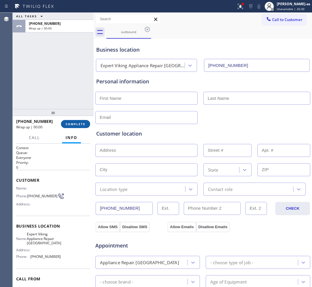
click at [78, 121] on button "COMPLETE" at bounding box center [75, 124] width 29 height 8
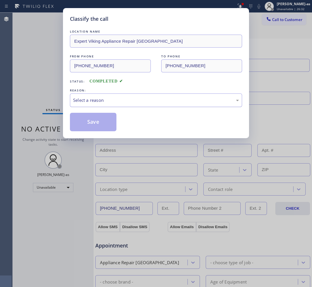
click at [99, 100] on div "Select a reason" at bounding box center [156, 100] width 166 height 7
click at [99, 105] on div "New Customer - Booked" at bounding box center [156, 100] width 172 height 14
drag, startPoint x: 88, startPoint y: 117, endPoint x: 160, endPoint y: 126, distance: 72.6
click at [88, 117] on button "Save" at bounding box center [93, 122] width 46 height 18
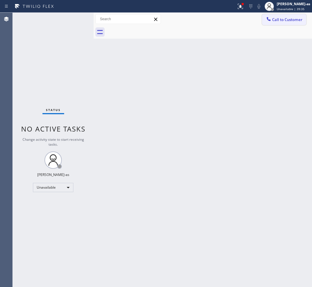
click at [293, 20] on span "Call to Customer" at bounding box center [287, 19] width 30 height 5
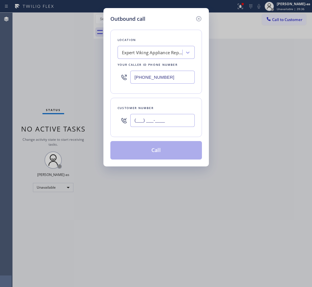
click at [181, 121] on input "(___) ___-____" at bounding box center [162, 120] width 64 height 13
paste input "347) 876-0108"
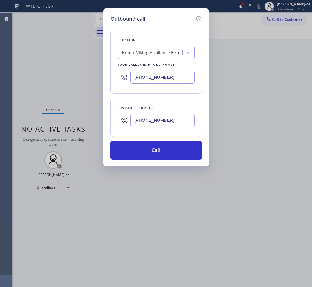
type input "[PHONE_NUMBER]"
click at [144, 51] on div "Expert Viking Appliance Repair [GEOGRAPHIC_DATA]" at bounding box center [152, 52] width 61 height 7
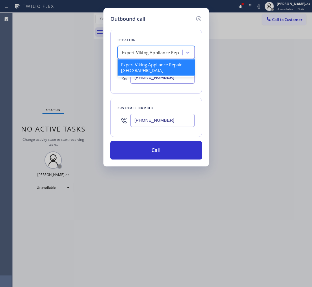
paste input "[MEDICAL_DATA] Electrical Jersey City(Matrix Service)"
type input "[MEDICAL_DATA] Electrical Jersey City(Matrix Service)"
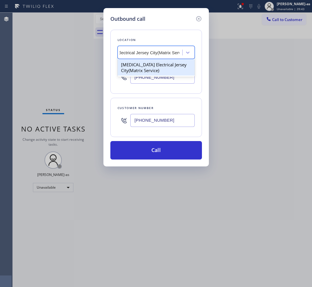
click at [144, 63] on div "[MEDICAL_DATA] Electrical Jersey City(Matrix Service)" at bounding box center [155, 67] width 77 height 16
type input "[PHONE_NUMBER]"
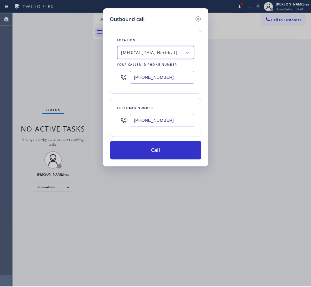
scroll to position [0, 0]
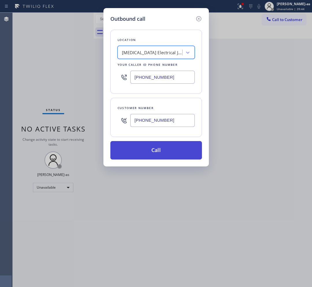
click at [172, 151] on button "Call" at bounding box center [155, 150] width 91 height 18
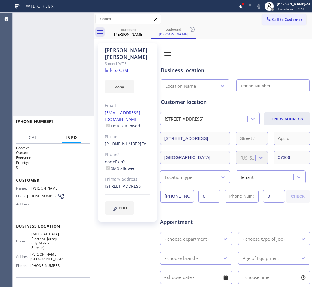
type input "[PHONE_NUMBER]"
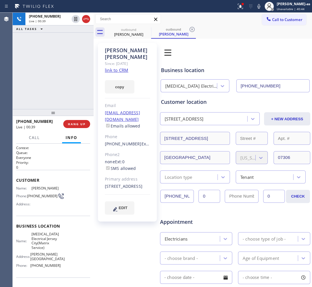
drag, startPoint x: 67, startPoint y: 65, endPoint x: 67, endPoint y: 59, distance: 6.1
click at [67, 61] on div "[PHONE_NUMBER] Live | 00:39 ALL TASKS ALL TASKS ACTIVE TASKS TASKS IN WRAP UP" at bounding box center [53, 61] width 81 height 96
click at [66, 73] on div "[PHONE_NUMBER] Live | 00:41 ALL TASKS ALL TASKS ACTIVE TASKS TASKS IN WRAP UP" at bounding box center [53, 61] width 81 height 96
drag, startPoint x: 62, startPoint y: 76, endPoint x: 61, endPoint y: 72, distance: 3.8
click at [62, 75] on div "[PHONE_NUMBER] Live | 00:42 ALL TASKS ALL TASKS ACTIVE TASKS TASKS IN WRAP UP" at bounding box center [53, 61] width 81 height 96
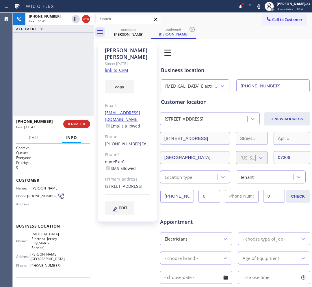
click at [21, 73] on div "[PHONE_NUMBER] Live | 00:43 ALL TASKS ALL TASKS ACTIVE TASKS TASKS IN WRAP UP" at bounding box center [53, 61] width 81 height 96
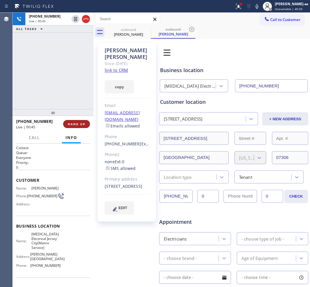
click at [77, 122] on span "HANG UP" at bounding box center [77, 124] width 18 height 4
click at [55, 85] on div "[PHONE_NUMBER] Live | 00:46 ALL TASKS ALL TASKS ACTIVE TASKS TASKS IN WRAP UP" at bounding box center [53, 61] width 81 height 96
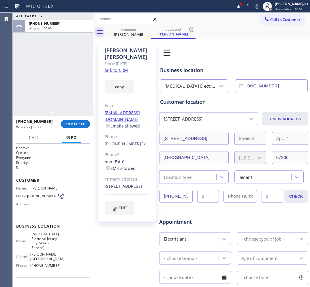
click at [42, 93] on div "ALL TASKS ALL TASKS ACTIVE TASKS TASKS IN WRAP UP [PHONE_NUMBER] Wrap up | 00:00" at bounding box center [53, 61] width 81 height 96
click at [75, 123] on span "COMPLETE" at bounding box center [75, 124] width 20 height 4
click at [62, 89] on div "ALL TASKS ALL TASKS ACTIVE TASKS TASKS IN WRAP UP [PHONE_NUMBER] Wrap up | 00:02" at bounding box center [53, 61] width 81 height 96
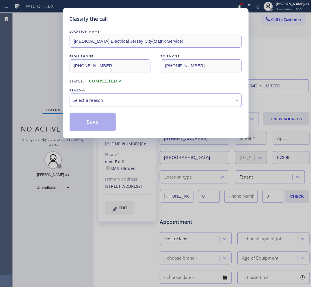
click at [105, 98] on div "Select a reason" at bounding box center [156, 100] width 166 height 7
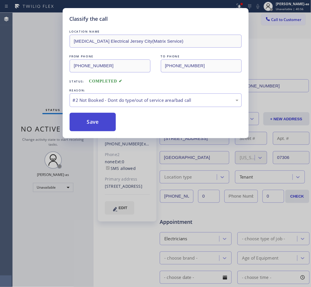
click at [89, 128] on button "Save" at bounding box center [93, 122] width 46 height 18
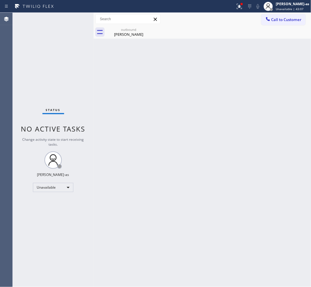
click at [286, 22] on span "Call to Customer" at bounding box center [286, 19] width 30 height 5
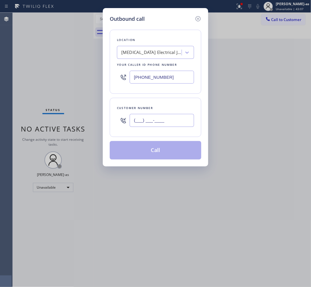
click at [160, 115] on input "(___) ___-____" at bounding box center [162, 120] width 64 height 13
paste input "516) 322-9800"
type input "[PHONE_NUMBER]"
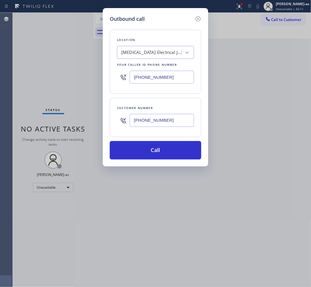
click at [175, 77] on input "[PHONE_NUMBER]" at bounding box center [162, 77] width 64 height 13
paste input "332) 456-0495"
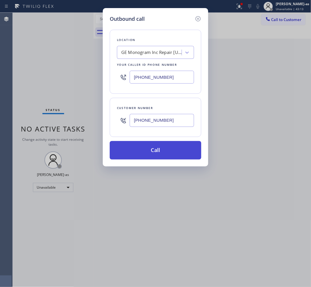
type input "[PHONE_NUMBER]"
click at [164, 148] on button "Call" at bounding box center [155, 150] width 91 height 18
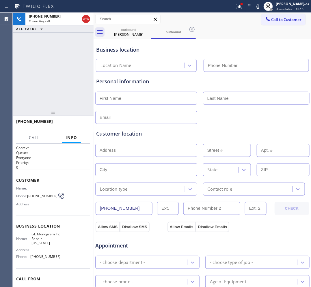
type input "[PHONE_NUMBER]"
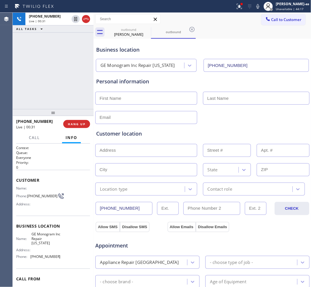
click at [70, 74] on div "[PHONE_NUMBER] Live | 00:31 ALL TASKS ALL TASKS ACTIVE TASKS TASKS IN WRAP UP" at bounding box center [53, 61] width 81 height 96
click at [69, 72] on div "[PHONE_NUMBER] Live | 00:32 ALL TASKS ALL TASKS ACTIVE TASKS TASKS IN WRAP UP" at bounding box center [53, 61] width 81 height 96
drag, startPoint x: 53, startPoint y: 77, endPoint x: 61, endPoint y: 96, distance: 21.0
click at [53, 77] on div "[PHONE_NUMBER] Live | 00:33 ALL TASKS ALL TASKS ACTIVE TASKS TASKS IN WRAP UP" at bounding box center [53, 61] width 81 height 96
click at [55, 98] on div "[PHONE_NUMBER] Live | 00:33 ALL TASKS ALL TASKS ACTIVE TASKS TASKS IN WRAP UP" at bounding box center [53, 61] width 81 height 96
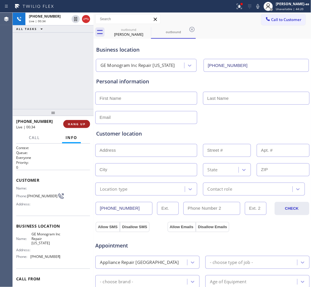
click at [72, 124] on span "HANG UP" at bounding box center [77, 124] width 18 height 4
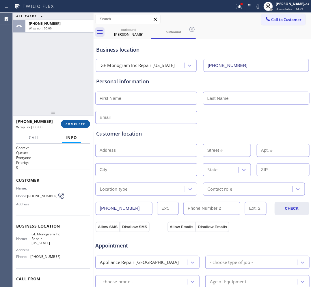
drag, startPoint x: 72, startPoint y: 124, endPoint x: 77, endPoint y: 124, distance: 4.6
click at [72, 123] on span "COMPLETE" at bounding box center [75, 124] width 20 height 4
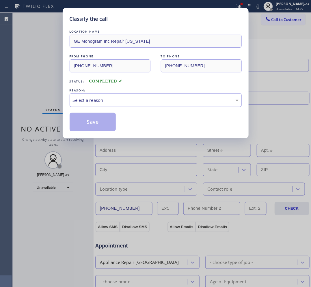
click at [106, 100] on div "Select a reason" at bounding box center [156, 100] width 166 height 7
click at [93, 126] on button "Save" at bounding box center [93, 122] width 46 height 18
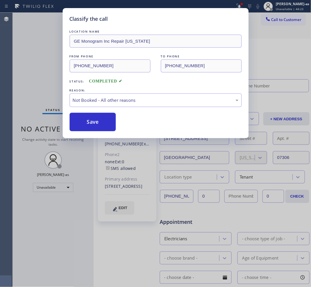
type input "[PHONE_NUMBER]"
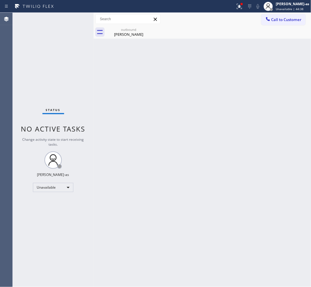
drag, startPoint x: 287, startPoint y: 23, endPoint x: 273, endPoint y: 28, distance: 15.3
click at [286, 23] on button "Call to Customer" at bounding box center [283, 19] width 44 height 11
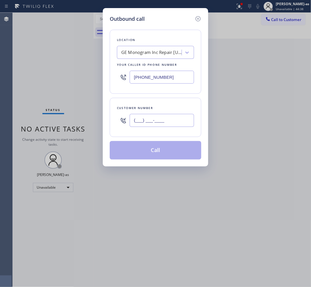
click at [159, 119] on input "(___) ___-____" at bounding box center [162, 120] width 64 height 13
paste input "315) 364-5529"
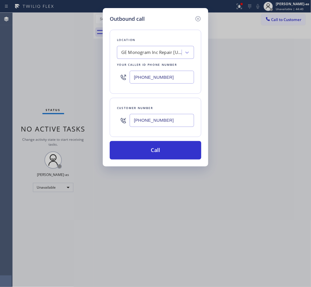
type input "[PHONE_NUMBER]"
click at [177, 77] on input "[PHONE_NUMBER]" at bounding box center [162, 77] width 64 height 13
paste input "516) 217-4432"
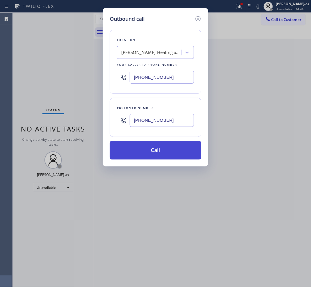
type input "[PHONE_NUMBER]"
click at [149, 151] on button "Call" at bounding box center [155, 150] width 91 height 18
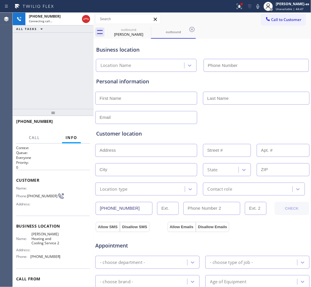
type input "[PHONE_NUMBER]"
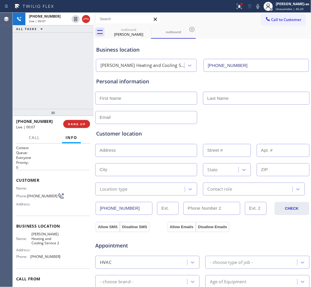
click at [70, 96] on div "[PHONE_NUMBER] Live | 00:07 ALL TASKS ALL TASKS ACTIVE TASKS TASKS IN WRAP UP" at bounding box center [53, 61] width 81 height 96
click at [68, 122] on button "HANG UP" at bounding box center [76, 124] width 27 height 8
click at [68, 122] on span "HANG UP" at bounding box center [77, 124] width 18 height 4
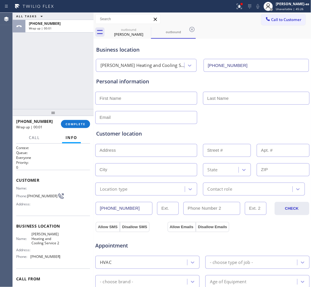
click at [76, 119] on div "[PHONE_NUMBER] Wrap up | 00:01 COMPLETE" at bounding box center [53, 124] width 74 height 15
click at [74, 123] on span "COMPLETE" at bounding box center [75, 124] width 20 height 4
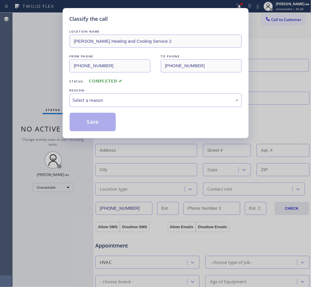
drag, startPoint x: 36, startPoint y: 73, endPoint x: 58, endPoint y: 77, distance: 21.8
click at [36, 73] on div "Classify the call LOCATION NAME [PERSON_NAME] Heating and Cooling Service 2 FRO…" at bounding box center [155, 143] width 311 height 287
click at [103, 96] on div "Select a reason" at bounding box center [156, 100] width 172 height 14
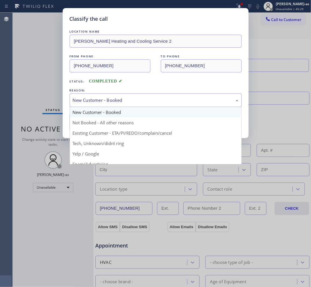
click at [99, 102] on div "New Customer - Booked" at bounding box center [156, 100] width 166 height 7
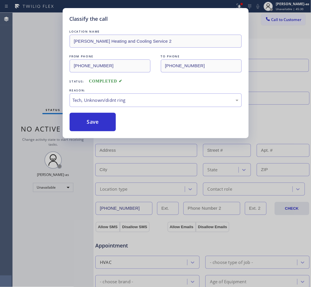
click at [84, 109] on div "LOCATION NAME [PERSON_NAME] Heating and Cooling Service 2 FROM PHONE [PHONE_NUM…" at bounding box center [156, 80] width 172 height 103
click at [101, 102] on div "Tech, Unknown/didnt ring" at bounding box center [156, 100] width 166 height 7
click at [145, 105] on div "Not Booked - All other reasons" at bounding box center [156, 100] width 172 height 14
click at [95, 119] on button "Save" at bounding box center [93, 122] width 46 height 18
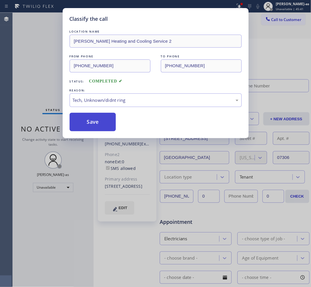
type input "[PHONE_NUMBER]"
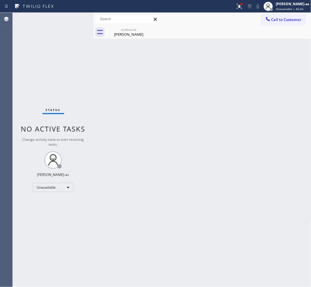
click at [283, 18] on button "Call to Customer" at bounding box center [283, 19] width 44 height 11
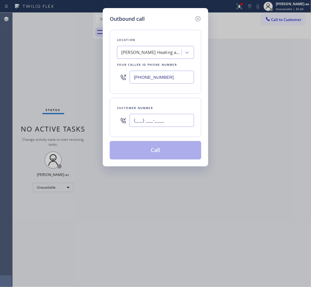
click at [172, 121] on input "(___) ___-____" at bounding box center [162, 120] width 64 height 13
paste input "714) 743-3696"
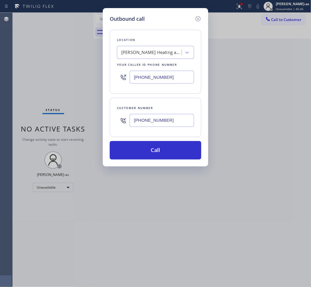
type input "[PHONE_NUMBER]"
click at [172, 77] on input "[PHONE_NUMBER]" at bounding box center [162, 77] width 64 height 13
paste input "62) 358-5959"
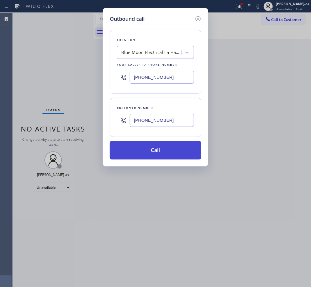
type input "[PHONE_NUMBER]"
click at [175, 147] on button "Call" at bounding box center [155, 150] width 91 height 18
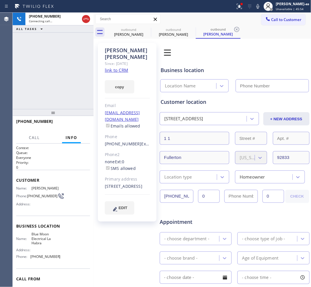
type input "[PHONE_NUMBER]"
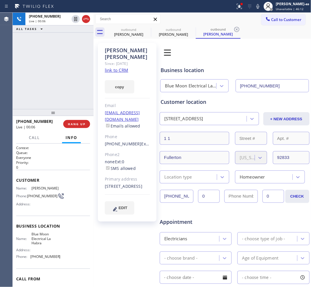
click at [115, 61] on div "[PERSON_NAME] Since: [DATE] link to CRM copy Email [EMAIL_ADDRESS][DOMAIN_NAME]…" at bounding box center [127, 132] width 59 height 179
click at [117, 67] on link "link to CRM" at bounding box center [116, 70] width 23 height 6
click at [42, 73] on div "[PHONE_NUMBER] Live | 01:26 ALL TASKS ALL TASKS ACTIVE TASKS TASKS IN WRAP UP" at bounding box center [53, 61] width 81 height 96
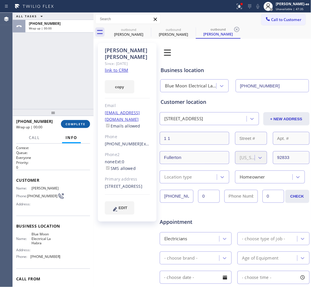
click at [72, 125] on span "COMPLETE" at bounding box center [75, 124] width 20 height 4
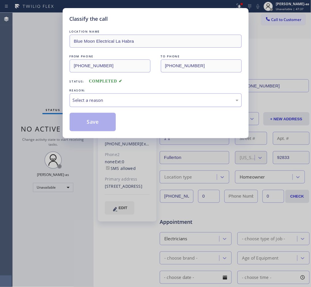
drag, startPoint x: 108, startPoint y: 102, endPoint x: 104, endPoint y: 107, distance: 6.5
click at [108, 102] on div "Select a reason" at bounding box center [156, 100] width 166 height 7
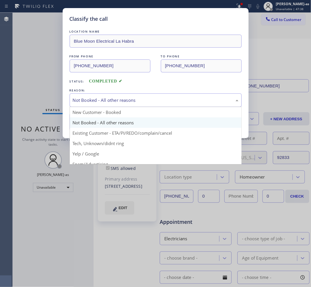
click at [105, 102] on div "Not Booked - All other reasons" at bounding box center [156, 100] width 166 height 7
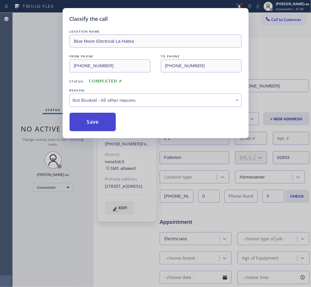
click at [98, 125] on button "Save" at bounding box center [93, 122] width 46 height 18
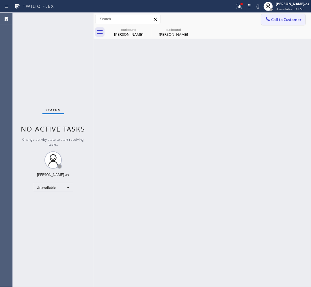
click at [281, 21] on span "Call to Customer" at bounding box center [286, 19] width 30 height 5
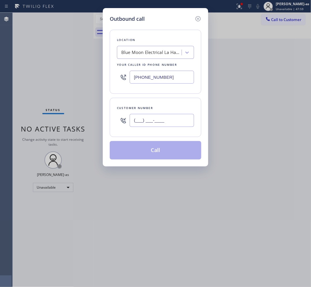
click at [179, 121] on input "(___) ___-____" at bounding box center [162, 120] width 64 height 13
paste input "631) 885-4550"
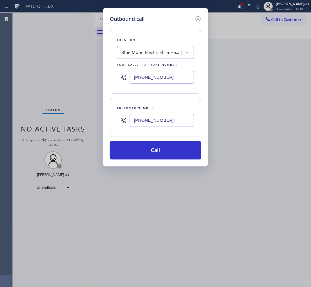
type input "[PHONE_NUMBER]"
click at [174, 80] on input "[PHONE_NUMBER]" at bounding box center [162, 77] width 64 height 13
paste input "347) 836-6461"
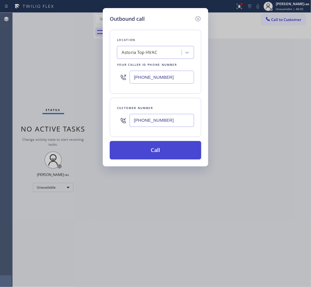
type input "[PHONE_NUMBER]"
click at [165, 148] on button "Call" at bounding box center [155, 150] width 91 height 18
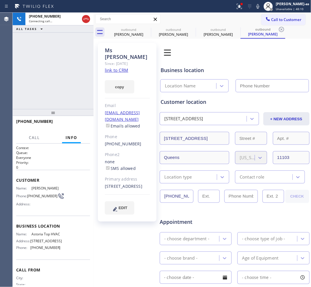
type input "[PHONE_NUMBER]"
click at [119, 67] on link "link to CRM" at bounding box center [116, 70] width 23 height 6
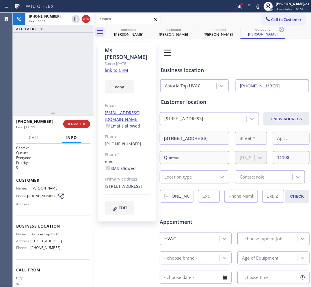
click at [67, 79] on div "[PHONE_NUMBER] Live | 00:11 ALL TASKS ALL TASKS ACTIVE TASKS TASKS IN WRAP UP" at bounding box center [53, 61] width 81 height 96
click at [86, 16] on icon at bounding box center [86, 19] width 7 height 7
drag, startPoint x: 70, startPoint y: 81, endPoint x: 72, endPoint y: 87, distance: 6.8
click at [72, 87] on div "[PHONE_NUMBER] Live | 00:12 ALL TASKS ALL TASKS ACTIVE TASKS TASKS IN WRAP UP" at bounding box center [53, 61] width 81 height 96
click at [80, 123] on span "HANG UP" at bounding box center [77, 124] width 18 height 4
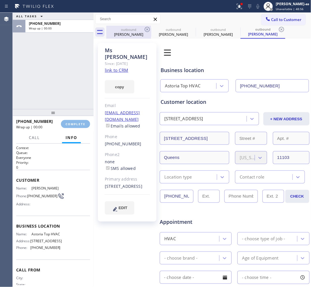
drag, startPoint x: 119, startPoint y: 24, endPoint x: 127, endPoint y: 27, distance: 8.2
click at [121, 25] on div "Call to Customer Outbound call Location [GEOGRAPHIC_DATA] Top HVAC Your caller …" at bounding box center [202, 19] width 218 height 13
click at [145, 30] on div "Classify the call LOCATION NAME Brothers Electric FROM PHONE [PHONE_NUMBER] TO …" at bounding box center [162, 150] width 298 height 274
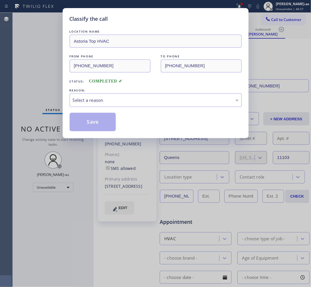
click at [145, 30] on div "LOCATION NAME" at bounding box center [156, 32] width 172 height 6
click at [95, 104] on div "Select a reason" at bounding box center [156, 100] width 166 height 7
click at [97, 123] on button "Save" at bounding box center [93, 122] width 46 height 18
click at [291, 55] on div "Classify the call LOCATION NAME Astoria Top HVAC FROM PHONE [PHONE_NUMBER] TO P…" at bounding box center [155, 143] width 311 height 287
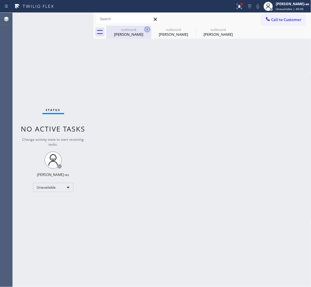
click at [133, 30] on div "outbound" at bounding box center [129, 29] width 44 height 4
type input "[PHONE_NUMBER]"
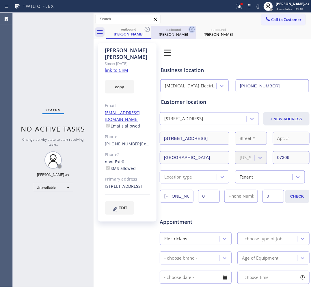
click at [146, 31] on icon at bounding box center [147, 29] width 5 height 5
type input "[PHONE_NUMBER]"
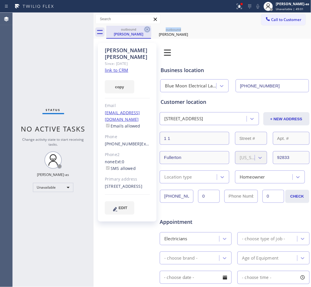
click at [146, 31] on icon at bounding box center [147, 29] width 5 height 5
type input "[PHONE_NUMBER]"
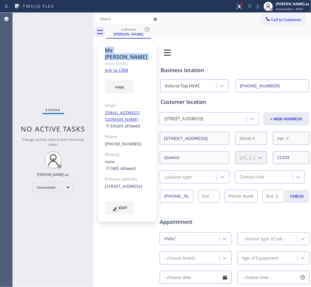
click at [146, 31] on icon at bounding box center [147, 29] width 5 height 5
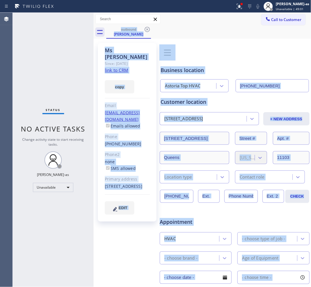
click at [146, 31] on div "outbound [PERSON_NAME]" at bounding box center [208, 32] width 205 height 13
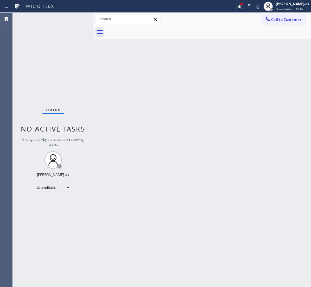
click at [146, 31] on div at bounding box center [208, 32] width 205 height 13
click at [279, 20] on span "Call to Customer" at bounding box center [286, 19] width 30 height 5
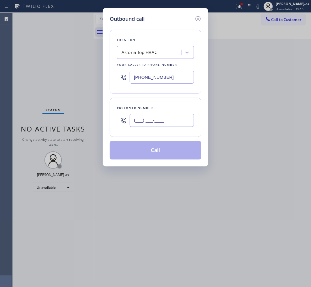
click at [176, 114] on input "(___) ___-____" at bounding box center [162, 120] width 64 height 13
paste input "323) 590-3727"
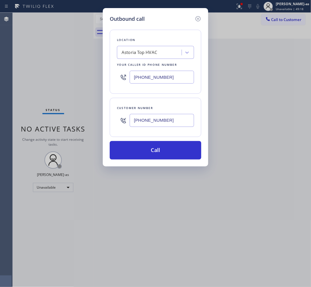
type input "[PHONE_NUMBER]"
click at [185, 76] on input "[PHONE_NUMBER]" at bounding box center [162, 77] width 64 height 13
paste input "800) 568-8664"
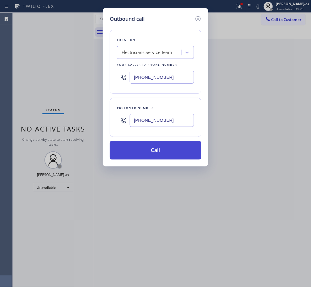
type input "[PHONE_NUMBER]"
click at [155, 151] on button "Call" at bounding box center [155, 150] width 91 height 18
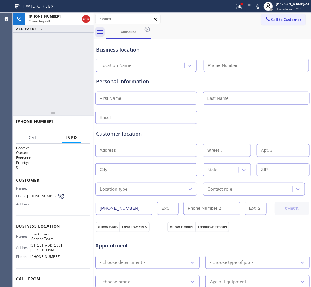
type input "[PHONE_NUMBER]"
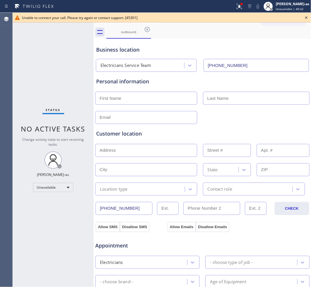
click at [306, 16] on icon at bounding box center [306, 17] width 7 height 7
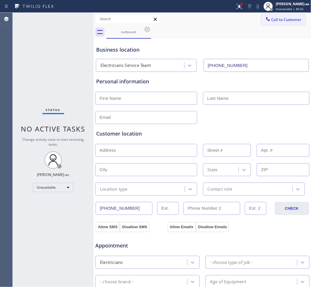
drag, startPoint x: 285, startPoint y: 18, endPoint x: 211, endPoint y: 90, distance: 102.8
click at [285, 18] on span "Call to Customer" at bounding box center [286, 19] width 30 height 5
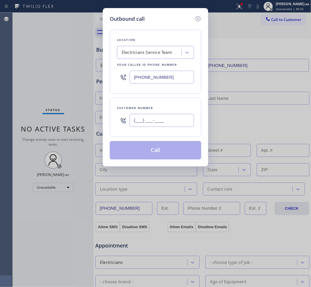
click at [168, 126] on input "(___) ___-____" at bounding box center [162, 120] width 64 height 13
paste input "323) 590-3727"
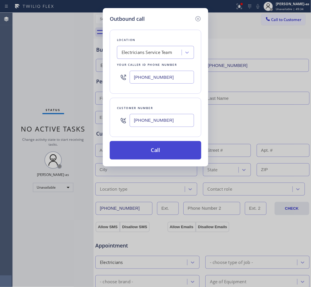
type input "[PHONE_NUMBER]"
click at [169, 153] on button "Call" at bounding box center [155, 150] width 91 height 18
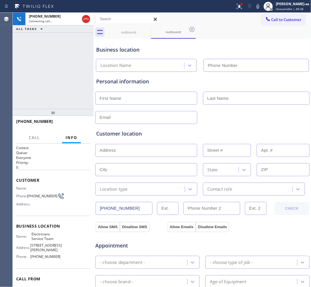
type input "[PHONE_NUMBER]"
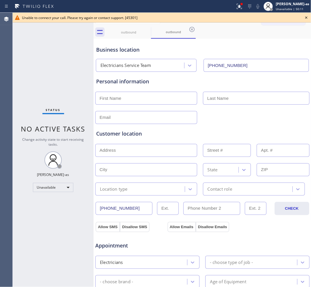
click at [304, 19] on icon at bounding box center [306, 17] width 7 height 7
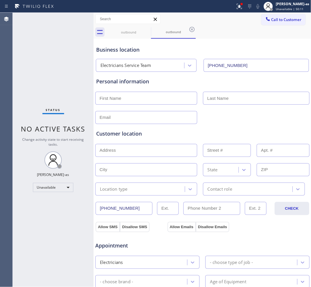
drag, startPoint x: 282, startPoint y: 22, endPoint x: 267, endPoint y: 30, distance: 16.4
click at [281, 22] on span "Call to Customer" at bounding box center [286, 19] width 30 height 5
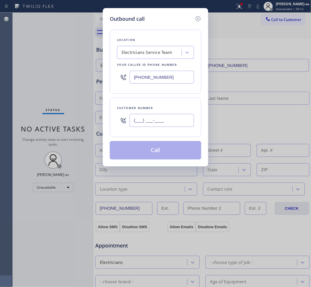
click at [177, 116] on input "(___) ___-____" at bounding box center [162, 120] width 64 height 13
paste input "646) 248-8995"
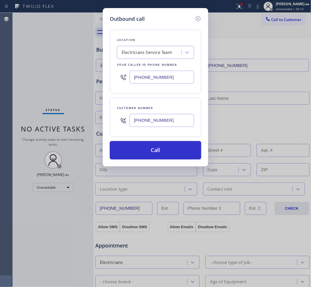
type input "[PHONE_NUMBER]"
click at [136, 54] on div "Electricians Service Team" at bounding box center [146, 52] width 50 height 7
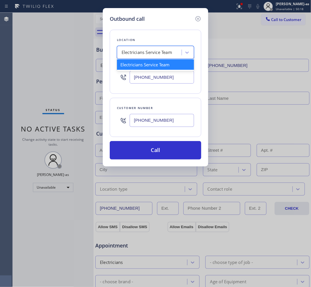
paste input "Staten Fast Heating and AC Service"
type input "Staten Fast Heating and AC Service"
click at [143, 63] on div "Staten Fast Heating and AC Service" at bounding box center [155, 64] width 77 height 10
type input "[PHONE_NUMBER]"
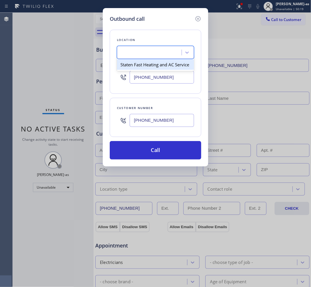
scroll to position [0, 0]
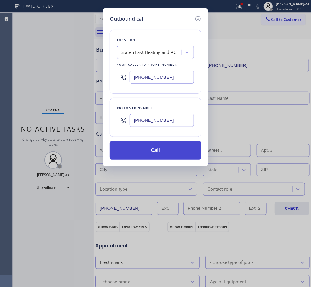
click at [168, 153] on button "Call" at bounding box center [155, 150] width 91 height 18
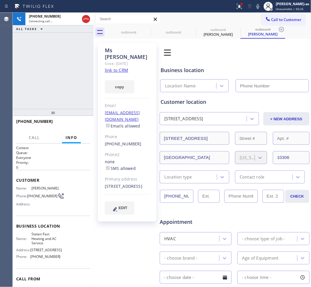
type input "[PHONE_NUMBER]"
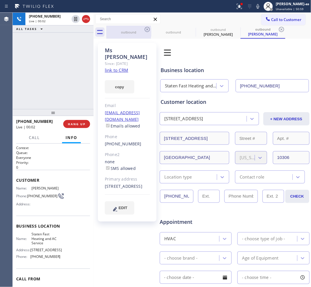
click at [128, 32] on div "outbound" at bounding box center [129, 32] width 44 height 4
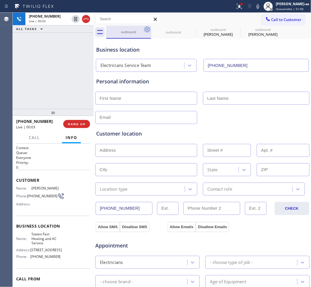
click at [147, 30] on icon at bounding box center [147, 29] width 7 height 7
click at [0, 0] on icon at bounding box center [0, 0] width 0 height 0
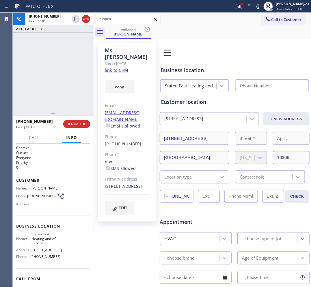
type input "[PHONE_NUMBER]"
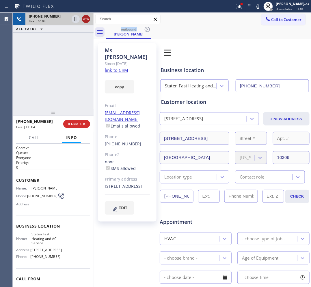
click at [86, 19] on icon at bounding box center [86, 19] width 7 height 7
click at [73, 116] on div "[PHONE_NUMBER] Live | 00:04 ALL TASKS ALL TASKS ACTIVE TASKS TASKS IN WRAP UP […" at bounding box center [53, 150] width 81 height 274
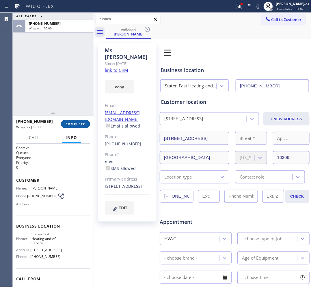
click at [77, 123] on span "COMPLETE" at bounding box center [75, 124] width 20 height 4
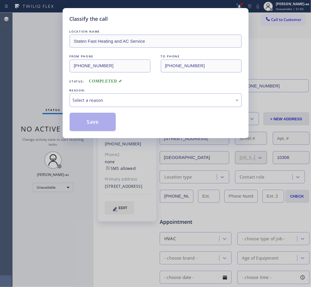
click at [108, 96] on div "Select a reason" at bounding box center [156, 100] width 172 height 14
drag, startPoint x: 93, startPoint y: 124, endPoint x: 101, endPoint y: 126, distance: 8.8
click at [93, 124] on button "Save" at bounding box center [93, 122] width 46 height 18
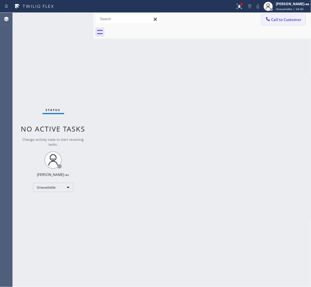
click at [282, 23] on button "Call to Customer" at bounding box center [283, 19] width 44 height 11
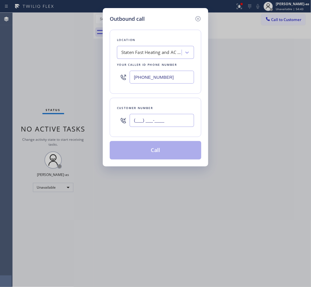
click at [169, 120] on input "(___) ___-____" at bounding box center [162, 120] width 64 height 13
paste input "818) 634-4529"
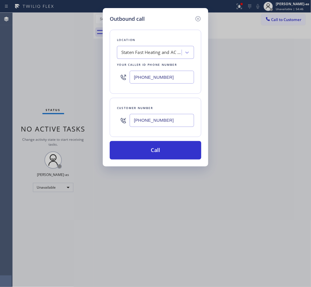
type input "[PHONE_NUMBER]"
click at [133, 55] on div "Staten Fast Heating and AC Service" at bounding box center [151, 52] width 61 height 7
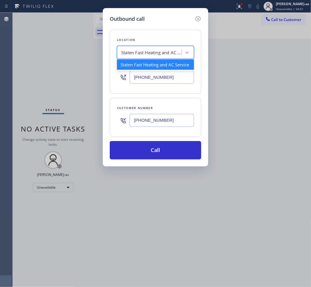
paste input "[PERSON_NAME] Appliance Repair"
type input "[PERSON_NAME] Appliance Repair"
click at [136, 66] on div "[PERSON_NAME] Appliance Repair" at bounding box center [155, 64] width 77 height 10
type input "[PHONE_NUMBER]"
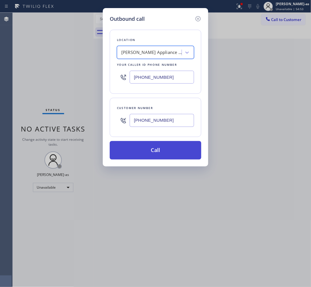
click at [173, 155] on button "Call" at bounding box center [155, 150] width 91 height 18
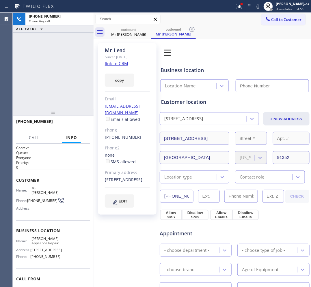
click at [117, 64] on link "link to CRM" at bounding box center [116, 64] width 23 height 6
type input "[PHONE_NUMBER]"
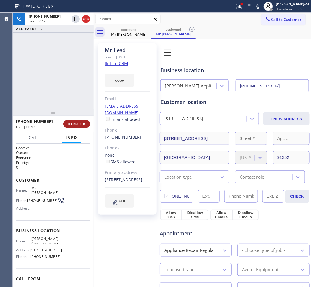
click at [77, 120] on button "HANG UP" at bounding box center [76, 124] width 27 height 8
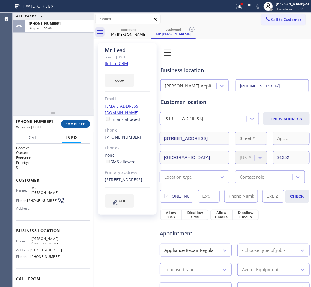
click at [78, 123] on span "COMPLETE" at bounding box center [75, 124] width 20 height 4
click at [71, 113] on div at bounding box center [53, 112] width 81 height 7
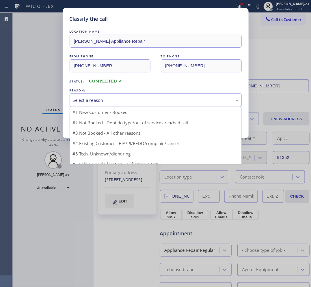
drag, startPoint x: 90, startPoint y: 98, endPoint x: 102, endPoint y: 121, distance: 25.9
click at [91, 99] on div "Select a reason" at bounding box center [156, 100] width 166 height 7
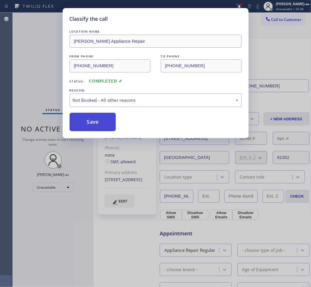
drag, startPoint x: 105, startPoint y: 127, endPoint x: 101, endPoint y: 123, distance: 5.7
drag, startPoint x: 96, startPoint y: 125, endPoint x: 83, endPoint y: 1, distance: 124.5
click at [96, 124] on button "Save" at bounding box center [93, 122] width 46 height 18
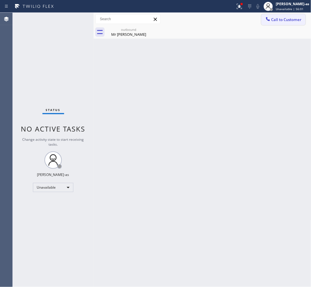
click at [276, 21] on span "Call to Customer" at bounding box center [286, 19] width 30 height 5
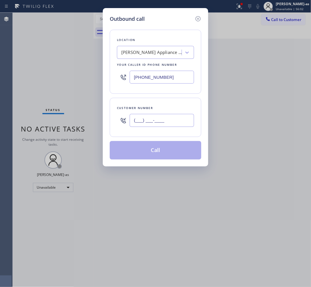
click at [173, 119] on input "(___) ___-____" at bounding box center [162, 120] width 64 height 13
paste input "909) 367-5924"
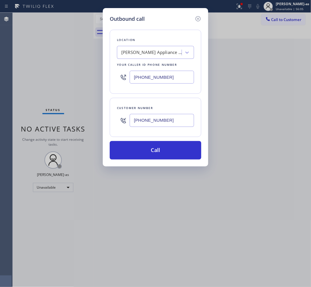
type input "[PHONE_NUMBER]"
click at [164, 75] on input "[PHONE_NUMBER]" at bounding box center [162, 77] width 64 height 13
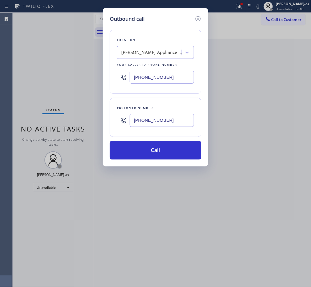
paste input "33) 692-2271"
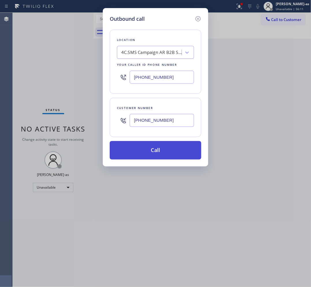
type input "[PHONE_NUMBER]"
click at [164, 146] on button "Call" at bounding box center [155, 150] width 91 height 18
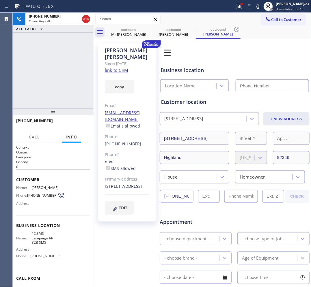
click at [124, 67] on link "link to CRM" at bounding box center [116, 70] width 23 height 6
type input "[PHONE_NUMBER]"
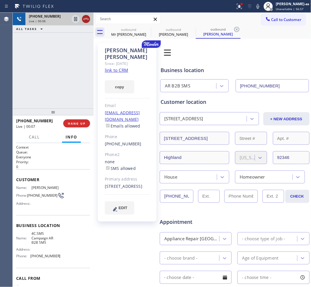
click at [87, 19] on icon at bounding box center [85, 19] width 5 height 2
click at [70, 110] on div at bounding box center [53, 111] width 81 height 7
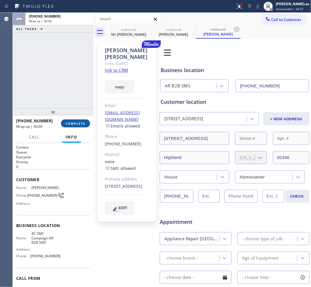
click at [77, 125] on span "COMPLETE" at bounding box center [75, 123] width 20 height 4
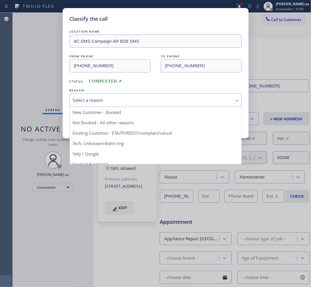
click at [149, 104] on div "Select a reason" at bounding box center [156, 100] width 172 height 14
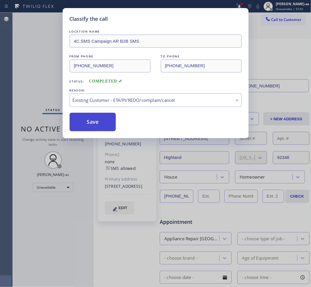
click at [88, 123] on button "Save" at bounding box center [93, 122] width 46 height 18
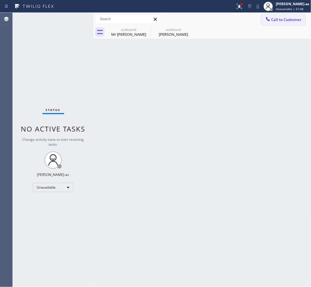
click at [277, 23] on button "Call to Customer" at bounding box center [283, 19] width 44 height 11
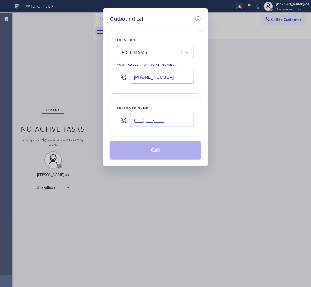
click at [161, 124] on input "(___) ___-____" at bounding box center [162, 120] width 64 height 13
paste input "585) 703-0835"
type input "[PHONE_NUMBER]"
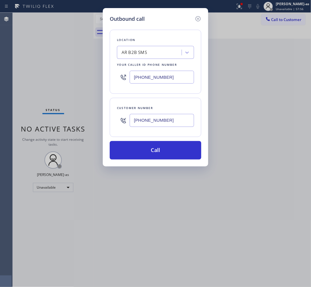
click at [173, 78] on input "[PHONE_NUMBER]" at bounding box center [162, 77] width 64 height 13
paste input "66) 875-24"
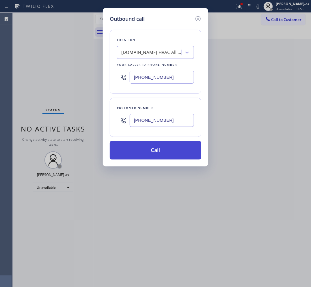
type input "[PHONE_NUMBER]"
click at [178, 149] on button "Call" at bounding box center [155, 150] width 91 height 18
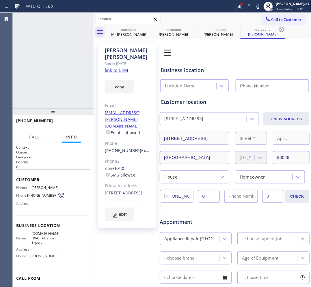
type input "[PHONE_NUMBER]"
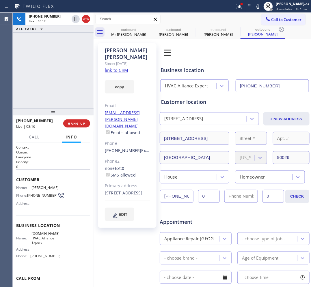
click at [43, 67] on div "[PHONE_NUMBER] Live | 03:17 ALL TASKS ALL TASKS ACTIVE TASKS TASKS IN WRAP UP" at bounding box center [53, 61] width 81 height 96
click at [50, 90] on div "[PHONE_NUMBER] Live | 03:17 ALL TASKS ALL TASKS ACTIVE TASKS TASKS IN WRAP UP" at bounding box center [53, 61] width 81 height 96
drag, startPoint x: 51, startPoint y: 95, endPoint x: 78, endPoint y: 126, distance: 41.5
click at [52, 95] on div "[PHONE_NUMBER] Live | 03:18 ALL TASKS ALL TASKS ACTIVE TASKS TASKS IN WRAP UP" at bounding box center [53, 61] width 81 height 96
click at [75, 125] on span "HANG UP" at bounding box center [77, 123] width 18 height 4
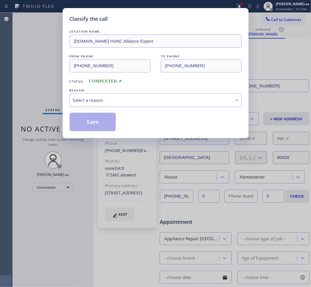
click at [85, 97] on div "Select a reason" at bounding box center [156, 100] width 166 height 7
click at [92, 120] on button "Save" at bounding box center [93, 122] width 46 height 18
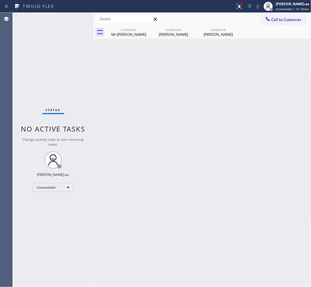
click at [275, 18] on span "Call to Customer" at bounding box center [286, 19] width 30 height 5
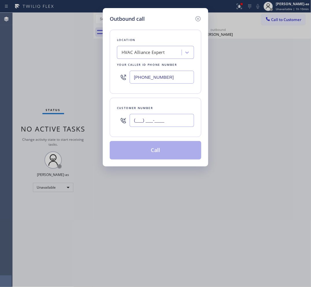
click at [162, 118] on input "(___) ___-____" at bounding box center [162, 120] width 64 height 13
paste input "970) 683-8834"
type input "[PHONE_NUMBER]"
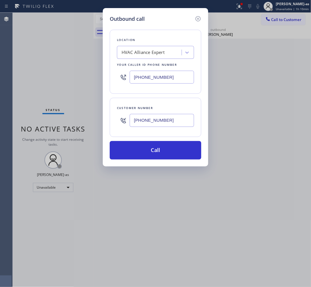
click at [154, 51] on div "HVAC Alliance Expert" at bounding box center [142, 52] width 43 height 7
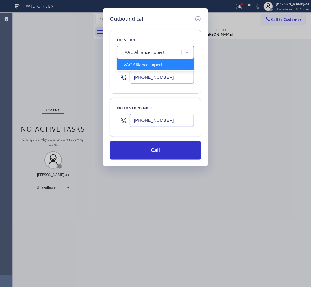
paste input "Manchester Square Plumbing"
type input "Manchester Square Plumbing"
click at [141, 66] on div "Manchester Square Plumbing" at bounding box center [155, 64] width 77 height 10
type input "[PHONE_NUMBER]"
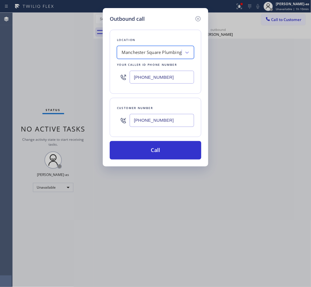
scroll to position [0, 0]
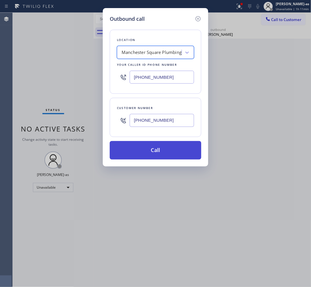
click at [159, 148] on button "Call" at bounding box center [155, 150] width 91 height 18
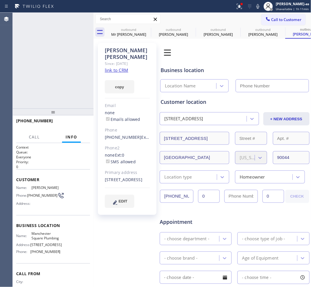
type input "[PHONE_NUMBER]"
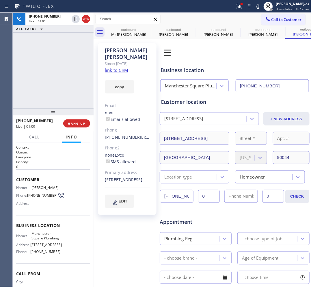
click at [56, 95] on div "[PHONE_NUMBER] Live | 01:09 ALL TASKS ALL TASKS ACTIVE TASKS TASKS IN WRAP UP" at bounding box center [53, 61] width 81 height 96
click at [79, 123] on span "HANG UP" at bounding box center [77, 123] width 18 height 4
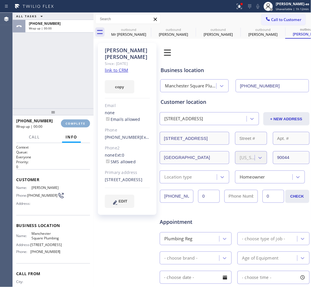
click at [79, 123] on span "COMPLETE" at bounding box center [75, 123] width 20 height 4
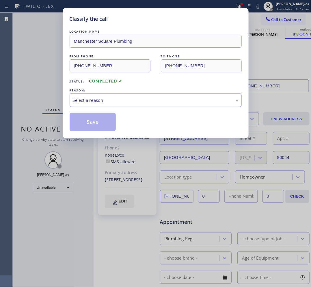
drag, startPoint x: 98, startPoint y: 96, endPoint x: 97, endPoint y: 102, distance: 6.5
click at [98, 97] on div "Select a reason" at bounding box center [156, 100] width 172 height 14
drag, startPoint x: 102, startPoint y: 122, endPoint x: 195, endPoint y: 9, distance: 146.4
click at [103, 120] on button "Save" at bounding box center [93, 122] width 46 height 18
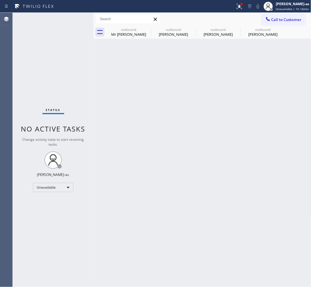
drag, startPoint x: 289, startPoint y: 21, endPoint x: 205, endPoint y: 100, distance: 115.7
click at [289, 21] on span "Call to Customer" at bounding box center [286, 19] width 30 height 5
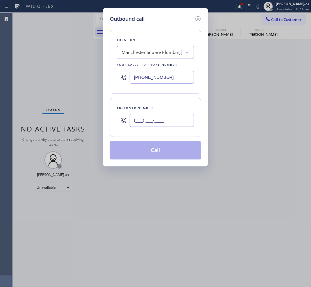
click at [172, 118] on input "(___) ___-____" at bounding box center [162, 120] width 64 height 13
paste input "415) 286-3317"
type input "[PHONE_NUMBER]"
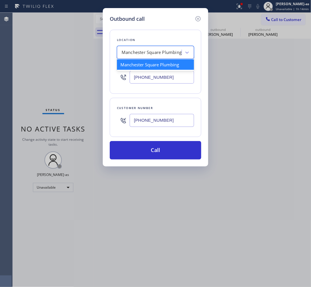
click at [139, 46] on div "Manchester Square Plumbing" at bounding box center [155, 52] width 77 height 13
paste input "Larsons Heating, Cooling & Electric"
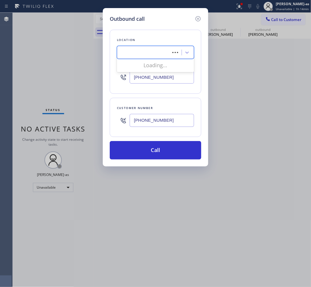
type input "Larsons Heating, Cooling & Electric"
click at [141, 65] on div "Larsons Heating, Cooling & Electric" at bounding box center [155, 64] width 77 height 10
type input "[PHONE_NUMBER]"
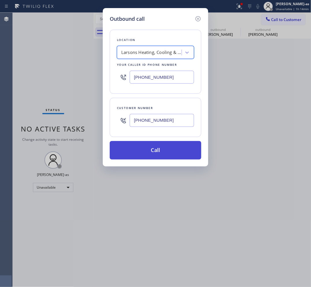
click at [178, 156] on button "Call" at bounding box center [155, 150] width 91 height 18
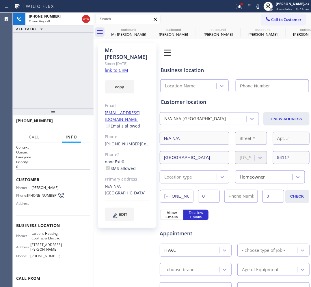
type input "[PHONE_NUMBER]"
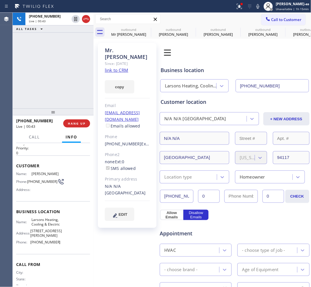
scroll to position [27, 0]
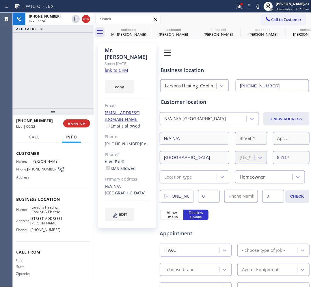
click at [67, 75] on div "[PHONE_NUMBER] Live | 00:52 ALL TASKS ALL TASKS ACTIVE TASKS TASKS IN WRAP UP" at bounding box center [53, 61] width 81 height 96
click at [80, 126] on button "HANG UP" at bounding box center [76, 123] width 27 height 8
click at [79, 126] on button "HANG UP" at bounding box center [76, 123] width 27 height 8
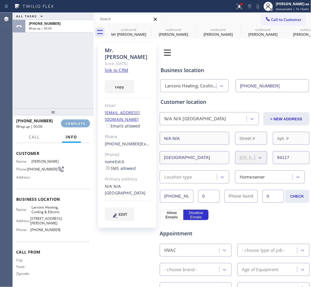
click at [79, 125] on button "COMPLETE" at bounding box center [75, 123] width 29 height 8
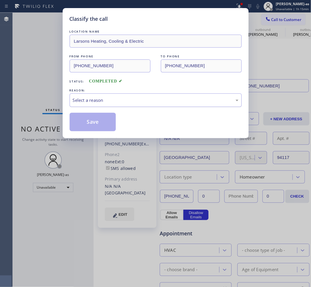
click at [114, 95] on div "Select a reason" at bounding box center [156, 100] width 172 height 14
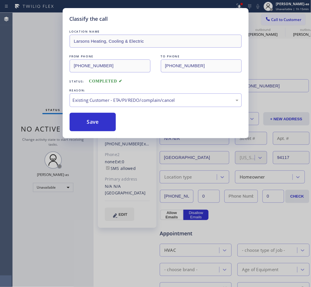
drag, startPoint x: 151, startPoint y: 133, endPoint x: 123, endPoint y: 128, distance: 28.0
click at [94, 124] on button "Save" at bounding box center [93, 122] width 46 height 18
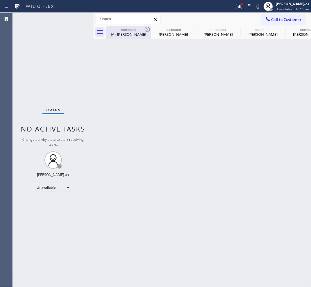
click at [122, 34] on div "Mr [PERSON_NAME]" at bounding box center [129, 34] width 44 height 5
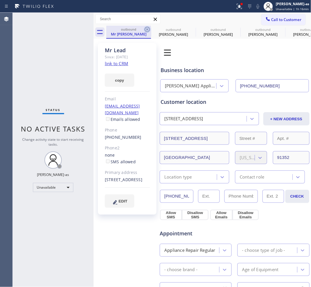
click at [147, 30] on icon at bounding box center [147, 29] width 7 height 7
click at [0, 0] on icon at bounding box center [0, 0] width 0 height 0
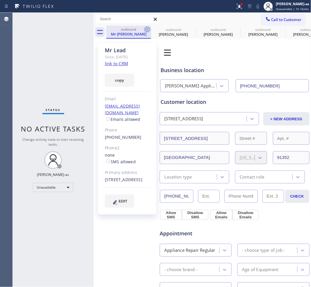
click at [147, 30] on div "outbound Mr Lead outbound [PERSON_NAME] outbound [PERSON_NAME] outbound [PERSON…" at bounding box center [208, 32] width 205 height 13
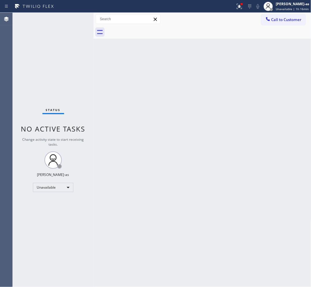
click at [142, 29] on div at bounding box center [208, 32] width 205 height 13
click at [259, 24] on div "Call to Customer Outbound call Location Larsons Heating, Cooling & Electric You…" at bounding box center [202, 19] width 218 height 10
click at [286, 18] on span "Call to Customer" at bounding box center [286, 19] width 30 height 5
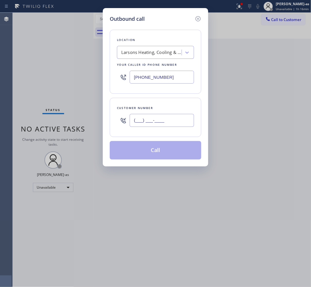
click at [166, 125] on input "(___) ___-____" at bounding box center [162, 120] width 64 height 13
paste input "408) 821-3488"
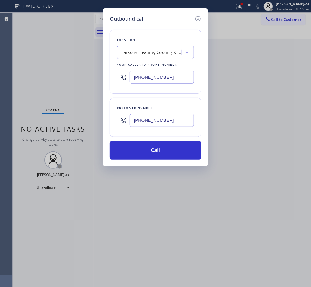
click at [148, 50] on div "Larsons Heating, Cooling & Electric" at bounding box center [151, 52] width 61 height 7
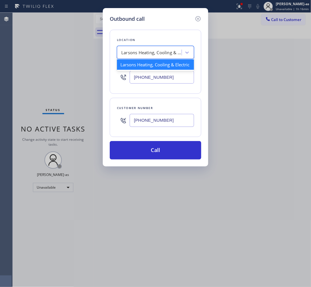
paste input "Equinox Air Conditioning [GEOGRAPHIC_DATA]"
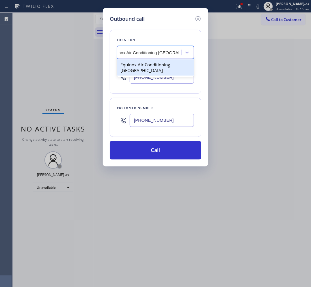
click at [145, 65] on div "Equinox Air Conditioning [GEOGRAPHIC_DATA]" at bounding box center [155, 67] width 77 height 16
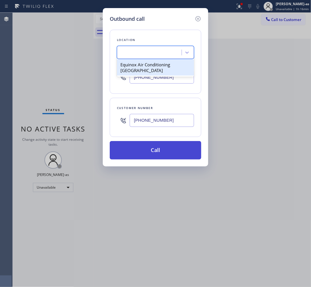
scroll to position [0, 0]
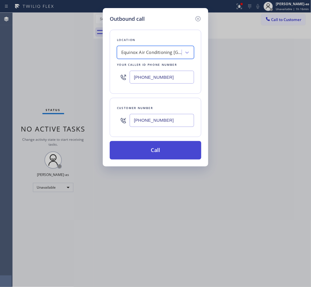
click at [153, 155] on button "Call" at bounding box center [155, 150] width 91 height 18
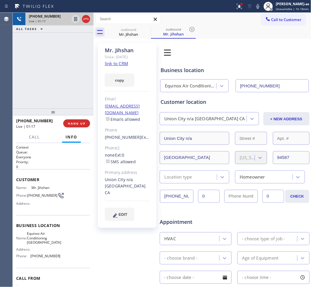
click at [81, 22] on div at bounding box center [80, 19] width 21 height 13
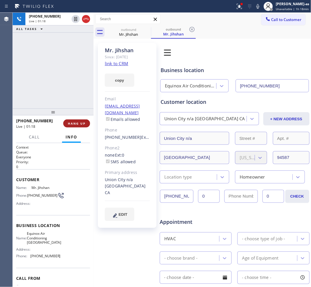
click at [74, 124] on span "HANG UP" at bounding box center [77, 123] width 18 height 4
click at [73, 124] on span "HANG UP" at bounding box center [77, 123] width 18 height 4
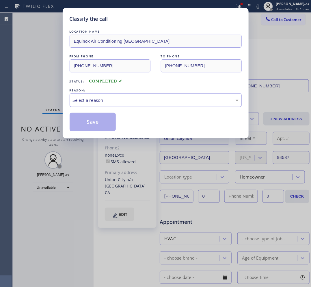
click at [132, 103] on div "Select a reason" at bounding box center [156, 100] width 166 height 7
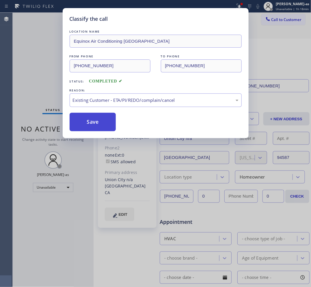
click at [91, 120] on button "Save" at bounding box center [93, 122] width 46 height 18
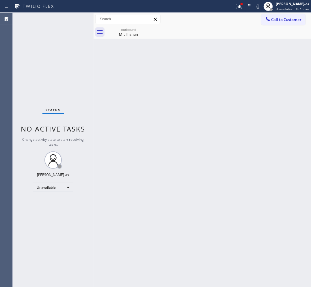
drag, startPoint x: 280, startPoint y: 19, endPoint x: 268, endPoint y: 38, distance: 22.5
click at [280, 19] on span "Call to Customer" at bounding box center [286, 19] width 30 height 5
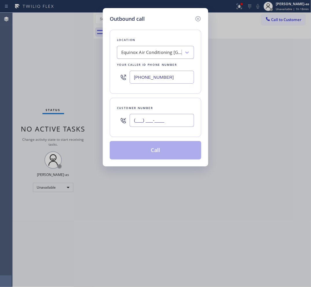
click at [183, 119] on input "(___) ___-____" at bounding box center [162, 120] width 64 height 13
paste input "714) 655-7213"
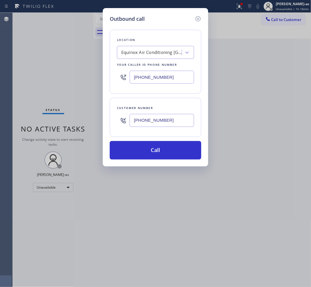
click at [168, 76] on input "[PHONE_NUMBER]" at bounding box center [162, 77] width 64 height 13
paste input "949) 239-1524"
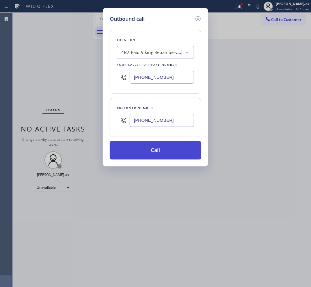
click at [180, 148] on button "Call" at bounding box center [155, 150] width 91 height 18
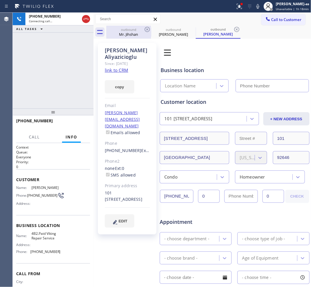
click at [138, 34] on div "Mr. Jihshan" at bounding box center [129, 34] width 44 height 5
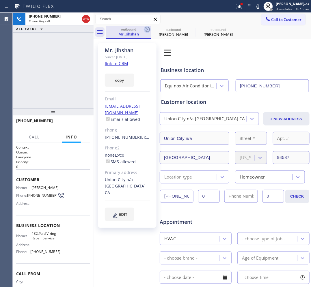
click at [145, 28] on icon at bounding box center [147, 29] width 7 height 7
click at [0, 0] on icon at bounding box center [0, 0] width 0 height 0
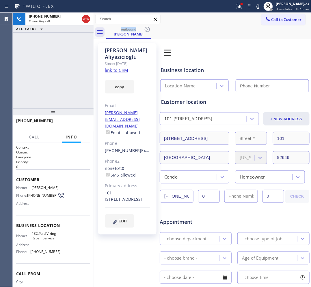
click at [115, 71] on link "link to CRM" at bounding box center [116, 70] width 23 height 6
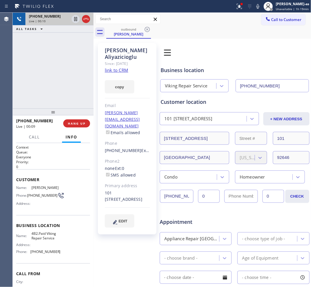
drag, startPoint x: 45, startPoint y: 38, endPoint x: 80, endPoint y: 20, distance: 38.8
click at [51, 37] on div "[PHONE_NUMBER] Live | 00:10 ALL TASKS ALL TASKS ACTIVE TASKS TASKS IN WRAP UP" at bounding box center [53, 61] width 81 height 96
click at [81, 16] on div at bounding box center [80, 19] width 21 height 13
drag, startPoint x: 63, startPoint y: 71, endPoint x: 71, endPoint y: 109, distance: 38.8
click at [63, 75] on div "[PHONE_NUMBER] Live | 00:10 ALL TASKS ALL TASKS ACTIVE TASKS TASKS IN WRAP UP" at bounding box center [53, 61] width 81 height 96
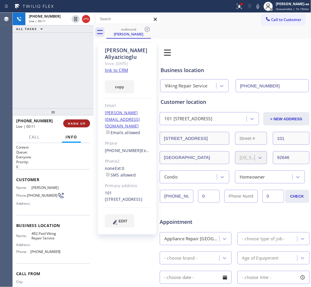
click at [78, 121] on span "HANG UP" at bounding box center [77, 123] width 18 height 4
click at [79, 121] on span "HANG UP" at bounding box center [77, 123] width 18 height 4
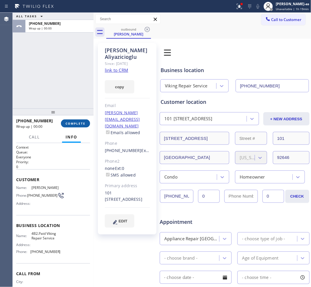
click at [80, 120] on button "COMPLETE" at bounding box center [75, 123] width 29 height 8
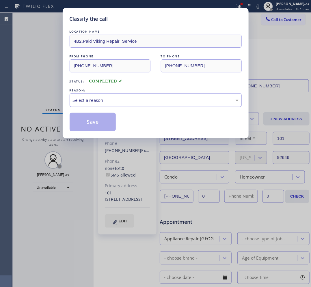
click at [123, 102] on div "Select a reason" at bounding box center [156, 100] width 166 height 7
click at [94, 124] on button "Save" at bounding box center [93, 122] width 46 height 18
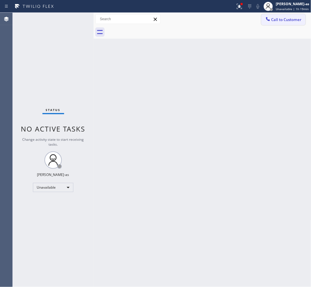
click at [274, 21] on span "Call to Customer" at bounding box center [286, 19] width 30 height 5
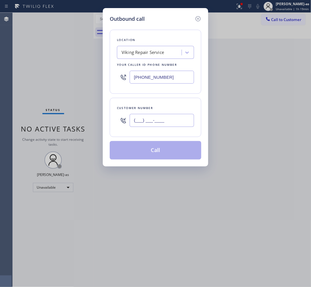
click at [162, 124] on input "(___) ___-____" at bounding box center [162, 120] width 64 height 13
paste input "760) 799-1338"
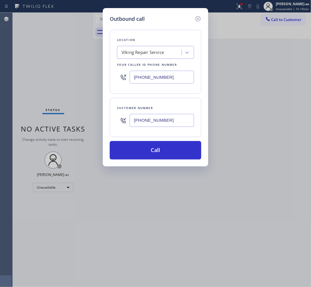
click at [136, 57] on div "Viking Repair Service" at bounding box center [150, 53] width 63 height 10
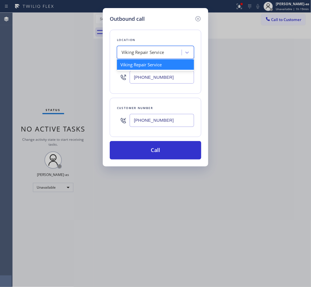
paste input "Cathedral City Appliance Master"
click at [137, 67] on div "Cathedral City Appliance Master" at bounding box center [155, 64] width 77 height 10
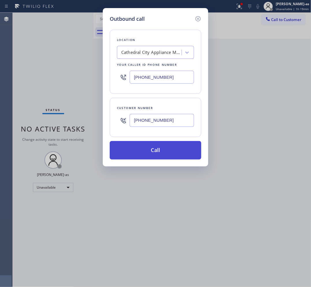
click at [175, 149] on button "Call" at bounding box center [155, 150] width 91 height 18
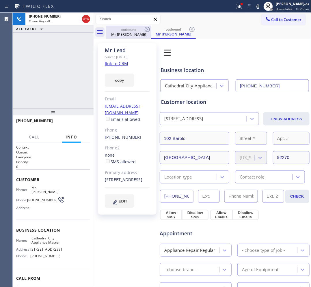
click at [128, 32] on div "Mr [PERSON_NAME]" at bounding box center [129, 34] width 44 height 5
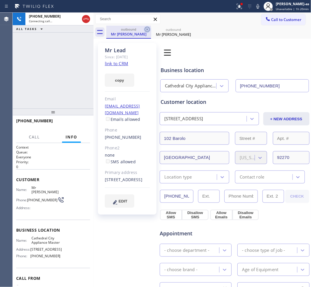
click at [146, 28] on icon at bounding box center [147, 29] width 7 height 7
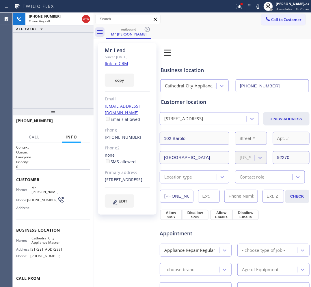
click at [120, 63] on link "link to CRM" at bounding box center [116, 64] width 23 height 6
drag, startPoint x: 30, startPoint y: 76, endPoint x: 126, endPoint y: 35, distance: 104.6
click at [35, 77] on div "[PHONE_NUMBER] Connecting call… ALL TASKS ALL TASKS ACTIVE TASKS TASKS IN WRAP …" at bounding box center [53, 61] width 81 height 96
click at [134, 31] on div "outbound" at bounding box center [129, 29] width 44 height 4
drag, startPoint x: 81, startPoint y: 19, endPoint x: 81, endPoint y: 27, distance: 8.7
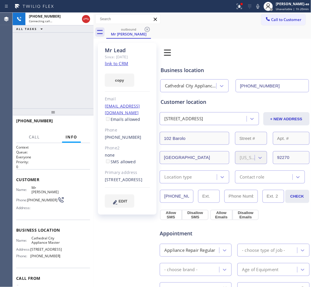
click at [81, 20] on div at bounding box center [86, 19] width 10 height 13
click at [86, 18] on icon at bounding box center [86, 19] width 7 height 7
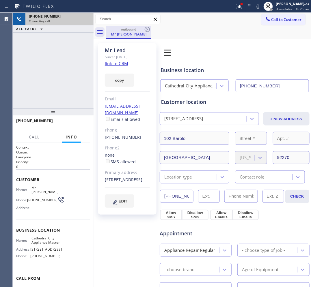
drag, startPoint x: 116, startPoint y: 32, endPoint x: 141, endPoint y: 28, distance: 25.3
click at [121, 32] on div "Mr [PERSON_NAME]" at bounding box center [129, 33] width 44 height 5
click at [147, 27] on icon at bounding box center [147, 29] width 5 height 5
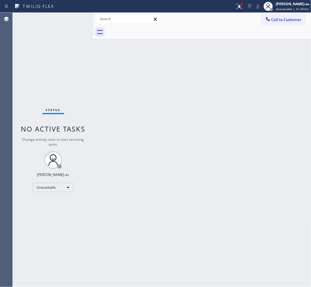
click at [147, 27] on div at bounding box center [208, 32] width 205 height 13
drag, startPoint x: 266, startPoint y: 21, endPoint x: 226, endPoint y: 78, distance: 69.4
click at [267, 21] on icon at bounding box center [268, 19] width 6 height 6
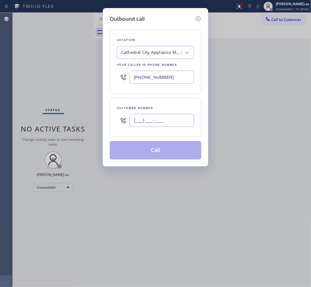
click at [181, 117] on input "(___) ___-____" at bounding box center [162, 120] width 64 height 13
paste
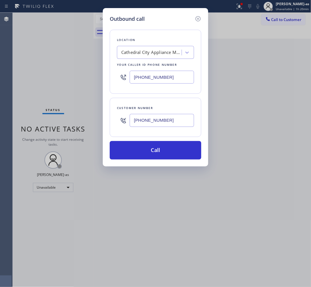
click at [172, 77] on input "[PHONE_NUMBER]" at bounding box center [162, 77] width 64 height 13
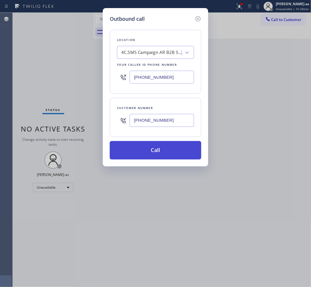
click at [182, 147] on button "Call" at bounding box center [155, 150] width 91 height 18
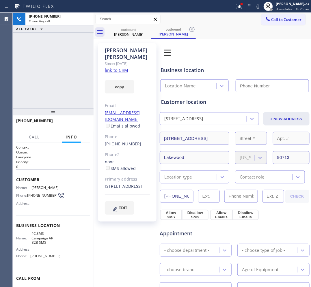
click at [118, 67] on link "link to CRM" at bounding box center [116, 70] width 23 height 6
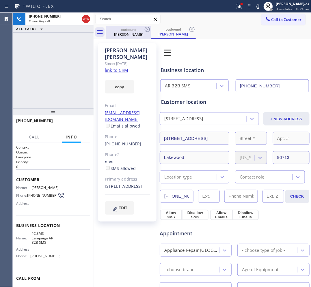
click at [135, 31] on div "outbound" at bounding box center [129, 29] width 44 height 4
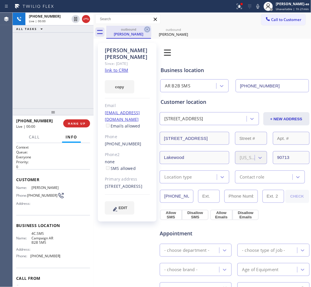
click at [146, 27] on icon at bounding box center [147, 29] width 7 height 7
click at [81, 82] on div "[PHONE_NUMBER] Live | 00:00 ALL TASKS ALL TASKS ACTIVE TASKS TASKS IN WRAP UP" at bounding box center [53, 61] width 81 height 96
click at [49, 100] on div "[PHONE_NUMBER] Live | 00:55 ALL TASKS ALL TASKS ACTIVE TASKS TASKS IN WRAP UP" at bounding box center [53, 61] width 81 height 96
click at [49, 100] on div "[PHONE_NUMBER] Live | 00:56 ALL TASKS ALL TASKS ACTIVE TASKS TASKS IN WRAP UP" at bounding box center [53, 61] width 81 height 96
click at [49, 100] on div "[PHONE_NUMBER] Live | 00:57 ALL TASKS ALL TASKS ACTIVE TASKS TASKS IN WRAP UP" at bounding box center [53, 61] width 81 height 96
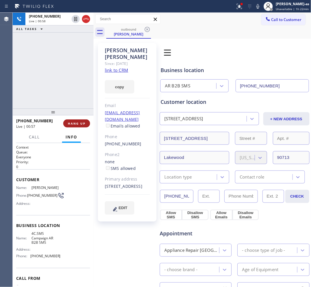
click at [73, 123] on span "HANG UP" at bounding box center [77, 123] width 18 height 4
click at [80, 123] on span "HANG UP" at bounding box center [77, 123] width 18 height 4
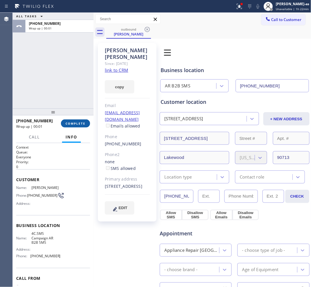
click at [80, 123] on span "COMPLETE" at bounding box center [75, 123] width 20 height 4
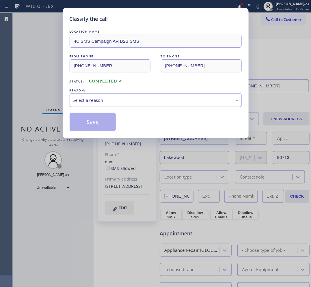
click at [116, 102] on div "Select a reason" at bounding box center [156, 100] width 166 height 7
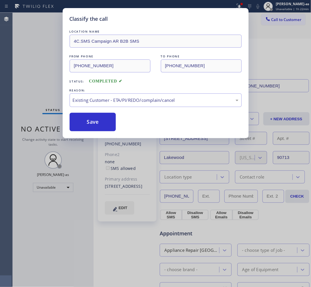
click at [104, 121] on button "Save" at bounding box center [93, 122] width 46 height 18
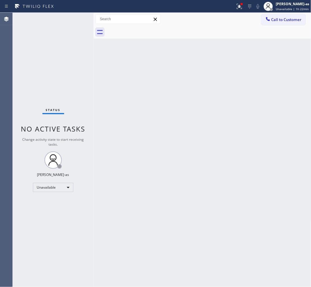
click at [286, 17] on span "Call to Customer" at bounding box center [286, 19] width 30 height 5
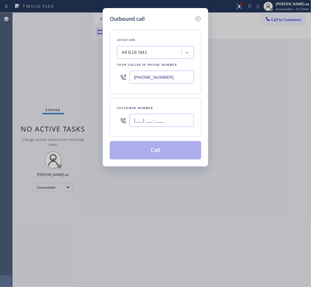
click at [166, 123] on input "(___) ___-____" at bounding box center [162, 120] width 64 height 13
paste input "203) 257-9463"
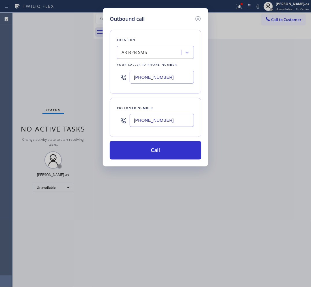
type input "[PHONE_NUMBER]"
click at [167, 53] on div "AR B2B SMS" at bounding box center [150, 53] width 63 height 10
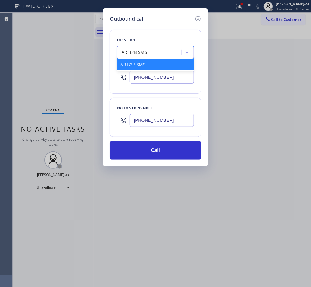
paste input "Viking Repair Pro Bethesda"
type input "Viking Repair Pro Bethesda"
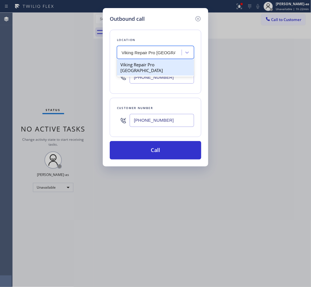
click at [156, 61] on div "Viking Repair Pro Bethesda" at bounding box center [155, 67] width 77 height 16
type input "(240) 540-4141"
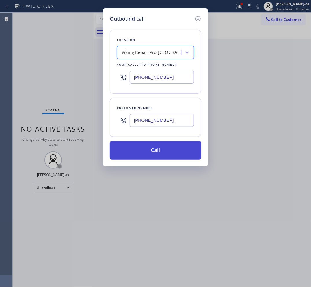
click at [182, 150] on button "Call" at bounding box center [155, 150] width 91 height 18
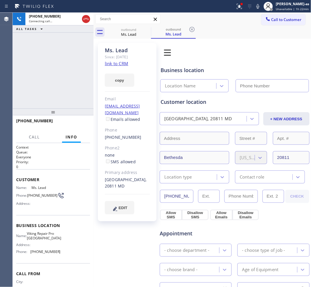
click at [121, 64] on link "link to CRM" at bounding box center [116, 64] width 23 height 6
type input "(240) 540-4141"
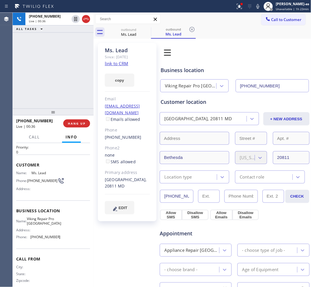
scroll to position [23, 0]
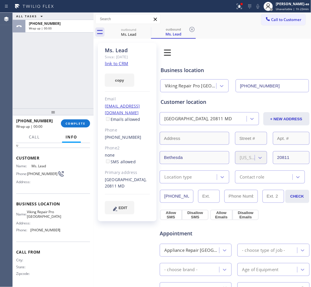
click at [41, 94] on div "ALL TASKS ALL TASKS ACTIVE TASKS TASKS IN WRAP UP +12032579463 Wrap up | 00:00" at bounding box center [53, 61] width 81 height 96
click at [74, 124] on span "COMPLETE" at bounding box center [75, 123] width 20 height 4
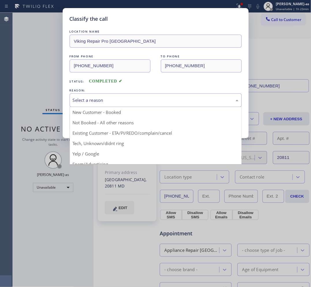
click at [149, 96] on div "Select a reason" at bounding box center [156, 100] width 172 height 14
drag, startPoint x: 133, startPoint y: 133, endPoint x: 112, endPoint y: 125, distance: 23.0
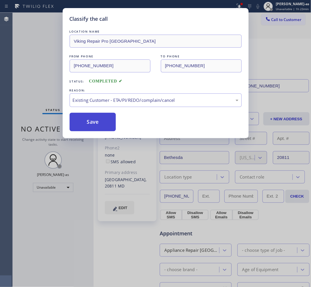
click at [88, 123] on button "Save" at bounding box center [93, 122] width 46 height 18
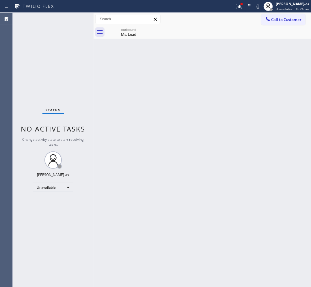
click at [283, 18] on span "Call to Customer" at bounding box center [286, 19] width 30 height 5
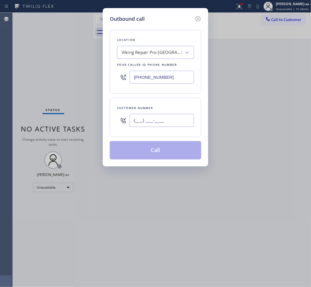
click at [178, 119] on input "(___) ___-____" at bounding box center [162, 120] width 64 height 13
paste input "562) 972-0041"
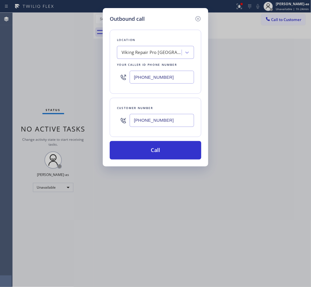
type input "(562) 972-0041"
click at [154, 56] on div "Viking Repair Pro Bethesda" at bounding box center [150, 53] width 63 height 10
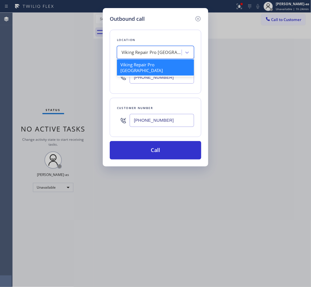
paste input "Anaheim Hills Best Plumber"
type input "Anaheim Hills Best Plumber"
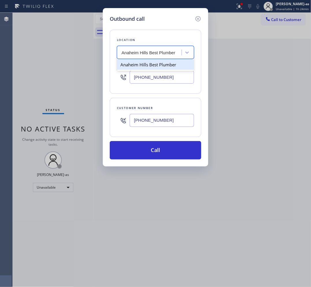
drag, startPoint x: 142, startPoint y: 65, endPoint x: 131, endPoint y: 98, distance: 34.8
click at [142, 65] on div "Anaheim Hills Best Plumber" at bounding box center [155, 64] width 77 height 10
type input "(626) 671-8630"
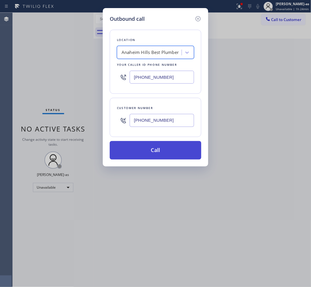
click at [161, 149] on button "Call" at bounding box center [155, 150] width 91 height 18
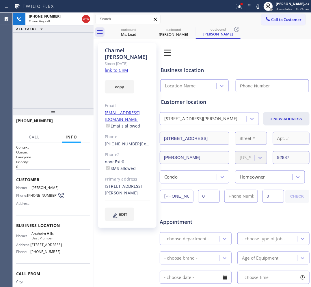
click at [132, 25] on div "Call to Customer Outbound call Location Anaheim Hills Best Plumber Your caller …" at bounding box center [202, 19] width 218 height 13
click at [136, 32] on div "Ms. Lead" at bounding box center [129, 34] width 44 height 5
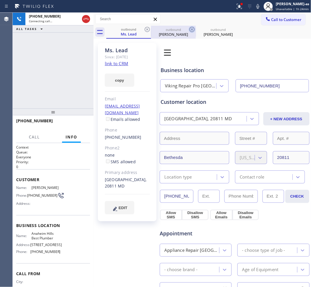
click at [144, 30] on icon at bounding box center [147, 29] width 7 height 7
click at [188, 30] on icon at bounding box center [191, 29] width 7 height 7
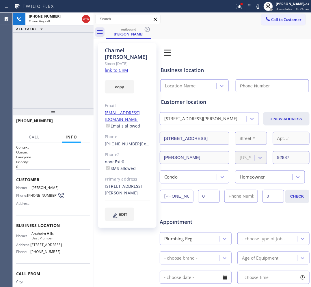
type input "(626) 671-8630"
click at [122, 67] on link "link to CRM" at bounding box center [116, 70] width 23 height 6
drag, startPoint x: 62, startPoint y: 99, endPoint x: 89, endPoint y: 68, distance: 40.5
click at [69, 97] on div "+15629720041 Live | 00:00 ALL TASKS ALL TASKS ACTIVE TASKS TASKS IN WRAP UP" at bounding box center [53, 61] width 81 height 96
click at [61, 65] on div "+15629720041 Live | 00:00 ALL TASKS ALL TASKS ACTIVE TASKS TASKS IN WRAP UP" at bounding box center [53, 61] width 81 height 96
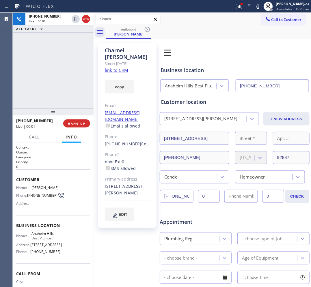
click at [54, 98] on div "+15629720041 Live | 00:01 ALL TASKS ALL TASKS ACTIVE TASKS TASKS IN WRAP UP" at bounding box center [53, 61] width 81 height 96
click at [73, 121] on button "HANG UP" at bounding box center [76, 123] width 27 height 8
click at [74, 121] on button "HANG UP" at bounding box center [76, 123] width 27 height 8
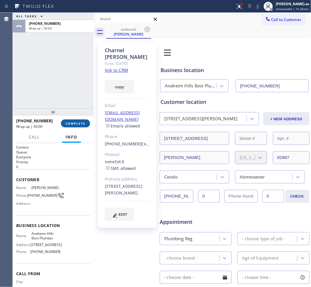
click at [74, 121] on button "COMPLETE" at bounding box center [75, 123] width 29 height 8
click at [74, 121] on div "Classify the call LOCATION NAME Brothers Electric FROM PHONE [PHONE_NUMBER] TO …" at bounding box center [162, 150] width 298 height 274
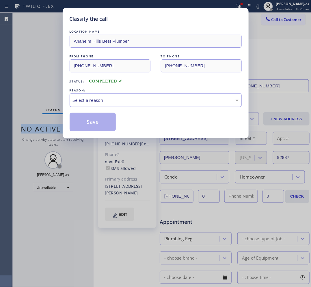
drag, startPoint x: 113, startPoint y: 98, endPoint x: 111, endPoint y: 107, distance: 8.5
click at [113, 99] on div "Select a reason" at bounding box center [156, 100] width 166 height 7
drag, startPoint x: 94, startPoint y: 127, endPoint x: 84, endPoint y: 130, distance: 10.1
click at [93, 129] on button "Save" at bounding box center [93, 122] width 46 height 18
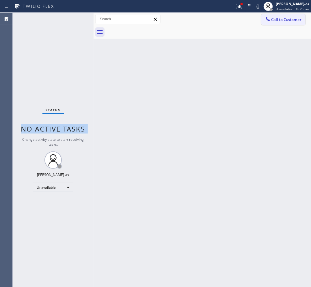
click at [274, 19] on span "Call to Customer" at bounding box center [286, 19] width 30 height 5
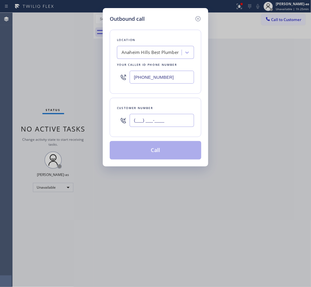
click at [171, 116] on input "(___) ___-____" at bounding box center [162, 120] width 64 height 13
paste input "626) 679-3537"
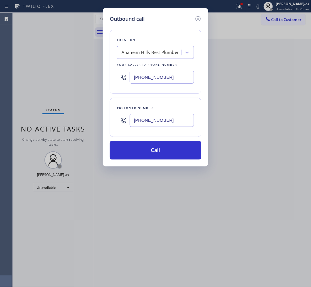
type input "(626) 679-3537"
click at [162, 53] on div "Anaheim Hills Best Plumber" at bounding box center [149, 52] width 57 height 7
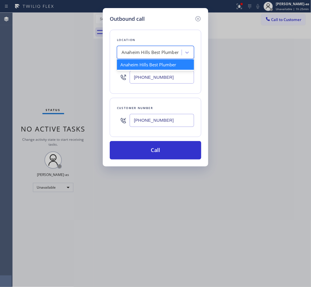
paste input "Studio City AC Experts"
type input "Studio City AC Experts"
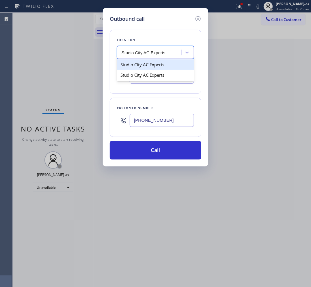
click at [155, 64] on div "Studio City AC Experts" at bounding box center [155, 64] width 77 height 10
type input "(818) 643-3794"
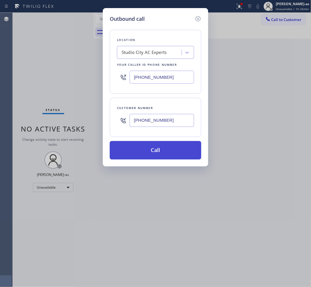
click at [168, 155] on button "Call" at bounding box center [155, 150] width 91 height 18
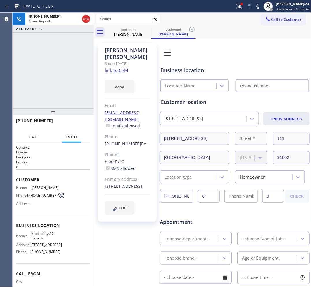
type input "(818) 643-3794"
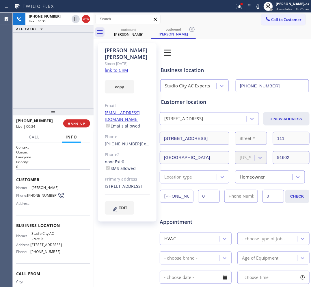
click at [121, 67] on link "link to CRM" at bounding box center [116, 70] width 23 height 6
click at [58, 66] on div "+16266793537 Live | 06:39 ALL TASKS ALL TASKS ACTIVE TASKS TASKS IN WRAP UP" at bounding box center [53, 61] width 81 height 96
click at [41, 85] on div "+16266793537 Live | 06:41 ALL TASKS ALL TASKS ACTIVE TASKS TASKS IN WRAP UP" at bounding box center [53, 61] width 81 height 96
drag, startPoint x: 66, startPoint y: 77, endPoint x: 67, endPoint y: 70, distance: 7.8
click at [67, 72] on div "+16266793537 Live | 08:14 ALL TASKS ALL TASKS ACTIVE TASKS TASKS IN WRAP UP" at bounding box center [53, 61] width 81 height 96
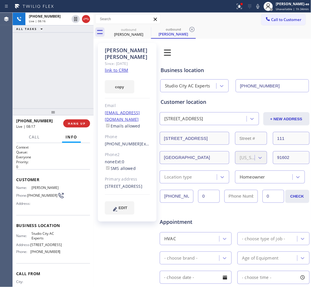
drag, startPoint x: 46, startPoint y: 87, endPoint x: 48, endPoint y: 79, distance: 8.0
click at [46, 81] on div "+16266793537 Live | 08:16 ALL TASKS ALL TASKS ACTIVE TASKS TASKS IN WRAP UP" at bounding box center [53, 61] width 81 height 96
click at [48, 59] on div "+16266793537 Live | 08:18 ALL TASKS ALL TASKS ACTIVE TASKS TASKS IN WRAP UP" at bounding box center [53, 61] width 81 height 96
click at [55, 87] on div "+16266793537 Live | 08:19 ALL TASKS ALL TASKS ACTIVE TASKS TASKS IN WRAP UP" at bounding box center [53, 61] width 81 height 96
click at [75, 123] on span "HANG UP" at bounding box center [77, 123] width 18 height 4
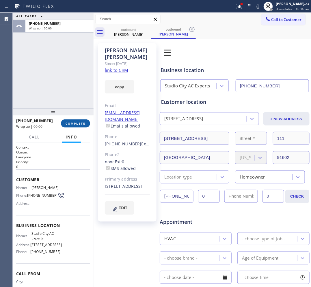
click at [75, 123] on span "COMPLETE" at bounding box center [75, 123] width 20 height 4
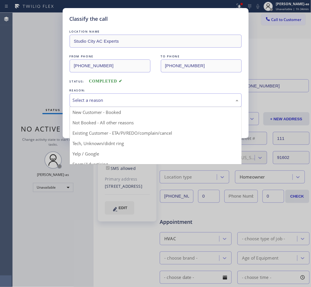
drag, startPoint x: 109, startPoint y: 106, endPoint x: 96, endPoint y: 118, distance: 17.5
click at [109, 105] on div "Select a reason" at bounding box center [156, 100] width 172 height 14
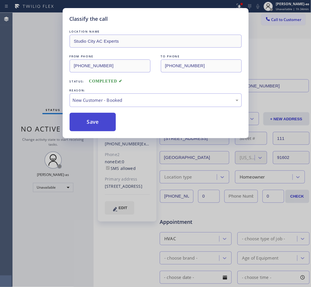
click at [94, 123] on button "Save" at bounding box center [93, 122] width 46 height 18
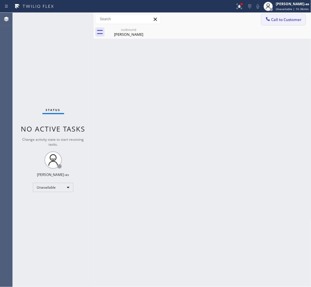
click at [283, 19] on span "Call to Customer" at bounding box center [286, 19] width 30 height 5
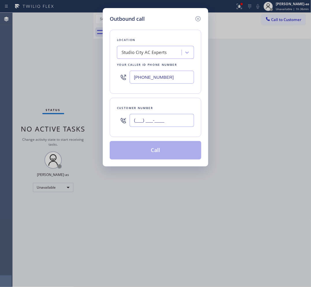
click at [183, 117] on input "(___) ___-____" at bounding box center [162, 120] width 64 height 13
paste input "714) 932-1280"
type input "(714) 932-1280"
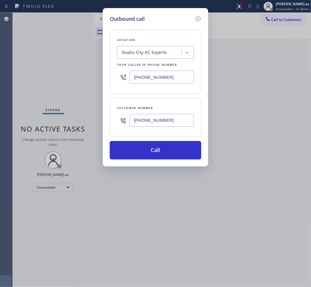
click at [175, 74] on input "(818) 643-3794" at bounding box center [162, 77] width 64 height 13
paste input "55) 999-4417"
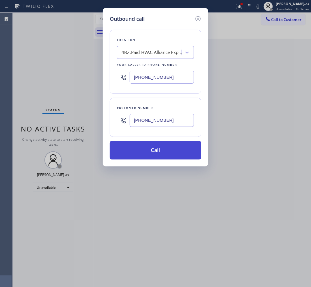
type input "[PHONE_NUMBER]"
click at [174, 149] on button "Call" at bounding box center [155, 150] width 91 height 18
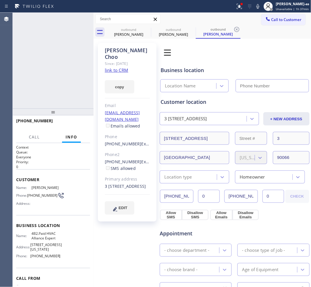
type input "[PHONE_NUMBER]"
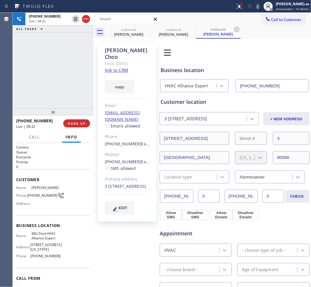
drag, startPoint x: 42, startPoint y: 51, endPoint x: 89, endPoint y: 38, distance: 49.1
click at [65, 45] on div "+17149321280 Live | 08:32 ALL TASKS ALL TASKS ACTIVE TASKS TASKS IN WRAP UP" at bounding box center [53, 61] width 81 height 96
drag, startPoint x: 62, startPoint y: 61, endPoint x: 66, endPoint y: 61, distance: 4.3
click at [62, 61] on div "+17149321280 Live | 08:33 ALL TASKS ALL TASKS ACTIVE TASKS TASKS IN WRAP UP" at bounding box center [53, 61] width 81 height 96
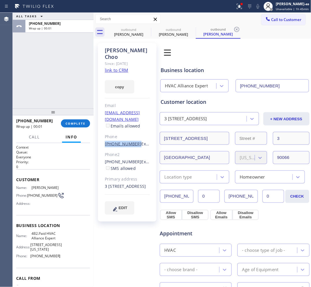
drag, startPoint x: 102, startPoint y: 132, endPoint x: 132, endPoint y: 132, distance: 30.6
click at [132, 132] on div "Stan Choo Since: 20 may 2020 link to CRM copy Email standchoo@gmail.com Emails …" at bounding box center [127, 132] width 59 height 179
copy link "(310) 433-9166"
click at [73, 126] on button "COMPLETE" at bounding box center [75, 123] width 29 height 8
click at [58, 85] on div "ALL TASKS ALL TASKS ACTIVE TASKS TASKS IN WRAP UP +17149321280 Wrap up | 00:02" at bounding box center [53, 61] width 81 height 96
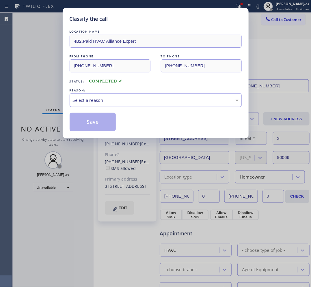
click at [90, 100] on div "Select a reason" at bounding box center [156, 100] width 166 height 7
drag, startPoint x: 93, startPoint y: 120, endPoint x: 306, endPoint y: 139, distance: 213.8
click at [94, 120] on button "Save" at bounding box center [93, 122] width 46 height 18
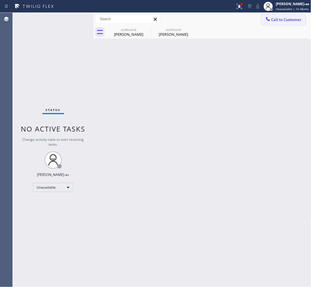
click at [291, 16] on button "Call to Customer" at bounding box center [283, 19] width 44 height 11
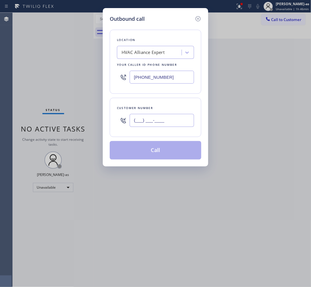
click at [162, 123] on input "(___) ___-____" at bounding box center [162, 120] width 64 height 13
paste input "310) 433-9166"
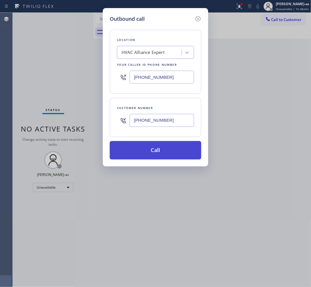
type input "(310) 433-9166"
click at [165, 146] on button "Call" at bounding box center [155, 150] width 91 height 18
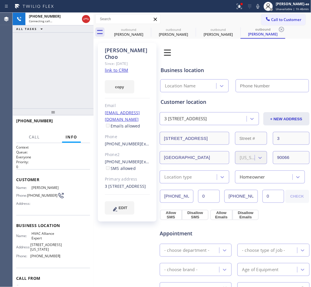
type input "[PHONE_NUMBER]"
drag, startPoint x: 36, startPoint y: 77, endPoint x: 64, endPoint y: 68, distance: 29.2
click at [38, 76] on div "+13104339166 Live | 01:40 ALL TASKS ALL TASKS ACTIVE TASKS TASKS IN WRAP UP" at bounding box center [53, 61] width 81 height 96
click at [56, 71] on div "+13104339166 Live | 01:40 ALL TASKS ALL TASKS ACTIVE TASKS TASKS IN WRAP UP" at bounding box center [53, 61] width 81 height 96
click at [70, 126] on button "HANG UP" at bounding box center [76, 123] width 27 height 8
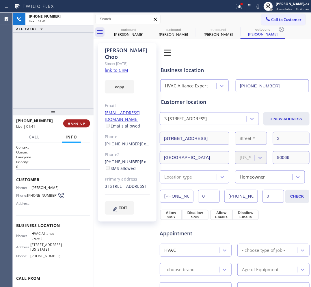
click at [70, 126] on button "HANG UP" at bounding box center [76, 123] width 27 height 8
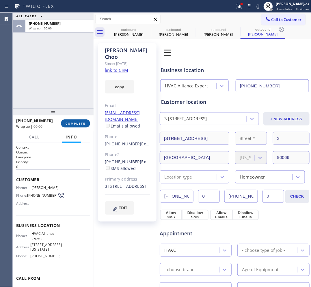
click at [71, 125] on span "COMPLETE" at bounding box center [75, 123] width 20 height 4
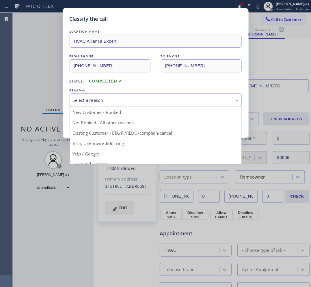
click at [94, 103] on div "Select a reason" at bounding box center [156, 100] width 166 height 7
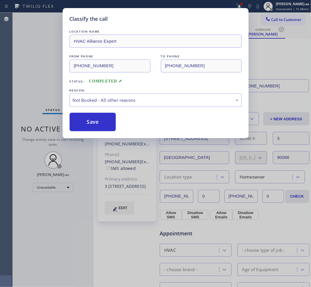
click at [90, 126] on button "Save" at bounding box center [93, 122] width 46 height 18
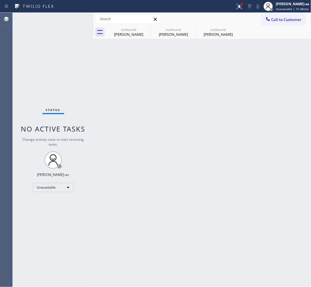
click at [172, 145] on div "Back to Dashboard Change Sender ID Customers Technicians Select a contact Outbo…" at bounding box center [202, 150] width 218 height 274
click at [138, 21] on input "text" at bounding box center [127, 18] width 65 height 9
click at [126, 35] on div "Evan Yang" at bounding box center [129, 34] width 44 height 5
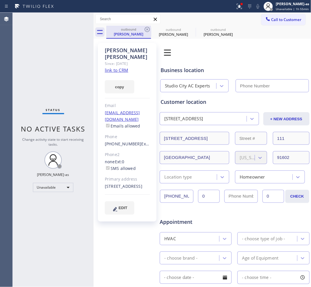
type input "(818) 643-3794"
click at [145, 31] on icon at bounding box center [147, 29] width 5 height 5
type input "[PHONE_NUMBER]"
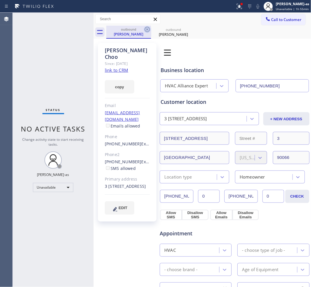
click at [146, 29] on icon at bounding box center [147, 29] width 7 height 7
drag, startPoint x: 289, startPoint y: 16, endPoint x: 194, endPoint y: 111, distance: 134.2
click at [289, 17] on button "Call to Customer" at bounding box center [283, 19] width 44 height 11
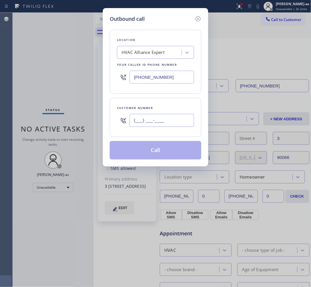
click at [175, 126] on input "(___) ___-____" at bounding box center [162, 120] width 64 height 13
paste input "619) 913-9442"
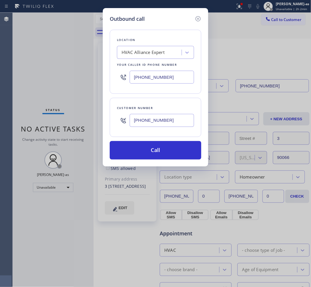
type input "(619) 913-9442"
click at [152, 52] on div "HVAC Alliance Expert" at bounding box center [142, 52] width 43 height 7
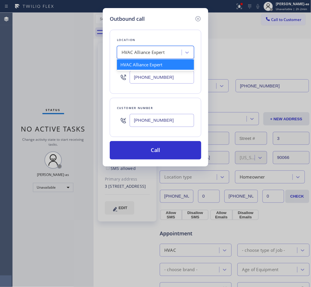
paste input "5 Star Appliance Repair"
click at [123, 52] on input "5 Star Appliance Repair" at bounding box center [144, 52] width 47 height 5
type input "5 Star Appliance Repair"
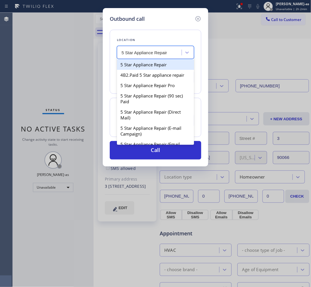
click at [151, 65] on div "5 Star Appliance Repair" at bounding box center [155, 64] width 77 height 10
type input "[PHONE_NUMBER]"
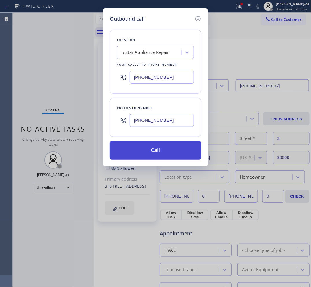
click at [155, 144] on button "Call" at bounding box center [155, 150] width 91 height 18
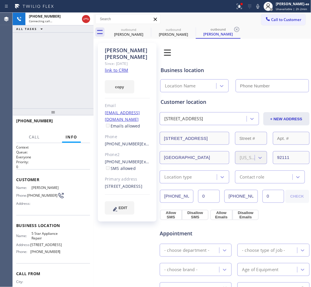
click at [113, 71] on link "link to CRM" at bounding box center [116, 70] width 23 height 6
type input "[PHONE_NUMBER]"
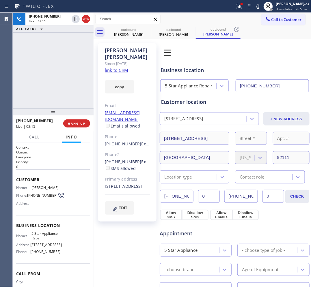
click at [21, 86] on div "+16199139442 Live | 02:15 ALL TASKS ALL TASKS ACTIVE TASKS TASKS IN WRAP UP" at bounding box center [53, 61] width 81 height 96
click at [74, 122] on span "HANG UP" at bounding box center [77, 123] width 18 height 4
click at [79, 115] on div at bounding box center [53, 111] width 81 height 7
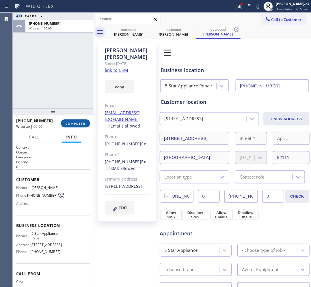
click at [78, 123] on span "COMPLETE" at bounding box center [75, 123] width 20 height 4
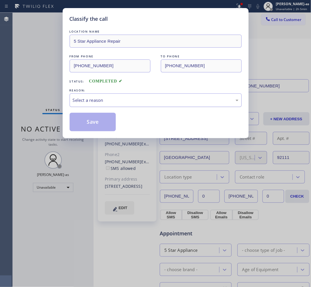
drag, startPoint x: 96, startPoint y: 98, endPoint x: 95, endPoint y: 104, distance: 5.5
click at [96, 100] on div "Select a reason" at bounding box center [156, 100] width 166 height 7
click at [93, 124] on button "Save" at bounding box center [93, 122] width 46 height 18
click at [49, 188] on div "Classify the call LOCATION NAME 5 Star Appliance Repair FROM PHONE (855) 731-49…" at bounding box center [155, 143] width 311 height 287
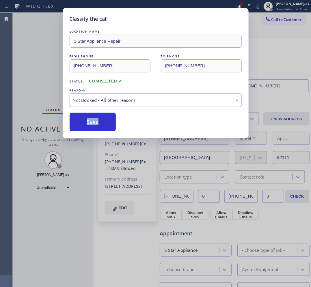
click at [49, 188] on div "Classify the call LOCATION NAME 5 Star Appliance Repair FROM PHONE (855) 731-49…" at bounding box center [155, 143] width 311 height 287
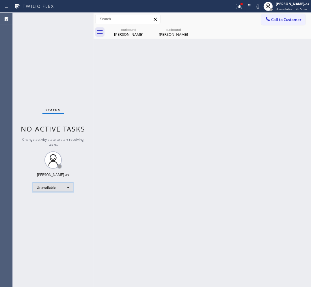
click at [49, 188] on div "Unavailable" at bounding box center [53, 187] width 40 height 9
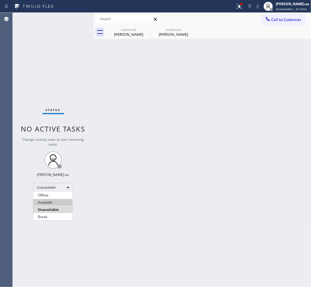
click at [49, 203] on li "Available" at bounding box center [52, 202] width 39 height 7
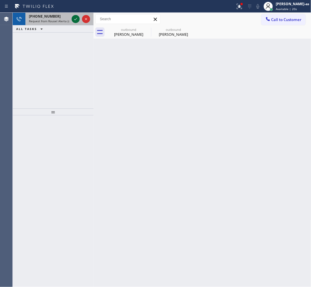
click at [72, 17] on icon at bounding box center [75, 19] width 7 height 7
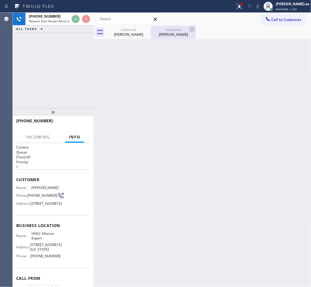
click at [187, 30] on div "outbound" at bounding box center [173, 29] width 44 height 4
click at [0, 0] on icon at bounding box center [0, 0] width 0 height 0
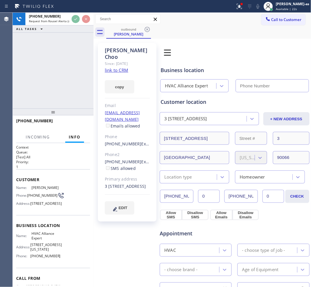
type input "[PHONE_NUMBER]"
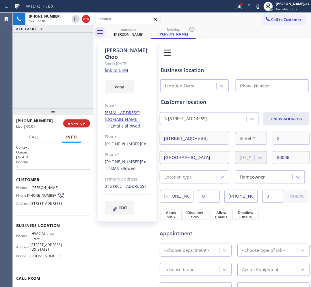
type input "[PHONE_NUMBER]"
click at [55, 70] on div "+13104339166 Live | 03:22 ALL TASKS ALL TASKS ACTIVE TASKS TASKS IN WRAP UP" at bounding box center [53, 61] width 81 height 96
click at [39, 92] on div "+13104339166 Live | 03:28 ALL TASKS ALL TASKS ACTIVE TASKS TASKS IN WRAP UP" at bounding box center [53, 61] width 81 height 96
click at [59, 65] on div "+13104339166 Live | 03:28 ALL TASKS ALL TASKS ACTIVE TASKS TASKS IN WRAP UP" at bounding box center [53, 61] width 81 height 96
drag, startPoint x: 48, startPoint y: 77, endPoint x: 81, endPoint y: 105, distance: 43.4
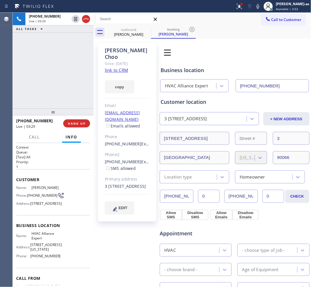
click at [51, 75] on div "+13104339166 Live | 03:29 ALL TASKS ALL TASKS ACTIVE TASKS TASKS IN WRAP UP" at bounding box center [53, 61] width 81 height 96
click at [77, 124] on span "HANG UP" at bounding box center [77, 123] width 18 height 4
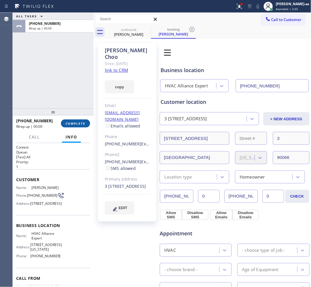
click at [77, 124] on span "COMPLETE" at bounding box center [75, 123] width 20 height 4
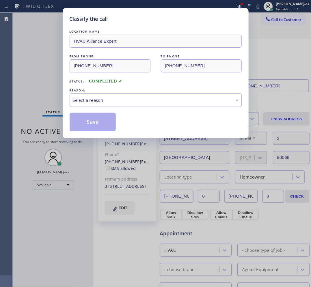
click at [91, 101] on div "Select a reason" at bounding box center [156, 100] width 166 height 7
drag, startPoint x: 90, startPoint y: 120, endPoint x: 38, endPoint y: 190, distance: 87.1
click at [90, 120] on button "Save" at bounding box center [93, 122] width 46 height 18
click at [43, 186] on div "Classify the call LOCATION NAME HVAC Alliance Expert FROM PHONE (310) 433-9166 …" at bounding box center [155, 143] width 311 height 287
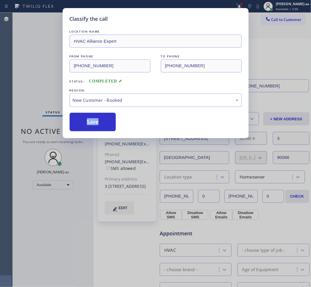
click at [43, 186] on div "Classify the call LOCATION NAME HVAC Alliance Expert FROM PHONE (310) 433-9166 …" at bounding box center [155, 143] width 311 height 287
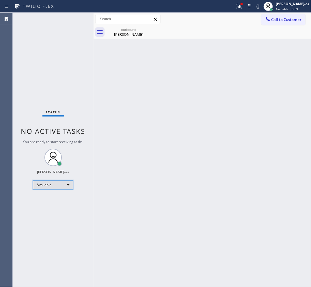
click at [61, 189] on div "Available" at bounding box center [53, 184] width 40 height 9
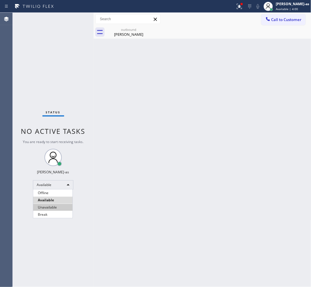
click at [61, 206] on li "Unavailable" at bounding box center [52, 207] width 39 height 7
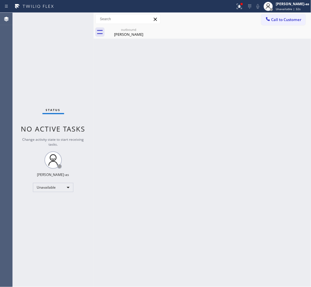
click at [127, 27] on div "outbound Stan Choo" at bounding box center [129, 32] width 44 height 13
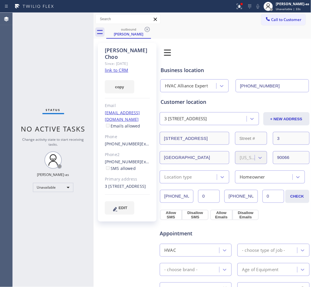
click at [282, 83] on input "[PHONE_NUMBER]" at bounding box center [271, 85] width 73 height 13
click at [84, 90] on div "Status No active tasks Change activity state to start receiving tasks. [PERSON_…" at bounding box center [53, 150] width 81 height 274
click at [147, 29] on icon at bounding box center [147, 29] width 5 height 5
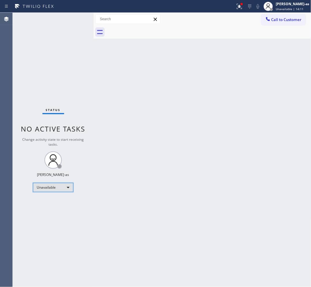
click at [51, 183] on div "Unavailable" at bounding box center [53, 187] width 40 height 9
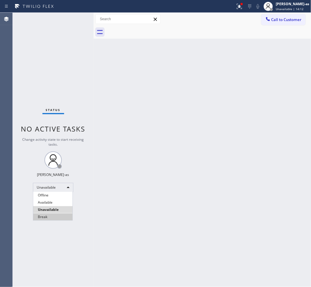
click at [58, 215] on li "Break" at bounding box center [52, 216] width 39 height 7
click at [153, 203] on div "Back to Dashboard Change Sender ID Customers Technicians Select a contact Outbo…" at bounding box center [202, 150] width 218 height 274
